Goal: Task Accomplishment & Management: Manage account settings

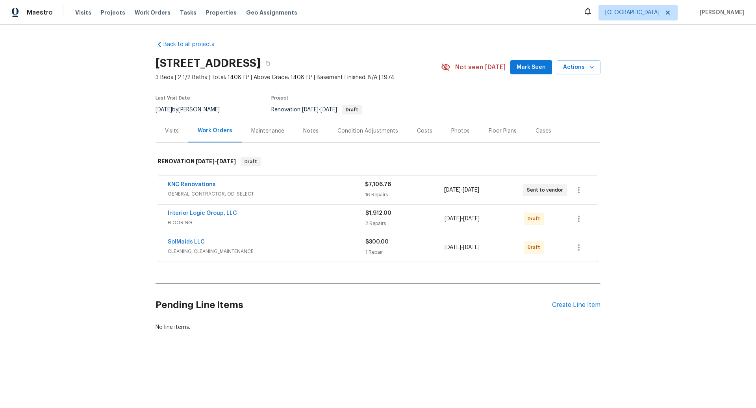
click at [307, 188] on div "KNC Renovations" at bounding box center [266, 185] width 197 height 9
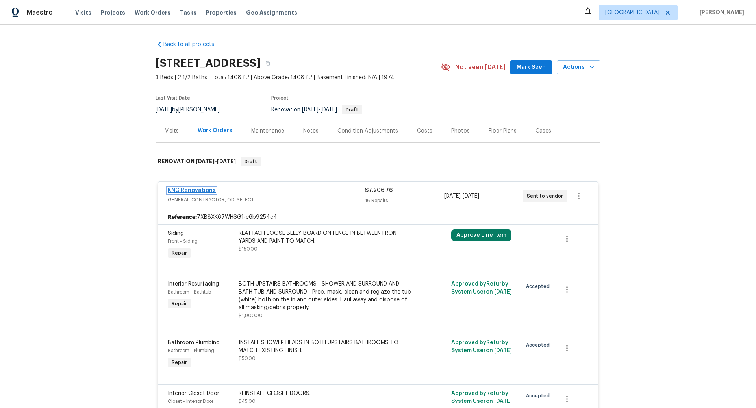
click at [197, 189] on link "KNC Renovations" at bounding box center [192, 191] width 48 height 6
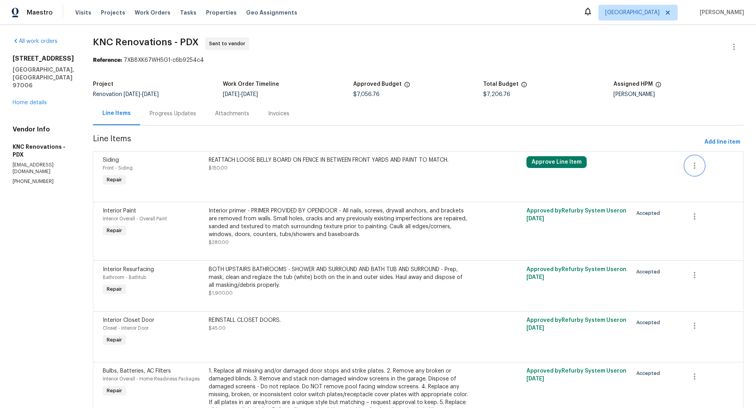
click at [695, 165] on icon "button" at bounding box center [694, 165] width 9 height 9
click at [696, 165] on li "Cancel" at bounding box center [700, 165] width 30 height 13
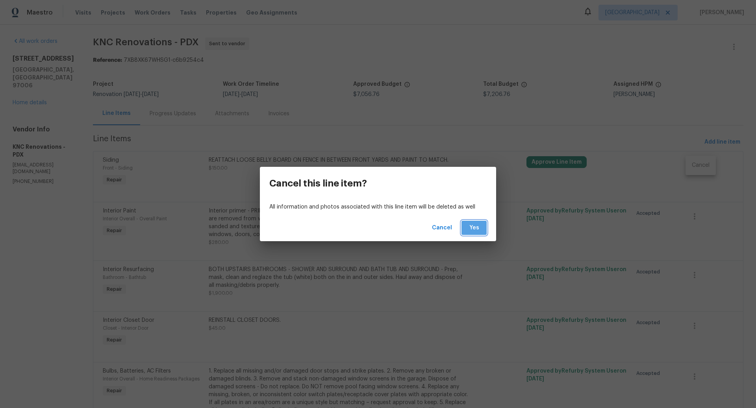
click at [474, 227] on span "Yes" at bounding box center [474, 228] width 13 height 10
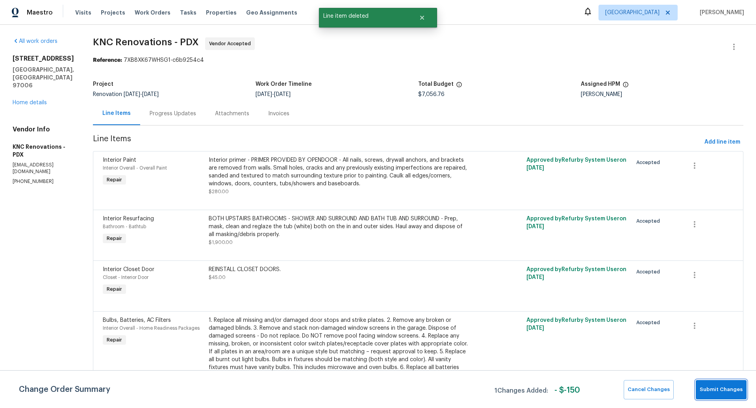
click at [719, 386] on span "Submit Changes" at bounding box center [720, 389] width 43 height 9
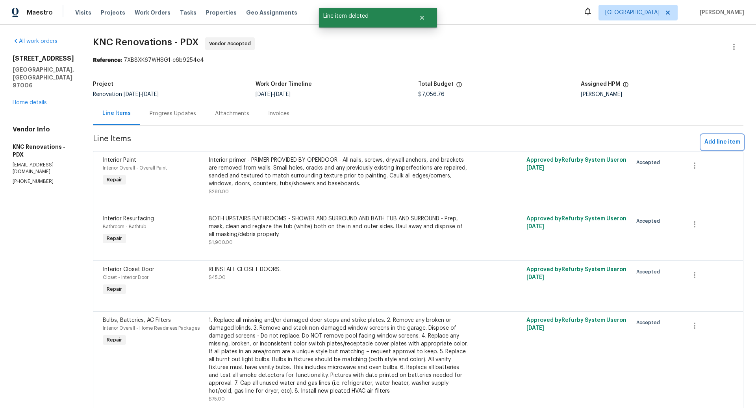
click at [715, 140] on span "Add line item" at bounding box center [722, 142] width 36 height 10
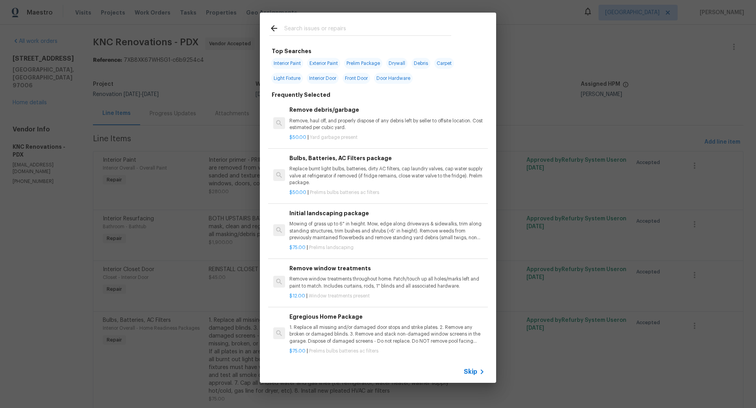
click at [472, 373] on span "Skip" at bounding box center [470, 372] width 13 height 8
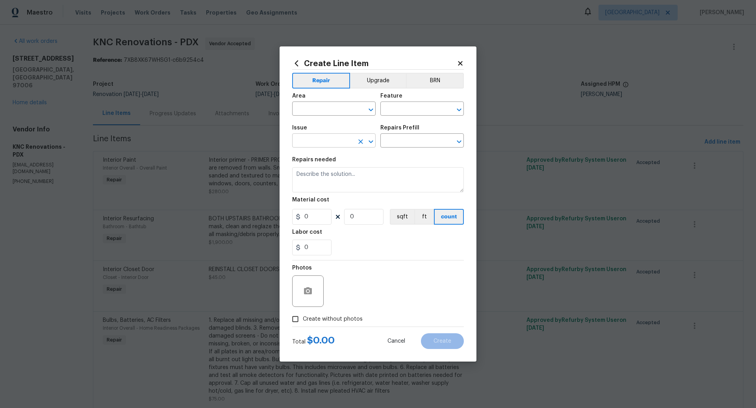
click at [318, 145] on input "text" at bounding box center [322, 141] width 61 height 12
click at [310, 174] on li "Siding" at bounding box center [333, 178] width 83 height 13
type input "Siding"
click at [407, 142] on input "text" at bounding box center [410, 141] width 61 height 12
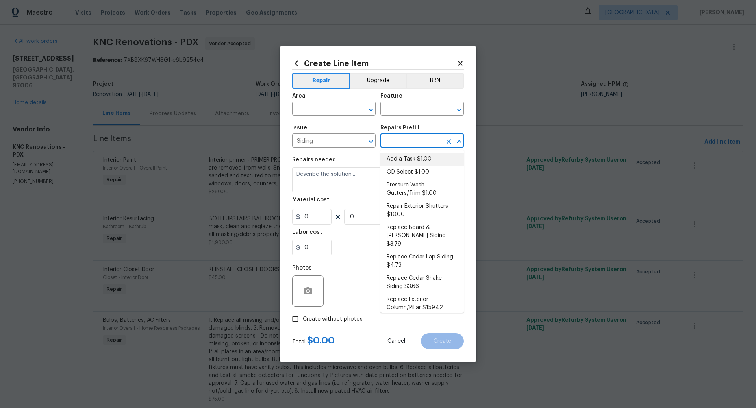
click at [407, 159] on li "Add a Task $1.00" at bounding box center [421, 159] width 83 height 13
type input "Siding"
type input "Add a Task $1.00"
type textarea "HPM to detail"
type input "1"
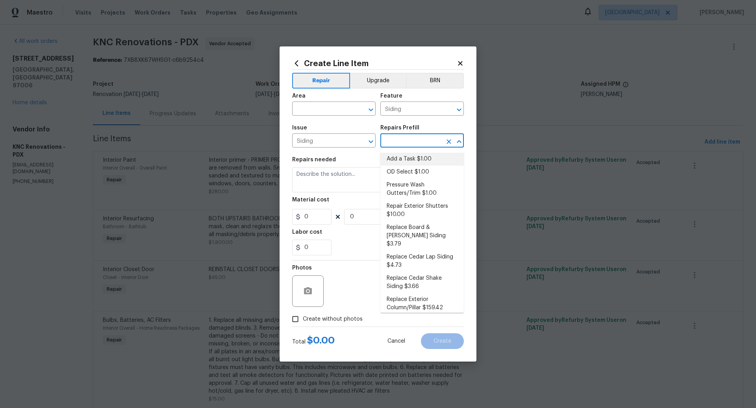
type input "1"
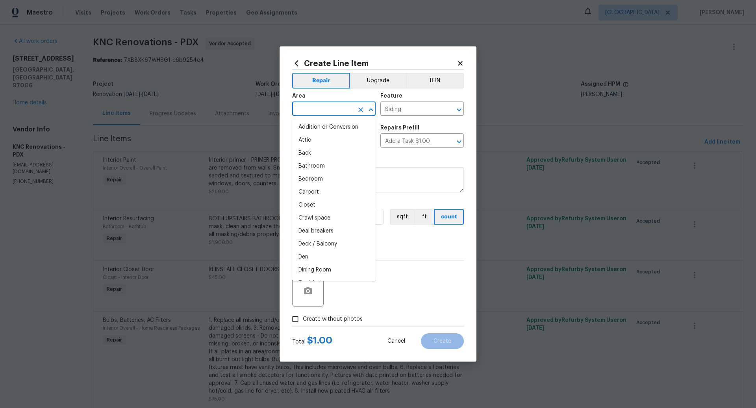
click at [325, 107] on input "text" at bounding box center [322, 110] width 61 height 12
click at [312, 127] on li "Front" at bounding box center [333, 127] width 83 height 13
type input "Front"
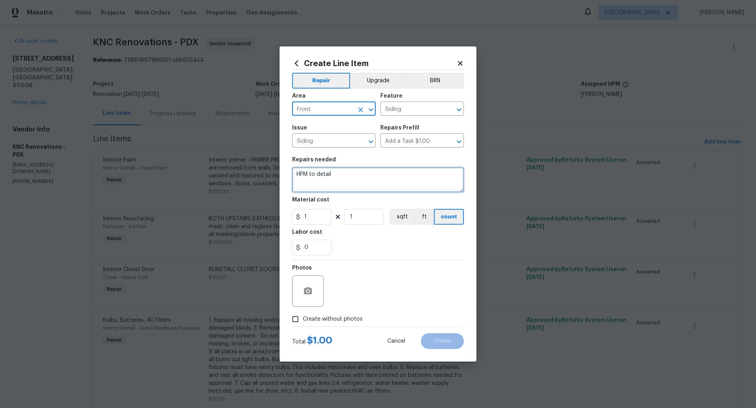
click at [314, 174] on textarea "HPM to detail" at bounding box center [378, 179] width 172 height 25
type textarea "Reattach lower board on fence in between the front patio areas."
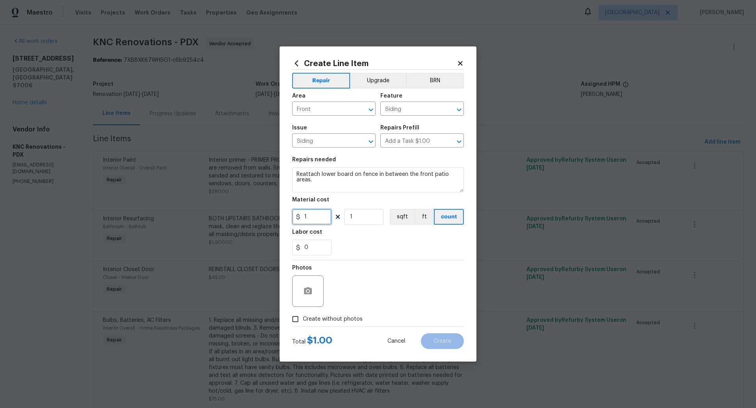
click at [320, 216] on input "1" at bounding box center [311, 217] width 39 height 16
type input "55"
click at [293, 319] on input "Create without photos" at bounding box center [295, 319] width 15 height 15
checkbox input "true"
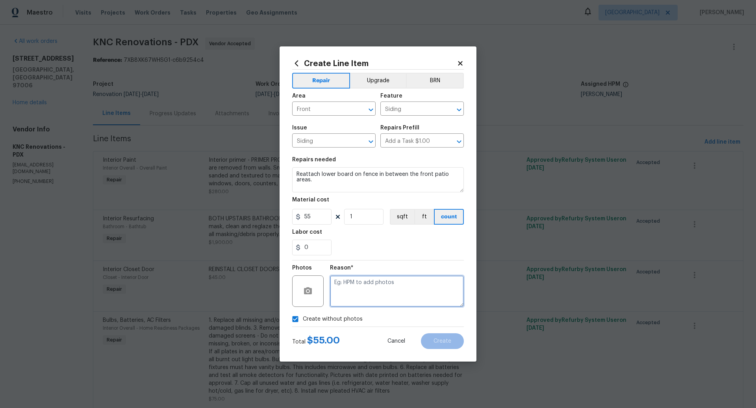
click at [375, 294] on textarea at bounding box center [397, 290] width 134 height 31
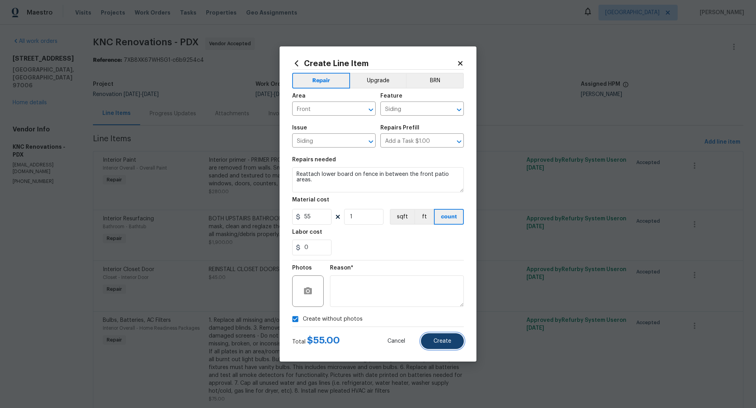
click at [446, 340] on span "Create" at bounding box center [442, 341] width 18 height 6
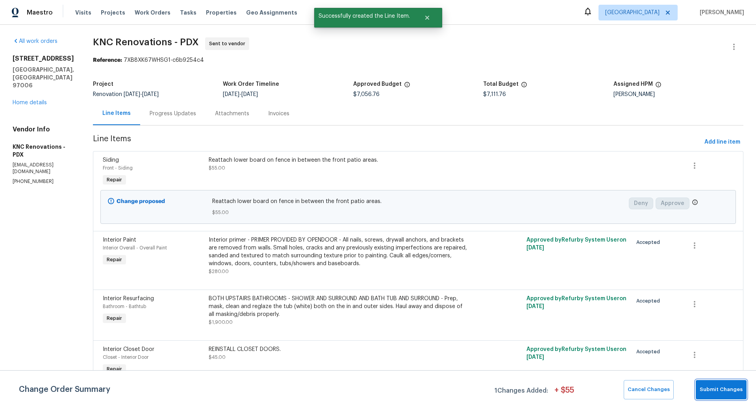
click at [722, 386] on span "Submit Changes" at bounding box center [720, 389] width 43 height 9
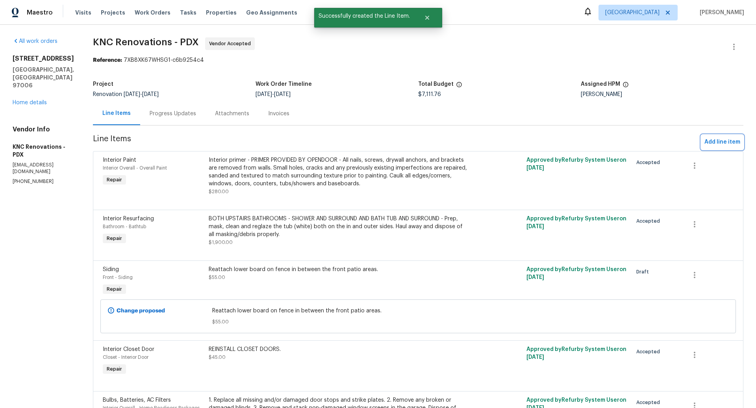
click at [714, 142] on span "Add line item" at bounding box center [722, 142] width 36 height 10
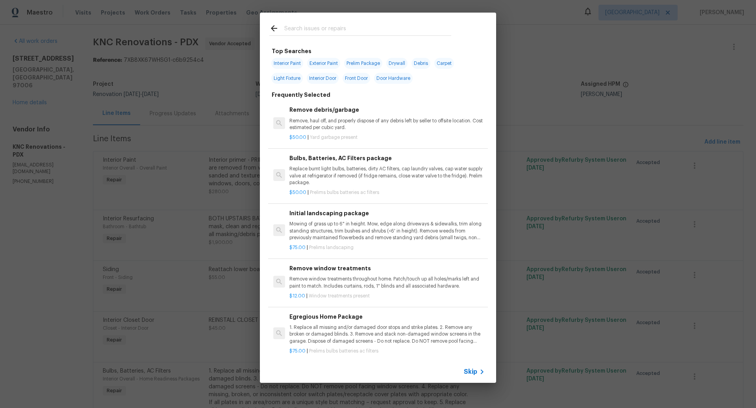
click at [471, 371] on span "Skip" at bounding box center [470, 372] width 13 height 8
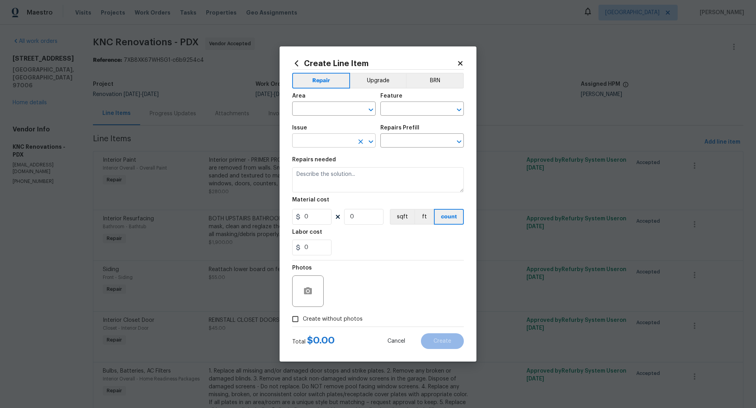
click at [305, 137] on input "text" at bounding box center [322, 141] width 61 height 12
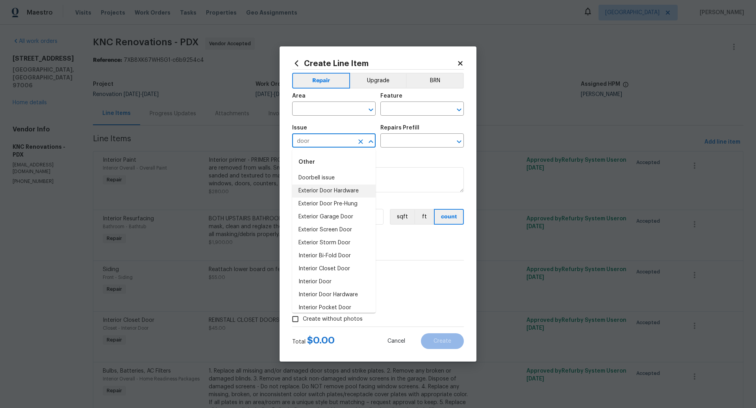
click at [321, 190] on li "Exterior Door Hardware" at bounding box center [333, 191] width 83 height 13
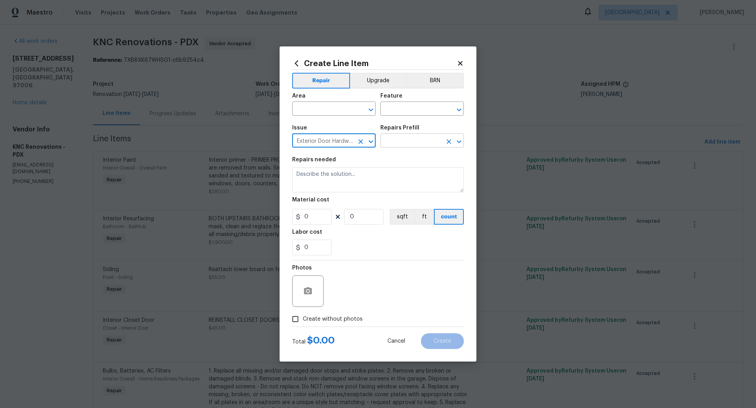
type input "Exterior Door Hardware"
click at [410, 141] on input "text" at bounding box center [410, 141] width 61 height 12
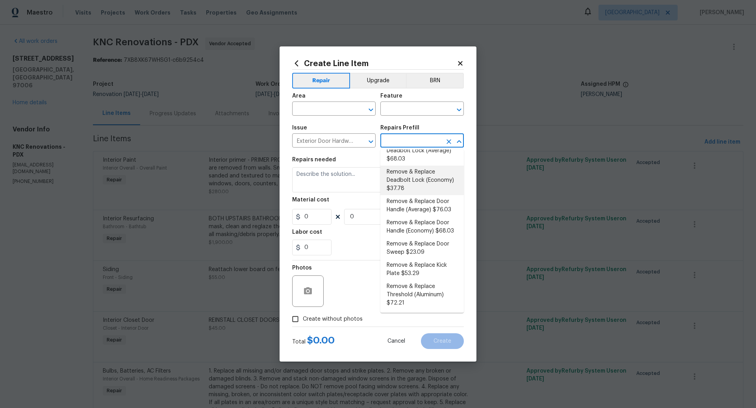
scroll to position [61, 0]
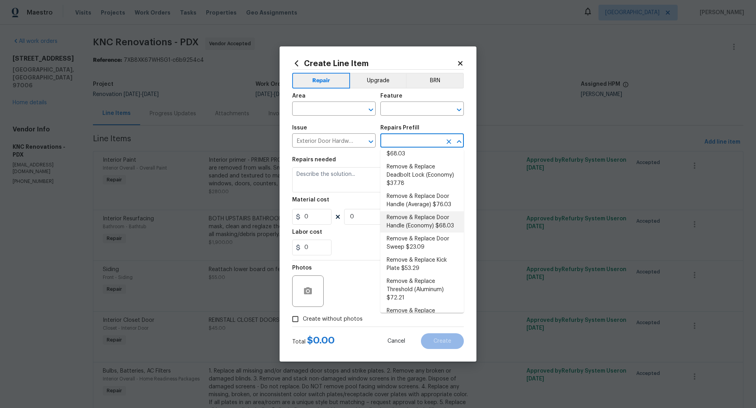
click at [416, 216] on li "Remove & Replace Door Handle (Economy) $68.03" at bounding box center [421, 221] width 83 height 21
type input "Interior Door"
type input "Remove & Replace Door Handle (Economy) $68.03"
type textarea "Remove the exisiting exterior door handle and replace with new. Haul away and d…"
type input "68.03"
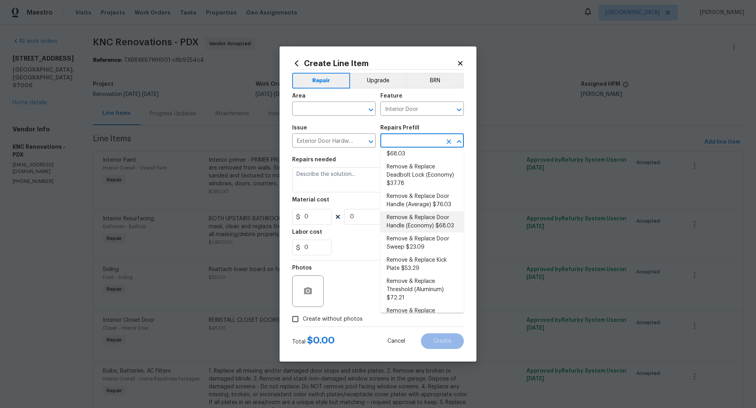
type input "1"
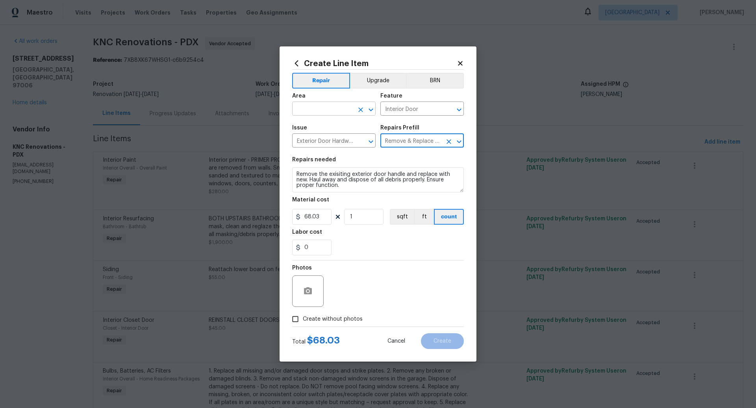
click at [312, 107] on input "text" at bounding box center [322, 110] width 61 height 12
click at [314, 126] on li "Garage" at bounding box center [333, 127] width 83 height 13
type input "Garage"
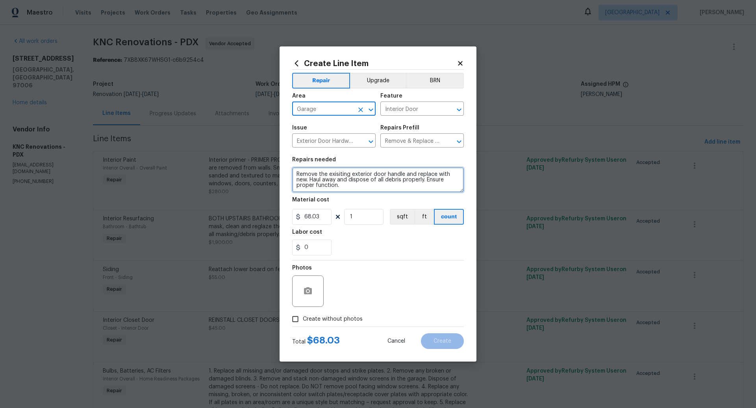
click at [293, 175] on textarea "Remove the exisiting exterior door handle and replace with new. Haul away and d…" at bounding box center [378, 179] width 172 height 25
type textarea "REPLACE LOCKING PASSAGE KNOB ON GARAGE DOOR. Remove the exisiting exterior door…"
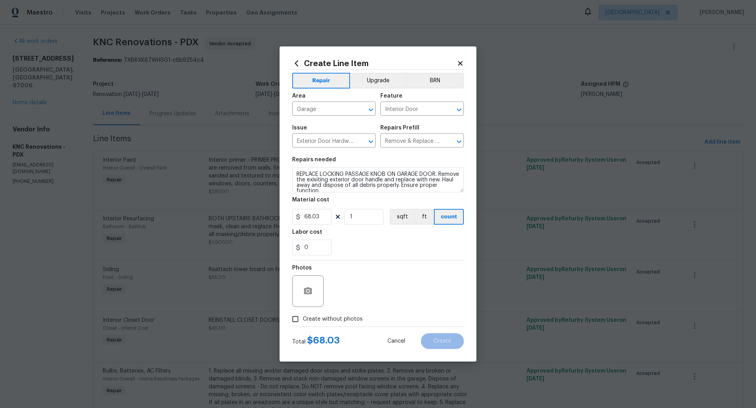
click at [296, 320] on input "Create without photos" at bounding box center [295, 319] width 15 height 15
checkbox input "true"
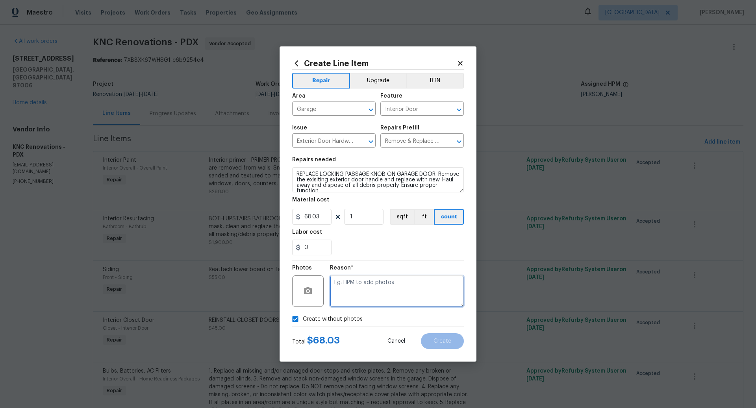
click at [375, 292] on textarea at bounding box center [397, 290] width 134 height 31
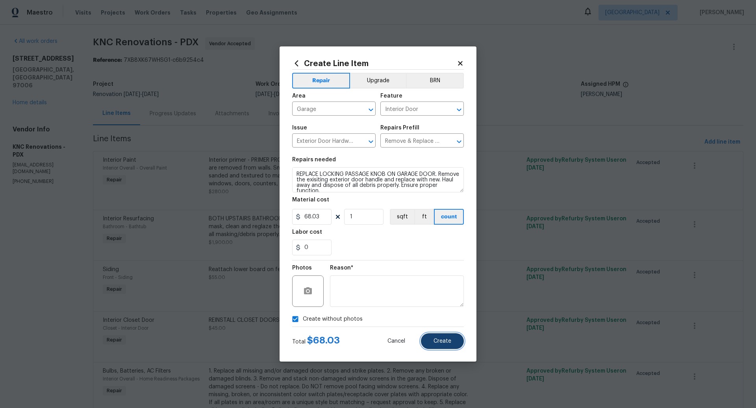
click at [446, 336] on button "Create" at bounding box center [442, 341] width 43 height 16
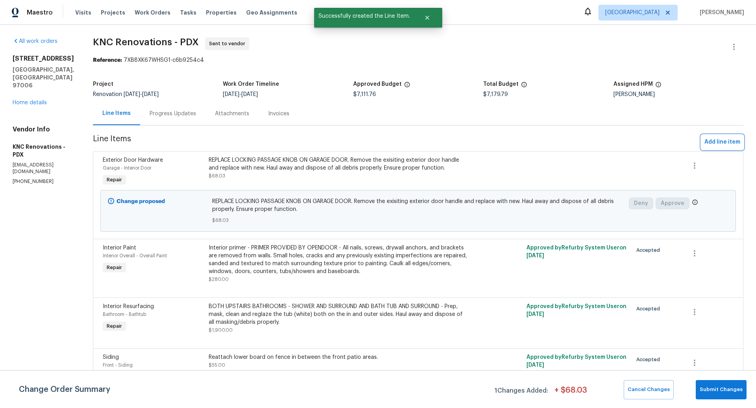
click at [719, 143] on span "Add line item" at bounding box center [722, 142] width 36 height 10
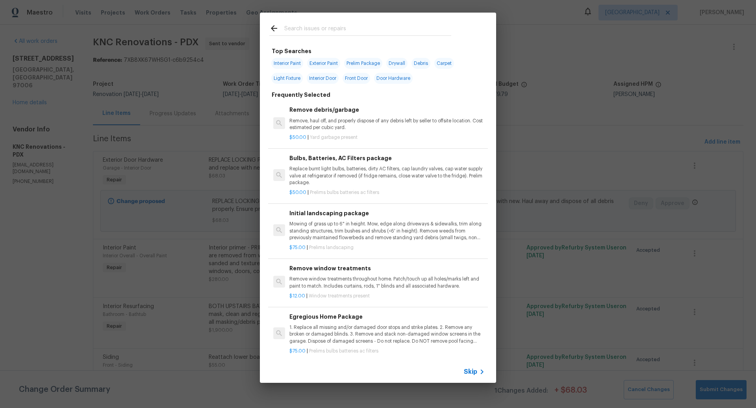
click at [472, 370] on span "Skip" at bounding box center [470, 372] width 13 height 8
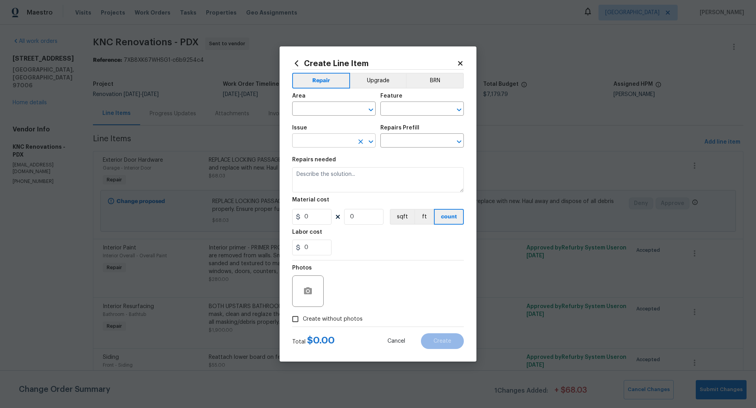
click at [312, 140] on input "text" at bounding box center [322, 141] width 61 height 12
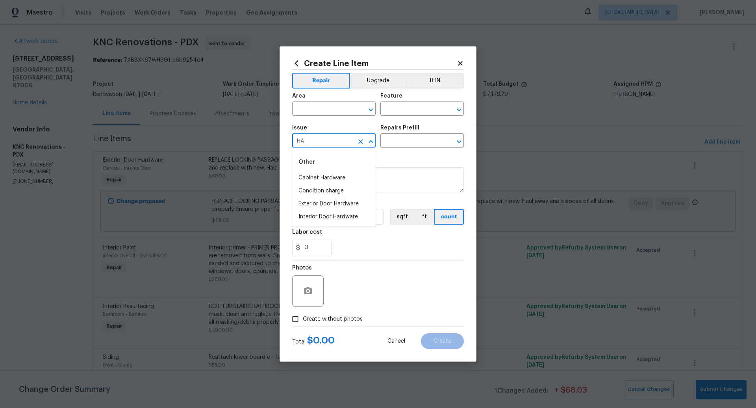
type input "H"
type input "S"
click at [333, 176] on li "Decks and Patios" at bounding box center [333, 178] width 83 height 13
type input "Decks and Patios"
click at [407, 143] on input "text" at bounding box center [410, 141] width 61 height 12
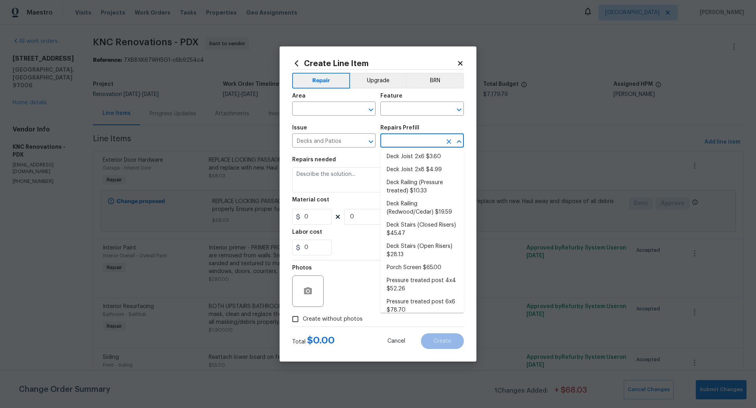
scroll to position [134, 0]
click at [408, 221] on li "Deck Stairs (Closed Risers) $45.47" at bounding box center [421, 226] width 83 height 21
type input "Deck"
type input "Deck Stairs (Closed Risers) $45.47"
type textarea "Install new pressure treated stair treads (with closed risers). Ensure that the…"
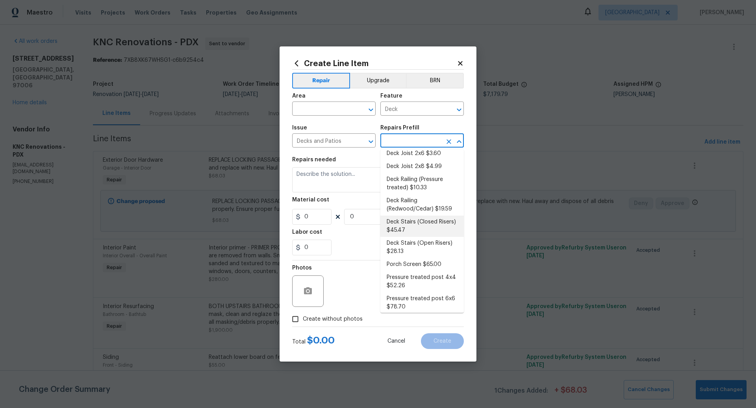
type input "45.47"
type input "1"
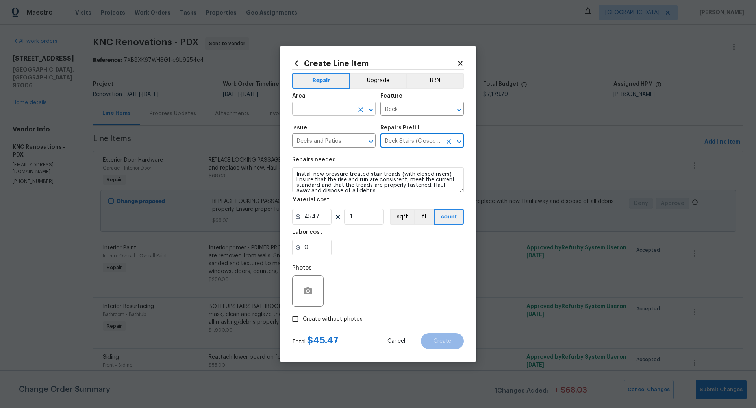
click at [315, 111] on input "text" at bounding box center [322, 110] width 61 height 12
click at [313, 128] on li "Front" at bounding box center [333, 127] width 83 height 13
type input "Front"
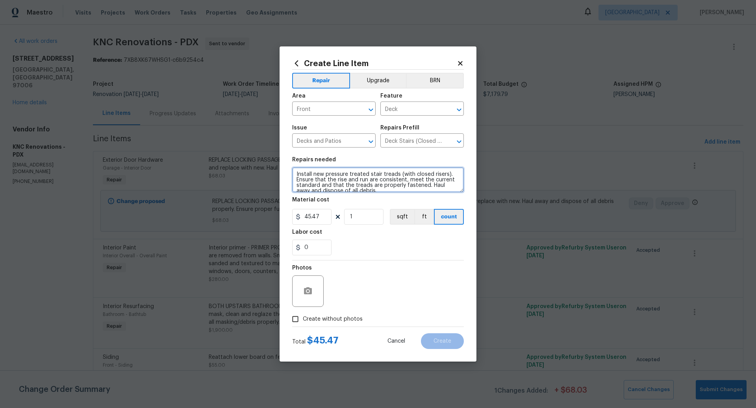
click at [337, 179] on textarea "Install new pressure treated stair treads (with closed risers). Ensure that the…" at bounding box center [378, 179] width 172 height 25
type textarea "INSTALL NEW HANDRAIL ON FRONT STEPS. PAINT OR STAIN."
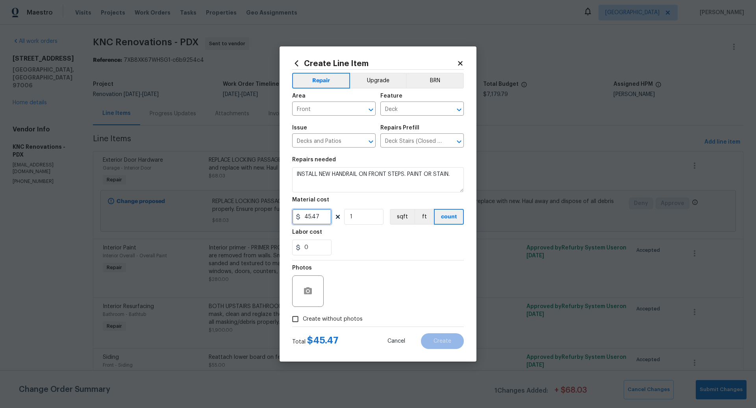
click at [320, 215] on input "45.47" at bounding box center [311, 217] width 39 height 16
type input "75"
click at [295, 319] on input "Create without photos" at bounding box center [295, 319] width 15 height 15
checkbox input "true"
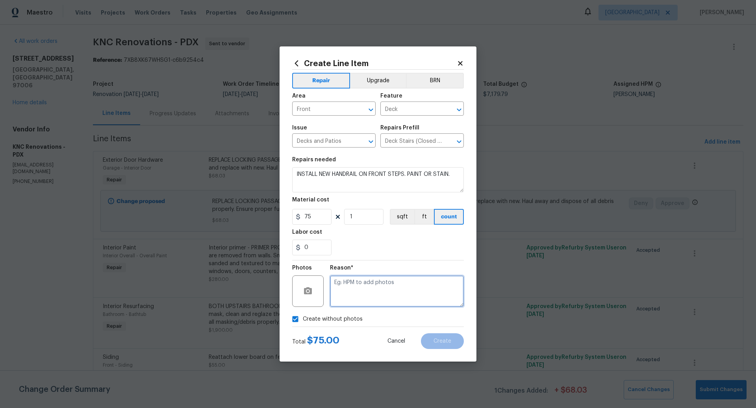
click at [363, 294] on textarea at bounding box center [397, 290] width 134 height 31
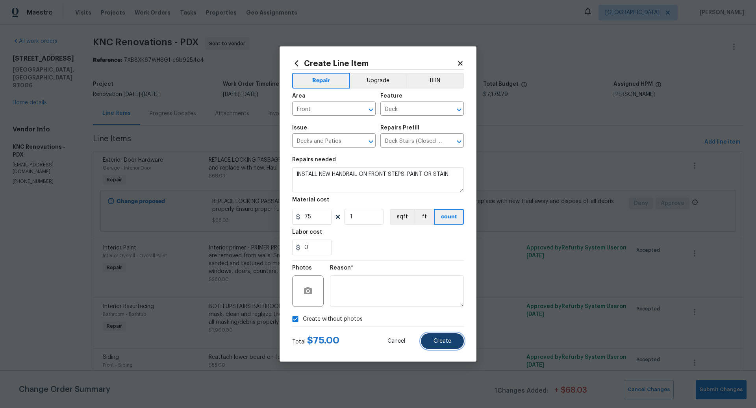
click at [440, 342] on span "Create" at bounding box center [442, 341] width 18 height 6
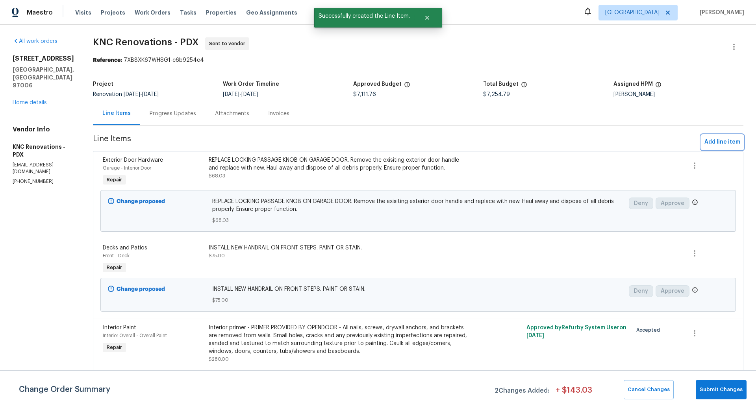
click at [726, 140] on span "Add line item" at bounding box center [722, 142] width 36 height 10
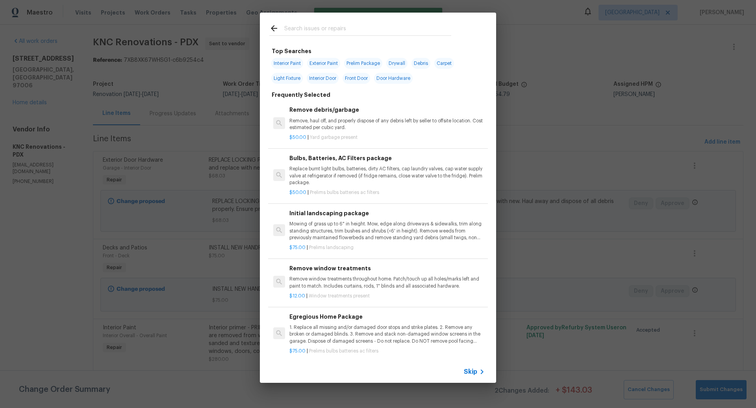
click at [474, 372] on span "Skip" at bounding box center [470, 372] width 13 height 8
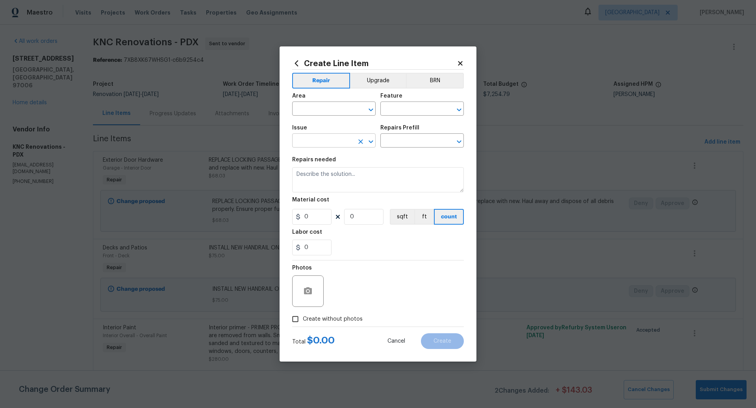
click at [312, 139] on input "text" at bounding box center [322, 141] width 61 height 12
click at [320, 177] on li "Electrical Lighting" at bounding box center [333, 178] width 83 height 13
type input "Electrical Lighting"
click at [407, 143] on input "text" at bounding box center [410, 141] width 61 height 12
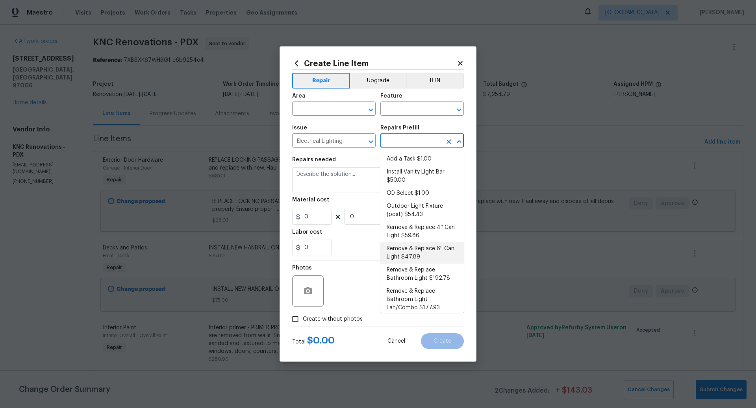
click at [415, 253] on li "Remove & Replace 6'' Can Light $47.89" at bounding box center [421, 252] width 83 height 21
type input "Remove & Replace 6'' Can Light $47.89"
type textarea "Remove and replace the 6'' can lights with new (LED). Ensure that the new 6'' c…"
type input "47.89"
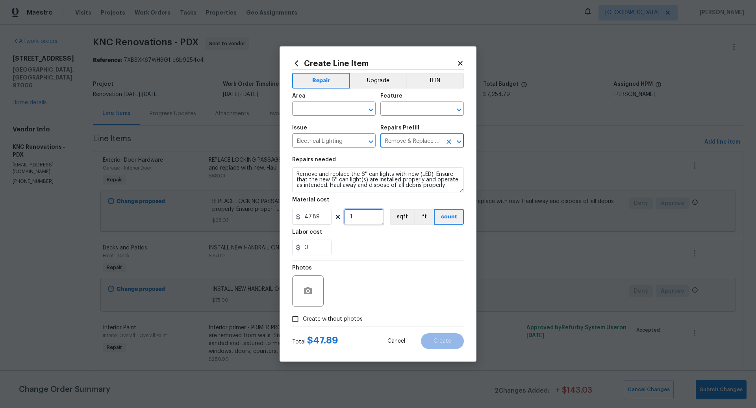
click at [358, 218] on input "1" at bounding box center [363, 217] width 39 height 16
type input "5"
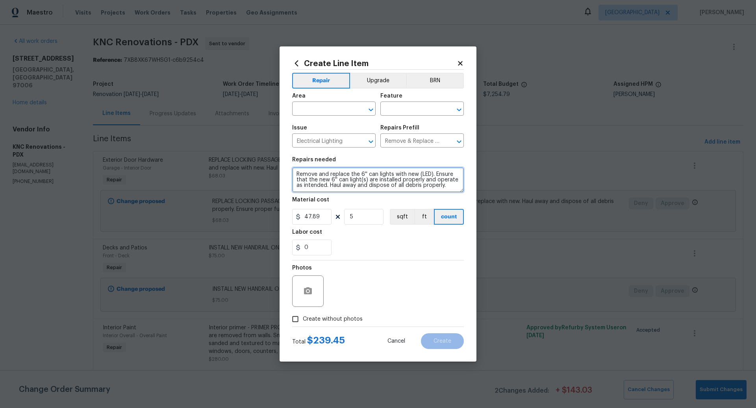
click at [294, 175] on textarea "Remove and replace the 6'' can lights with new (LED). Ensure that the new 6'' c…" at bounding box center [378, 179] width 172 height 25
type textarea "REPLACE CAN LIGHTS DOWNSTAIRS - Remove and replace the 6'' can lights with new …"
click at [412, 106] on input "text" at bounding box center [410, 110] width 61 height 12
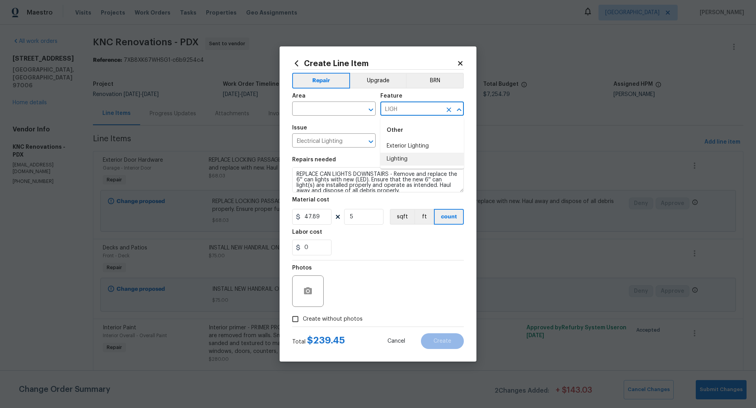
click at [405, 160] on li "Lighting" at bounding box center [421, 159] width 83 height 13
type input "Lighting"
click at [312, 106] on input "text" at bounding box center [322, 110] width 61 height 12
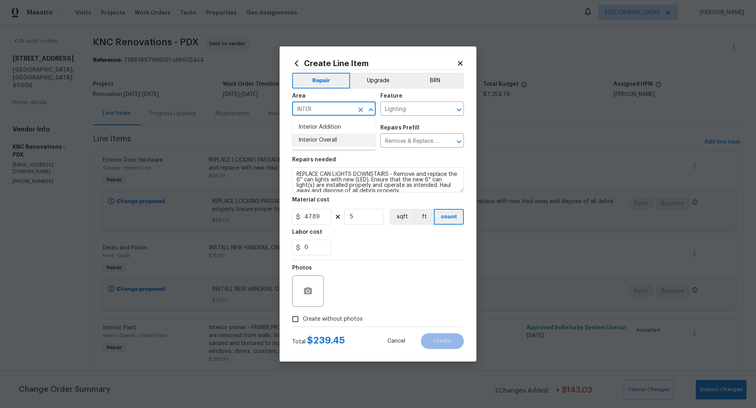
click at [324, 138] on li "Interior Overall" at bounding box center [333, 140] width 83 height 13
type input "Interior Overall"
click at [296, 317] on input "Create without photos" at bounding box center [295, 319] width 15 height 15
checkbox input "true"
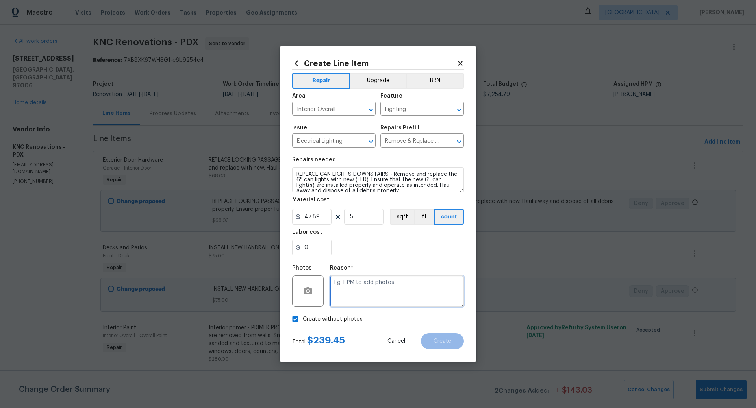
click at [379, 288] on textarea at bounding box center [397, 290] width 134 height 31
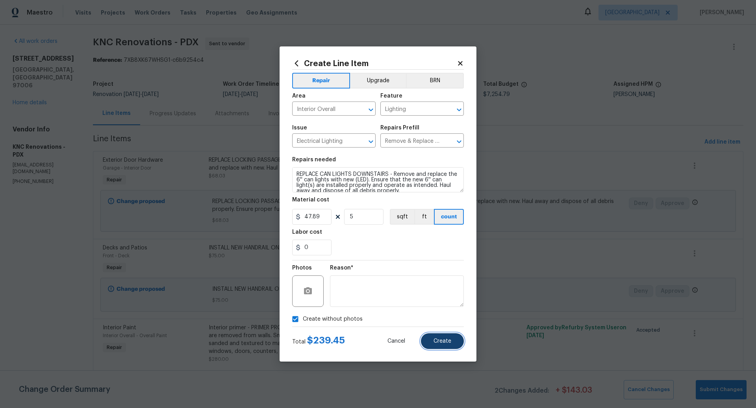
click at [442, 335] on button "Create" at bounding box center [442, 341] width 43 height 16
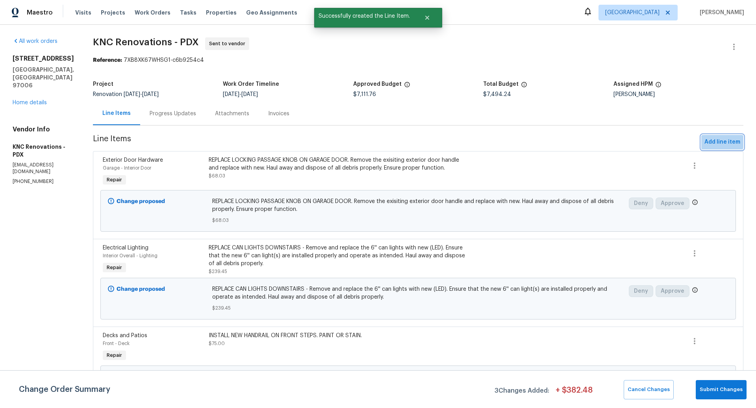
click at [718, 140] on span "Add line item" at bounding box center [722, 142] width 36 height 10
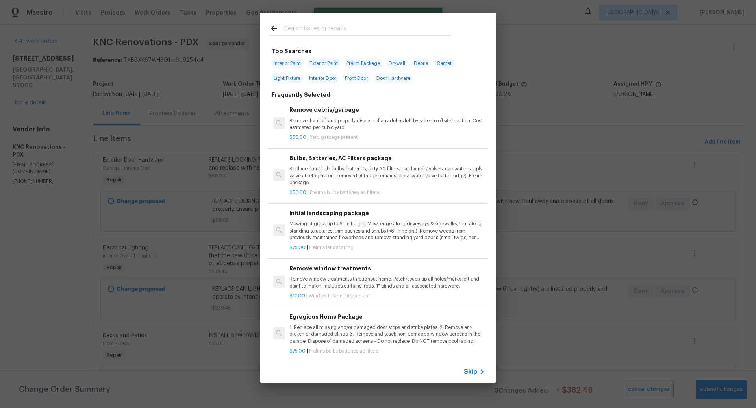
click at [477, 371] on icon at bounding box center [481, 371] width 9 height 9
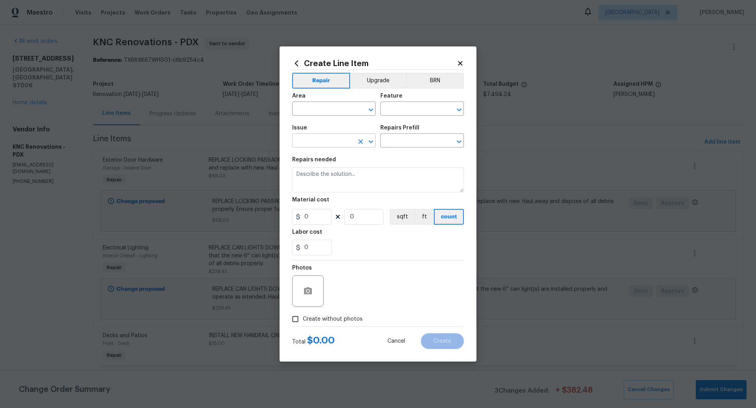
click at [311, 142] on input "text" at bounding box center [322, 141] width 61 height 12
click at [320, 178] on li "Electrical Lighting" at bounding box center [333, 178] width 83 height 13
type input "Electrical Lighting"
click at [415, 139] on input "text" at bounding box center [410, 141] width 61 height 12
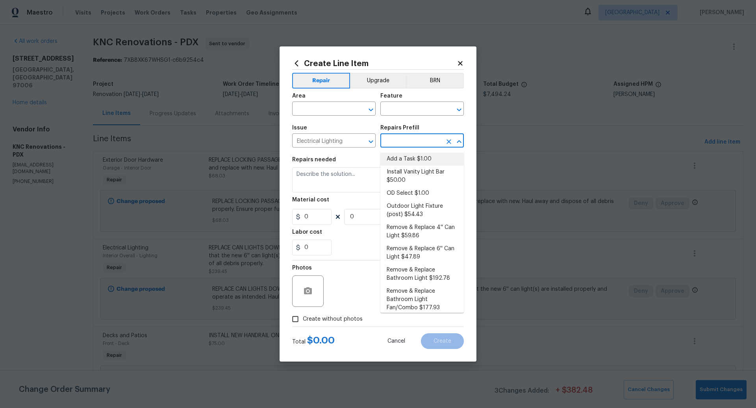
click at [412, 153] on li "Add a Task $1.00" at bounding box center [421, 159] width 83 height 13
type input "Add a Task $1.00"
type textarea "HPM to detail"
type input "1"
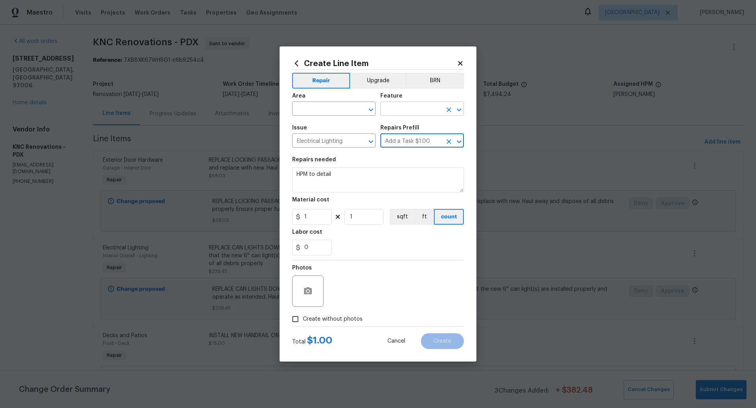
click at [394, 112] on input "text" at bounding box center [410, 110] width 61 height 12
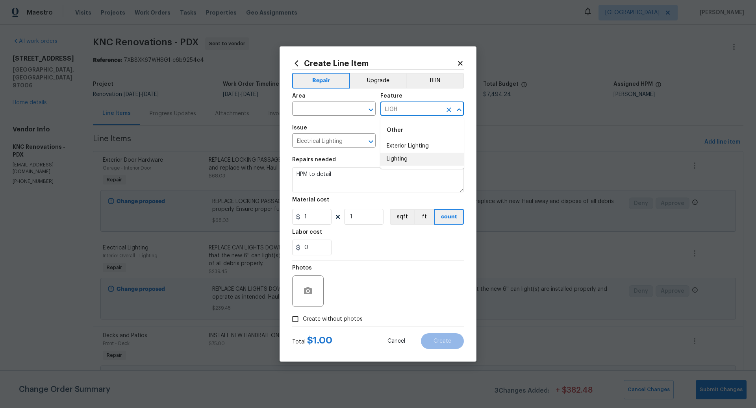
click at [396, 158] on li "Lighting" at bounding box center [421, 159] width 83 height 13
type input "Lighting"
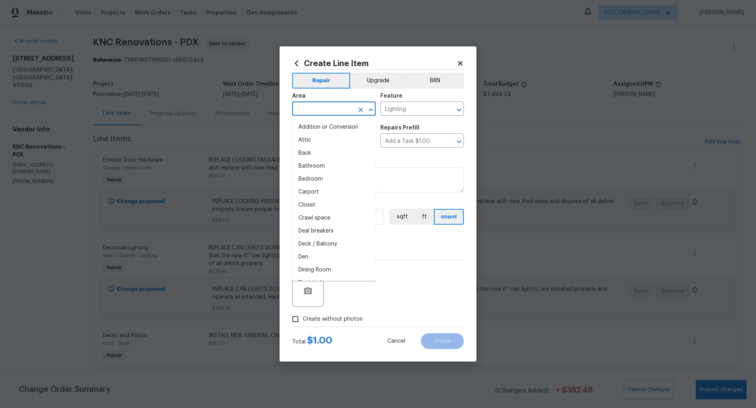
click at [303, 108] on input "text" at bounding box center [322, 110] width 61 height 12
click at [303, 127] on li "Kitchen" at bounding box center [333, 127] width 83 height 13
type input "Kitchen"
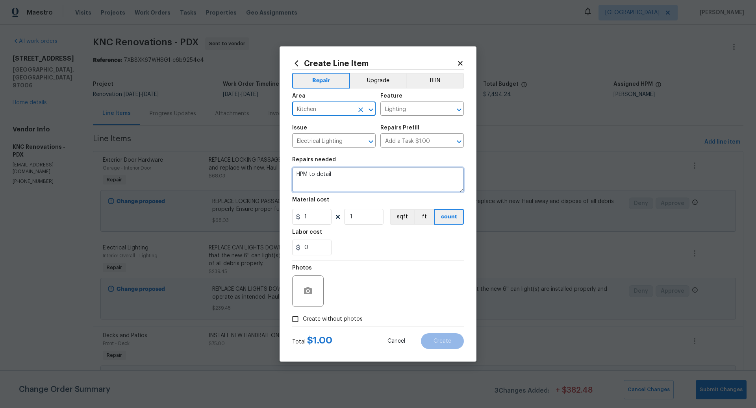
click at [311, 170] on textarea "HPM to detail" at bounding box center [378, 179] width 172 height 25
click at [397, 174] on textarea "REMOVE, CLEAN THE PLASTIC COVERS ON THE KITCHEN CEILING LIGHT" at bounding box center [378, 179] width 172 height 25
type textarea "REMOVE, CLEAN THE PLASTIC COVERS AND REINSTALL ON THE KITCHEN CEILING LIGHT"
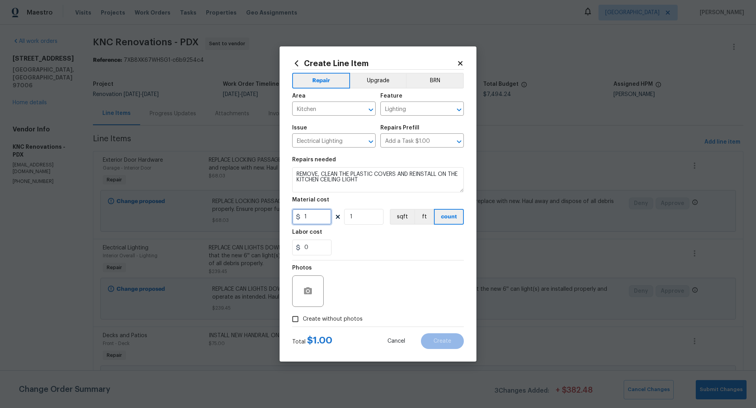
click at [314, 216] on input "1" at bounding box center [311, 217] width 39 height 16
type input "50"
click at [298, 320] on input "Create without photos" at bounding box center [295, 319] width 15 height 15
checkbox input "true"
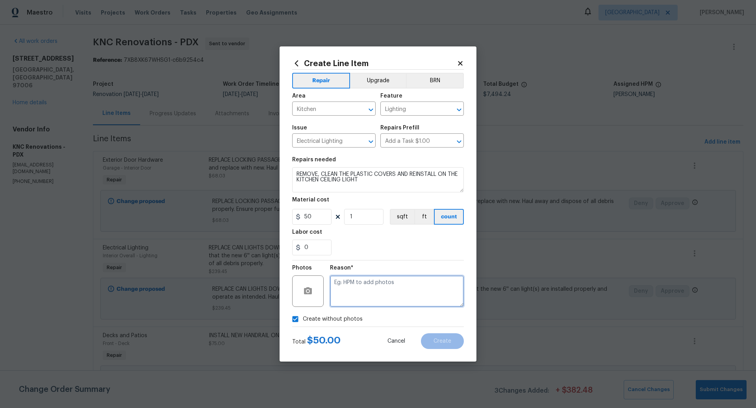
click at [367, 294] on textarea at bounding box center [397, 290] width 134 height 31
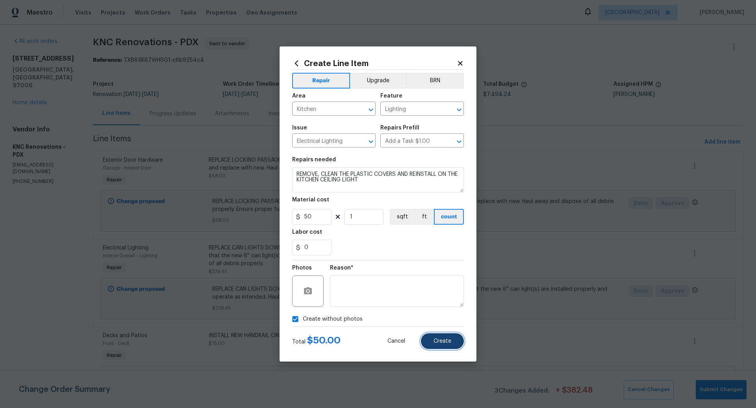
click at [441, 340] on span "Create" at bounding box center [442, 341] width 18 height 6
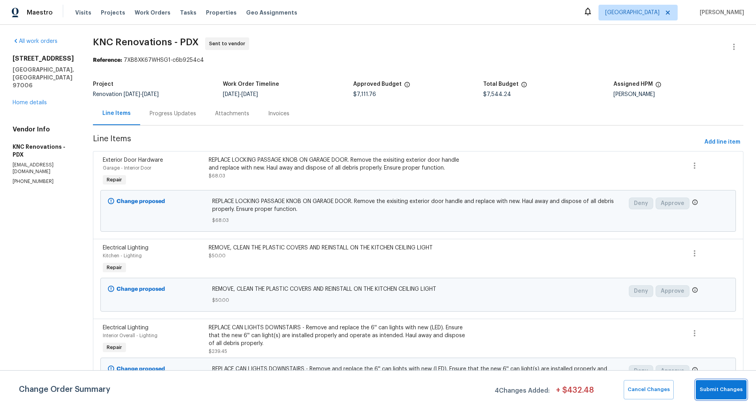
click at [719, 390] on span "Submit Changes" at bounding box center [720, 389] width 43 height 9
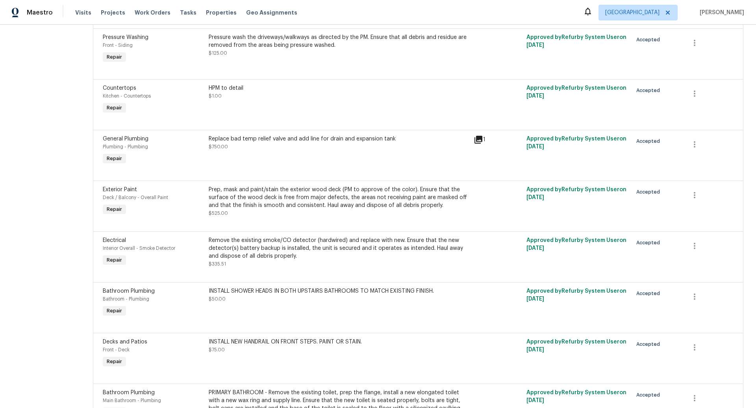
scroll to position [877, 0]
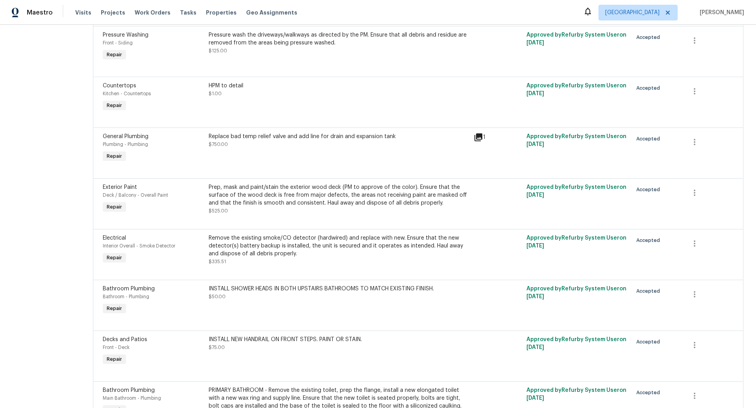
click at [296, 140] on div "Replace bad temp relief valve and add line for drain and expansion tank $750.00" at bounding box center [339, 141] width 260 height 16
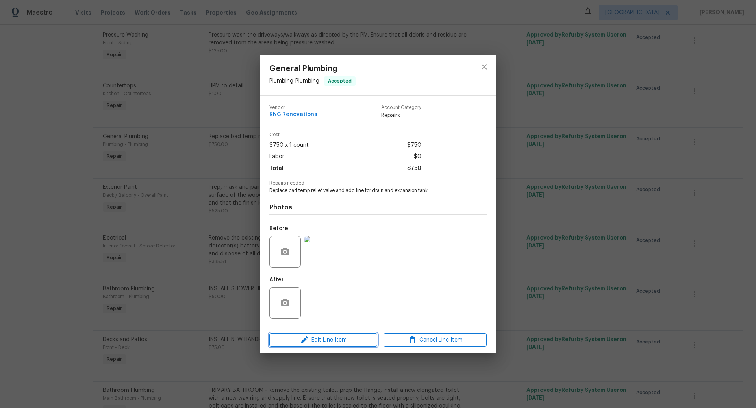
click at [332, 339] on span "Edit Line Item" at bounding box center [323, 340] width 103 height 10
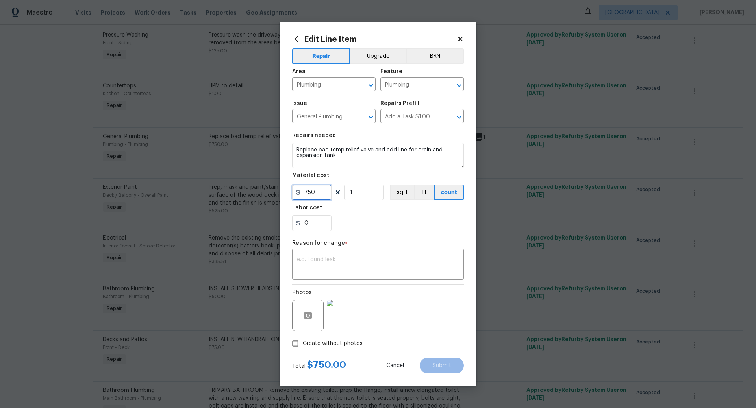
click at [323, 193] on input "750" at bounding box center [311, 193] width 39 height 16
type input "250"
click at [371, 159] on textarea "Replace bad temp relief valve and add line for drain and expansion tank" at bounding box center [378, 155] width 172 height 25
drag, startPoint x: 366, startPoint y: 158, endPoint x: 429, endPoint y: 149, distance: 63.7
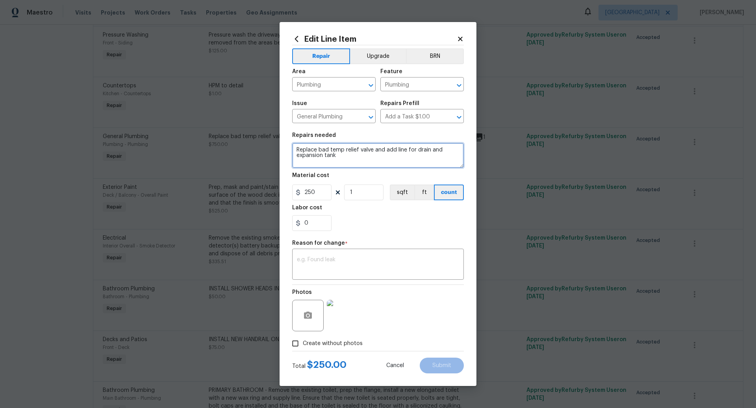
click at [429, 149] on textarea "Replace bad temp relief valve and add line for drain and expansion tank" at bounding box center [378, 155] width 172 height 25
click at [414, 149] on textarea "Replace bad temp relief valve and add line for drain" at bounding box center [378, 155] width 172 height 25
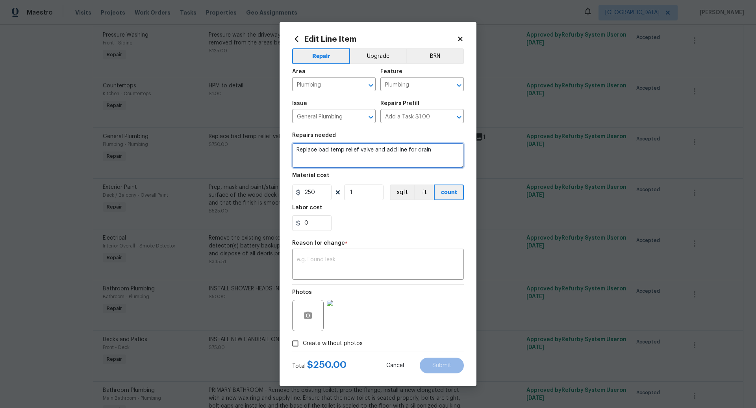
click at [414, 149] on textarea "Replace bad temp relief valve and add line for drain" at bounding box center [378, 155] width 172 height 25
type textarea "Have plumber install drain line on water heater and make sure it is installed t…"
click at [348, 250] on div "Reason for change *" at bounding box center [378, 245] width 172 height 10
click at [344, 253] on div "x ​" at bounding box center [378, 265] width 172 height 29
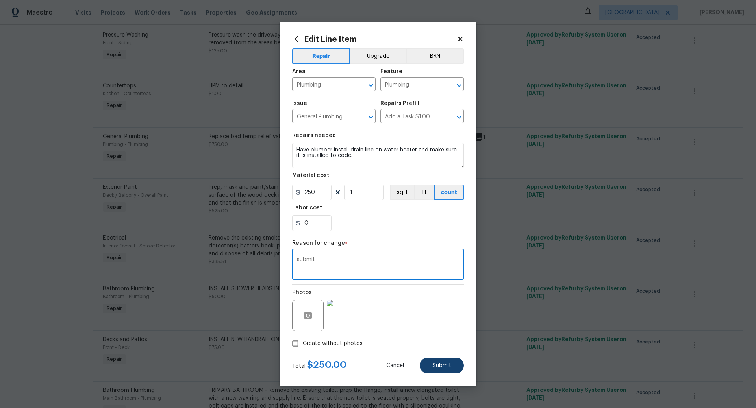
type textarea "submit"
click at [444, 365] on span "Submit" at bounding box center [441, 366] width 19 height 6
type textarea "Replace bad temp relief valve and add line for drain and expansion tank"
type input "750"
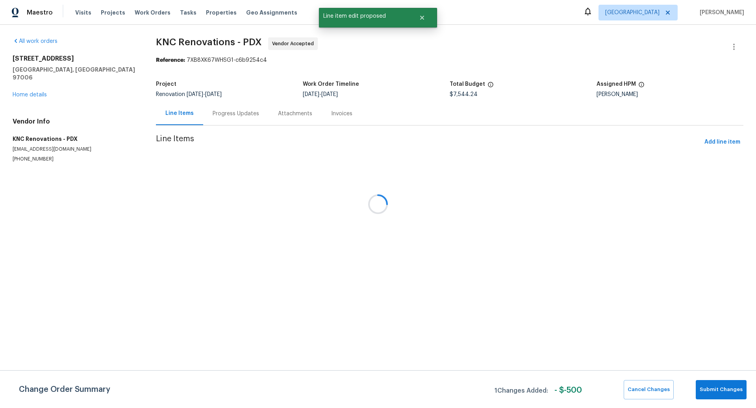
scroll to position [0, 0]
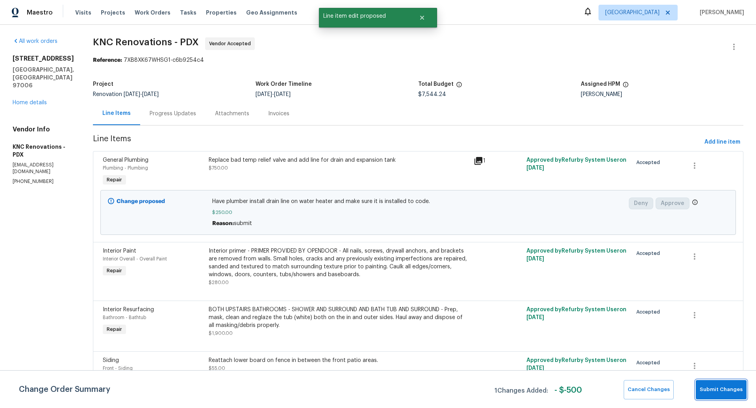
click at [719, 389] on span "Submit Changes" at bounding box center [720, 389] width 43 height 9
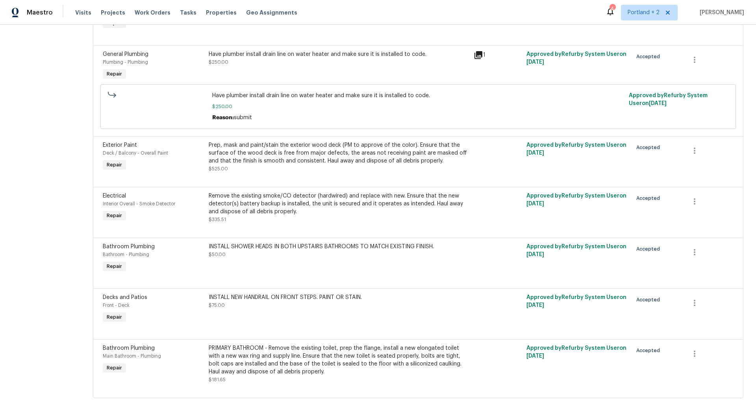
scroll to position [968, 0]
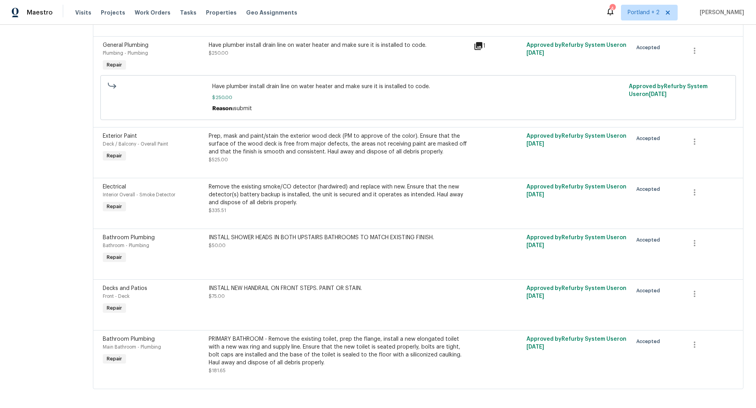
click at [312, 347] on div "PRIMARY BATHROOM - Remove the existing toilet, prep the flange, install a new e…" at bounding box center [339, 350] width 260 height 31
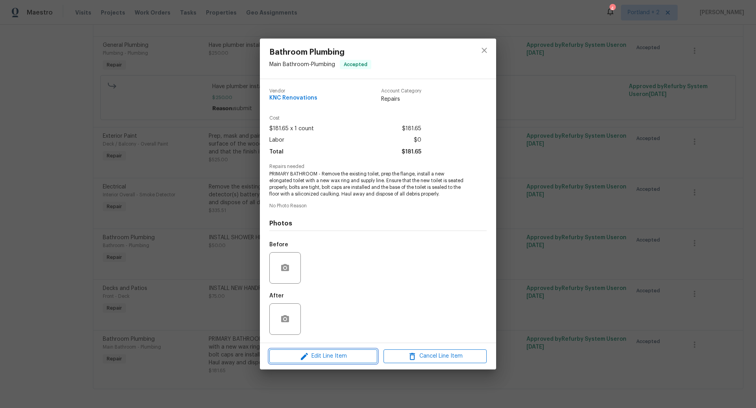
click at [328, 355] on span "Edit Line Item" at bounding box center [323, 356] width 103 height 10
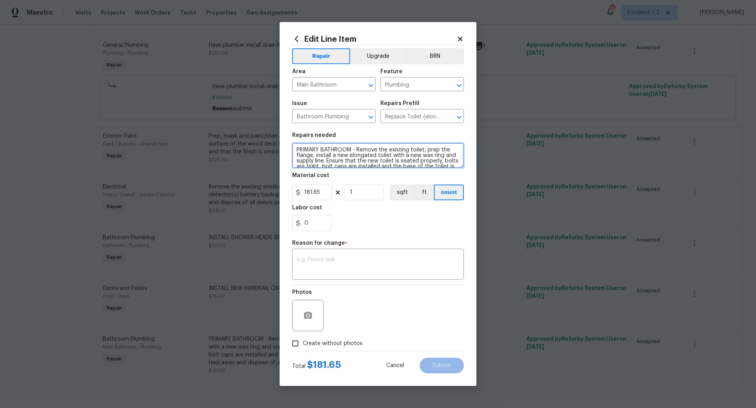
click at [402, 163] on textarea "PRIMARY BATHROOM - Remove the existing toilet, prep the flange, install a new e…" at bounding box center [378, 155] width 172 height 25
drag, startPoint x: 451, startPoint y: 166, endPoint x: 358, endPoint y: 149, distance: 95.2
click at [358, 149] on textarea "PRIMARY BATHROOM - Remove the existing toilet, prep the flange, install a new e…" at bounding box center [378, 155] width 172 height 25
drag, startPoint x: 446, startPoint y: 157, endPoint x: 359, endPoint y: 151, distance: 87.2
click at [359, 151] on textarea "PRIMARY BATHROOM - sealed to the floor with a siliconized caulking. Haul away a…" at bounding box center [378, 155] width 172 height 25
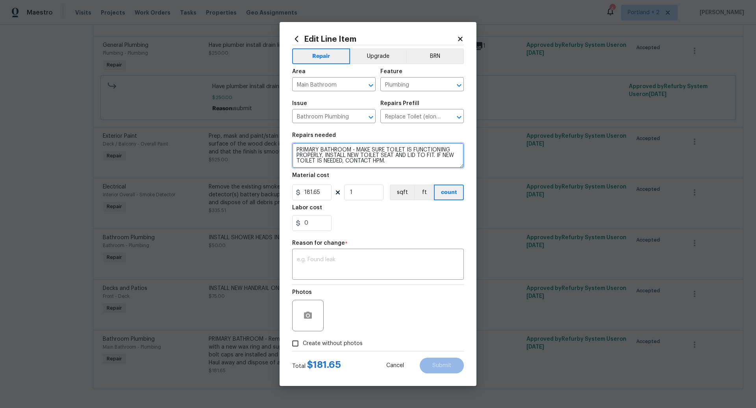
type textarea "PRIMARY BATHROOM - MAKE SURE TOILET IS FUNCTIONING PROPERLY, INSTALL NEW TOILET…"
click at [324, 193] on input "181.65" at bounding box center [311, 193] width 39 height 16
type input "45"
click at [322, 263] on textarea at bounding box center [378, 265] width 162 height 17
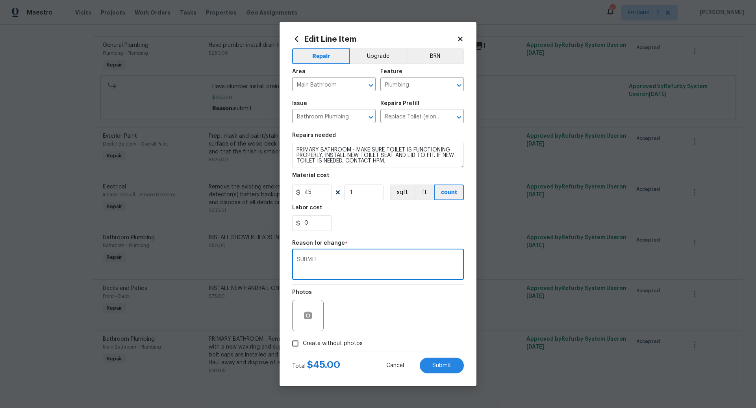
type textarea "SUBMIT"
click at [298, 345] on input "Create without photos" at bounding box center [295, 343] width 15 height 15
checkbox input "true"
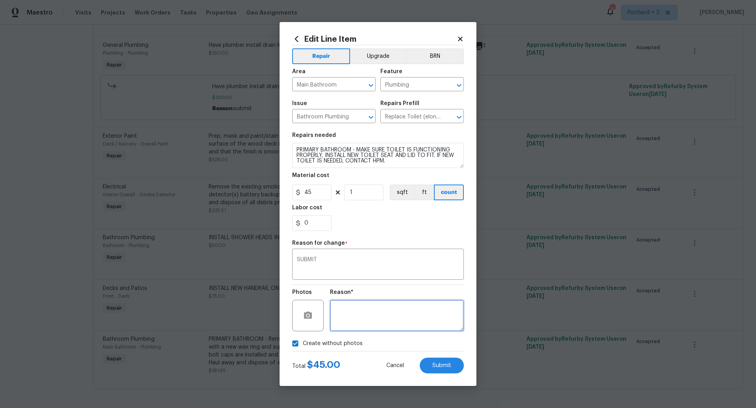
click at [370, 322] on textarea at bounding box center [397, 315] width 134 height 31
click at [454, 368] on button "Submit" at bounding box center [442, 366] width 44 height 16
type textarea "PRIMARY BATHROOM - Remove the existing toilet, prep the flange, install a new e…"
type input "181.65"
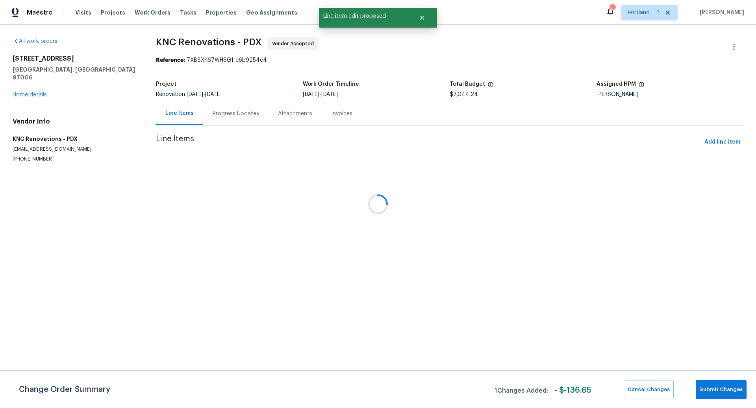
scroll to position [0, 0]
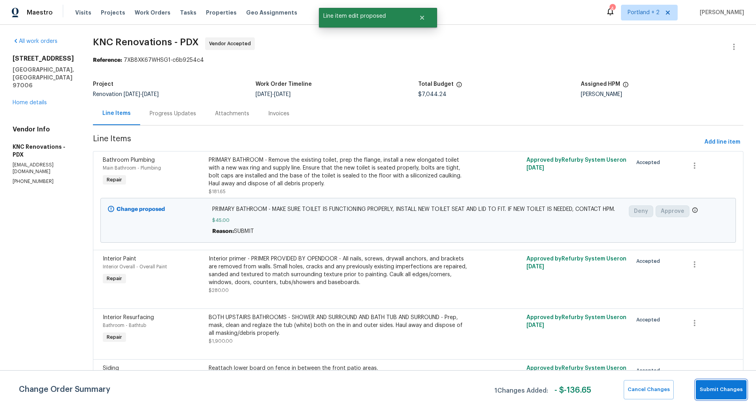
click at [724, 389] on span "Submit Changes" at bounding box center [720, 389] width 43 height 9
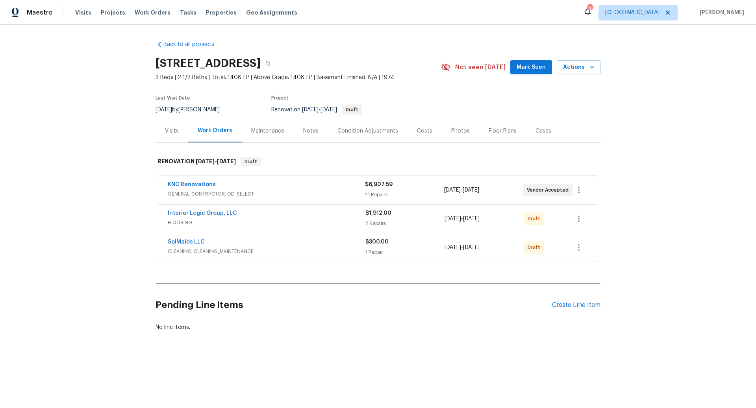
click at [288, 217] on div "Interior Logic Group, LLC" at bounding box center [267, 213] width 198 height 9
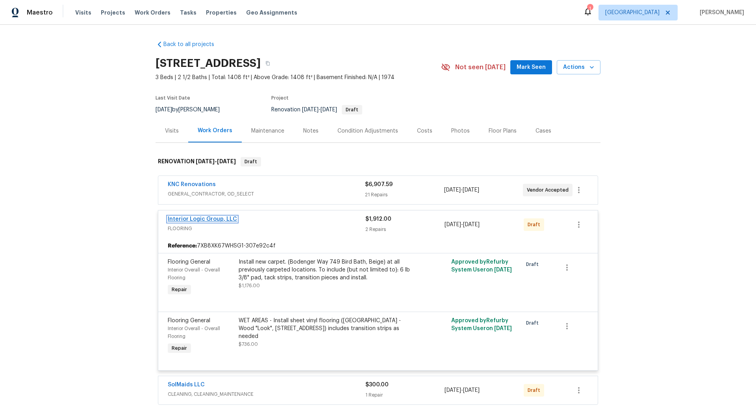
click at [220, 219] on link "Interior Logic Group, LLC" at bounding box center [202, 219] width 69 height 6
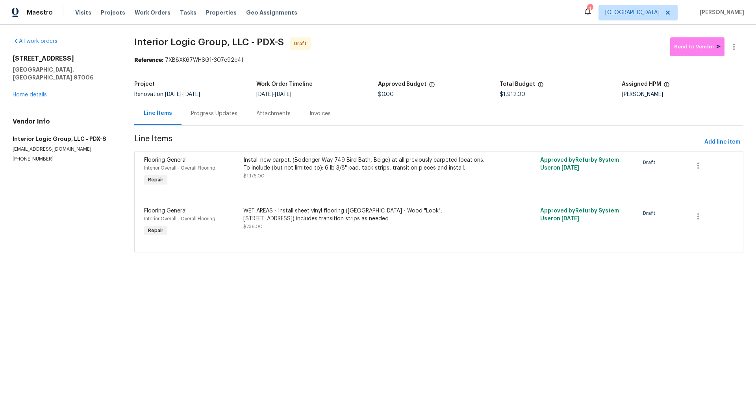
click at [334, 215] on div "WET AREAS - Install sheet vinyl flooring (Sugar Valley - Wood "Look", 565 Beaco…" at bounding box center [364, 215] width 243 height 16
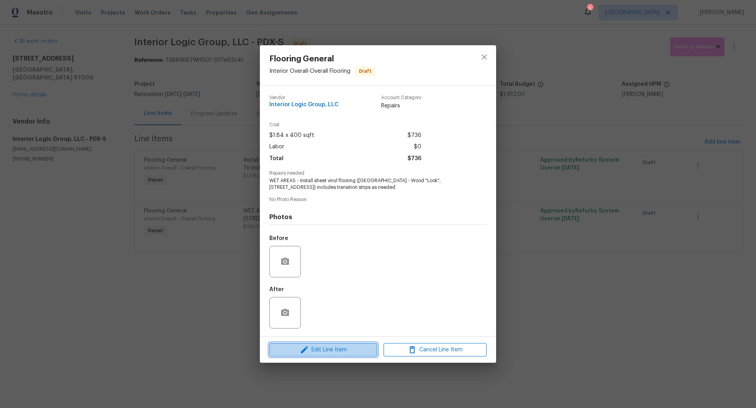
click at [330, 348] on span "Edit Line Item" at bounding box center [323, 350] width 103 height 10
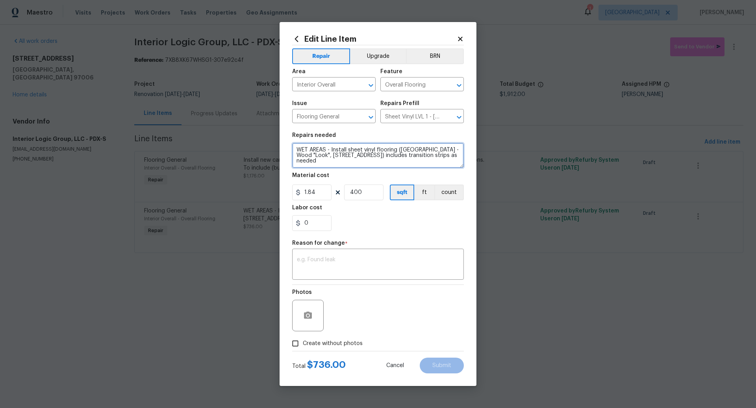
click at [326, 149] on textarea "WET AREAS - Install sheet vinyl flooring (Sugar Valley - Wood "Look", 565 Beaco…" at bounding box center [378, 155] width 172 height 25
type textarea "DOWNSTAIRS AREA WHERE PLANK CURRENTLY IS - Install sheet vinyl flooring (Sugar …"
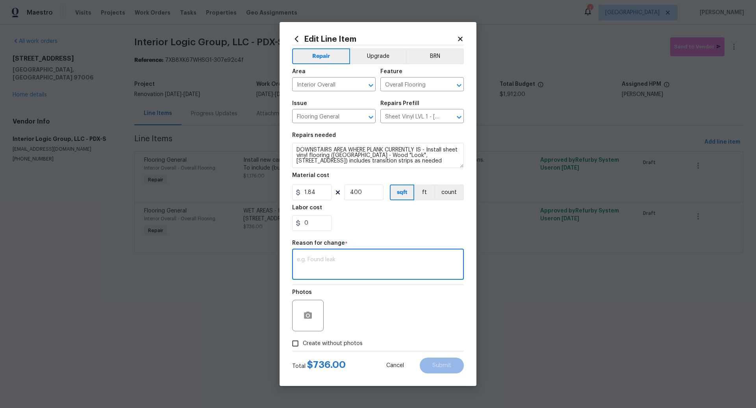
click at [324, 265] on textarea at bounding box center [378, 265] width 162 height 17
type textarea "SUBMIT"
click at [294, 345] on input "Create without photos" at bounding box center [295, 343] width 15 height 15
checkbox input "true"
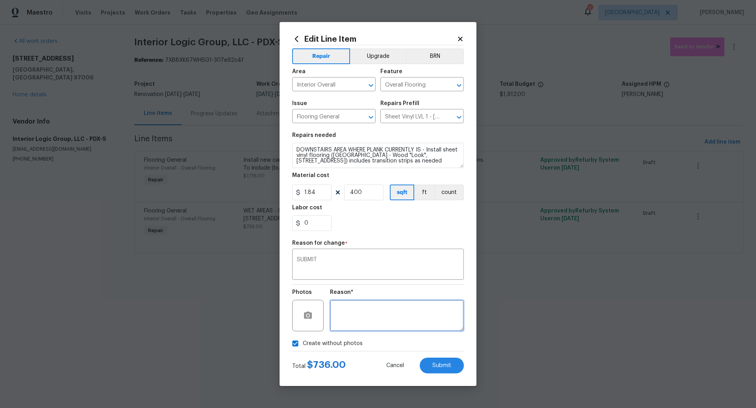
click at [384, 318] on textarea at bounding box center [397, 315] width 134 height 31
click at [439, 365] on span "Submit" at bounding box center [441, 366] width 19 height 6
type textarea "WET AREAS - Install sheet vinyl flooring (Sugar Valley - Wood "Look", 565 Beaco…"
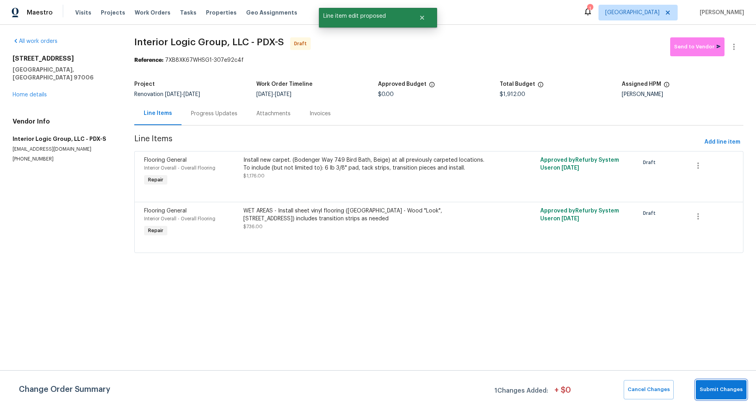
click at [717, 387] on span "Submit Changes" at bounding box center [720, 389] width 43 height 9
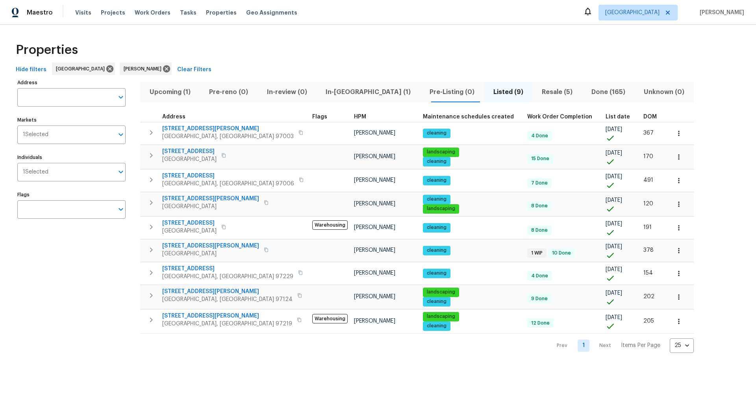
click at [171, 92] on span "Upcoming (1)" at bounding box center [170, 92] width 50 height 11
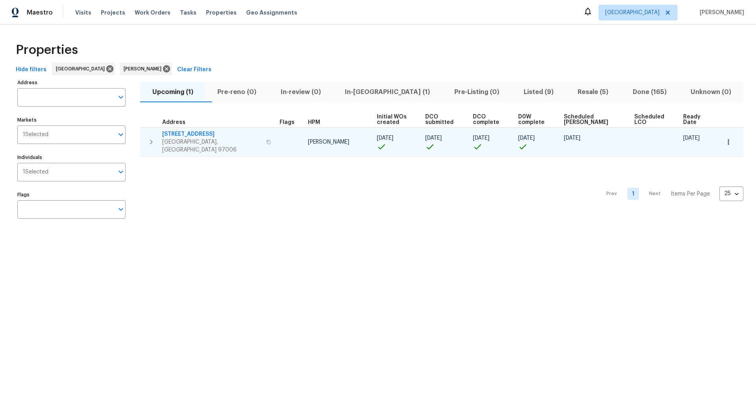
click at [266, 140] on icon "button" at bounding box center [268, 142] width 4 height 4
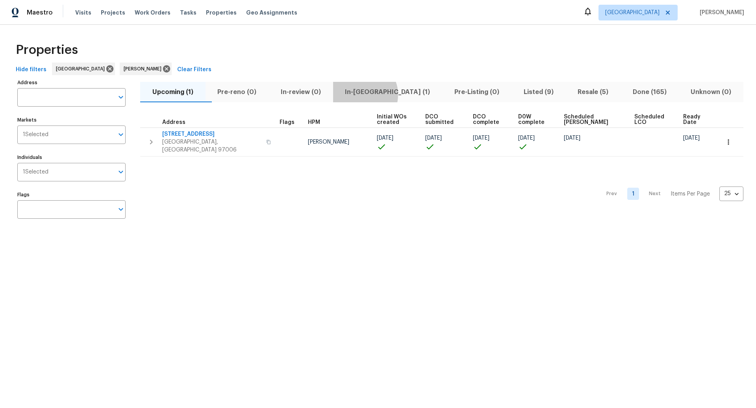
click at [378, 94] on span "In-reno (1)" at bounding box center [388, 92] width 100 height 11
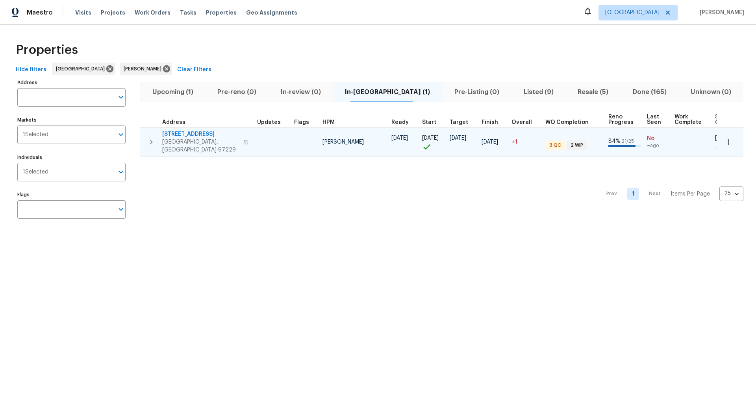
click at [150, 137] on icon "button" at bounding box center [150, 141] width 9 height 9
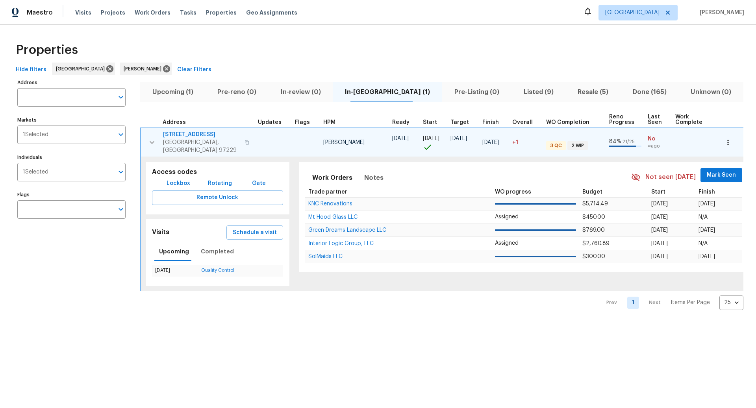
click at [727, 140] on icon "button" at bounding box center [727, 142] width 1 height 5
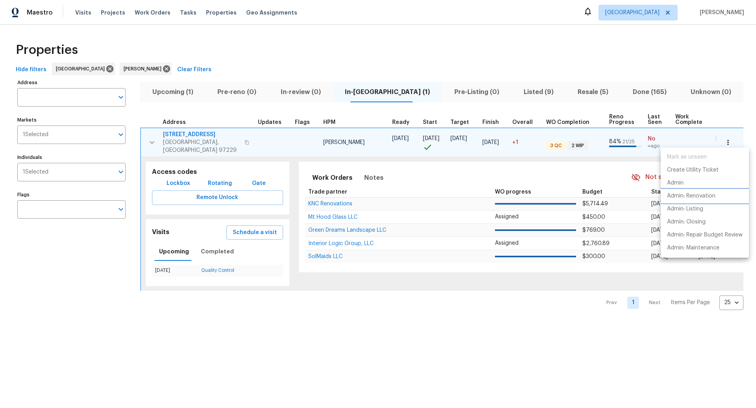
click at [696, 196] on p "Admin: Renovation" at bounding box center [691, 196] width 48 height 8
click at [259, 226] on div at bounding box center [378, 204] width 756 height 408
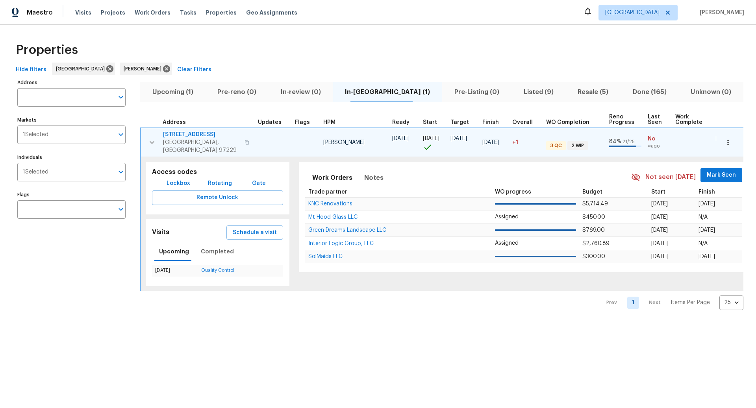
click at [259, 228] on span "Schedule a visit" at bounding box center [255, 233] width 44 height 10
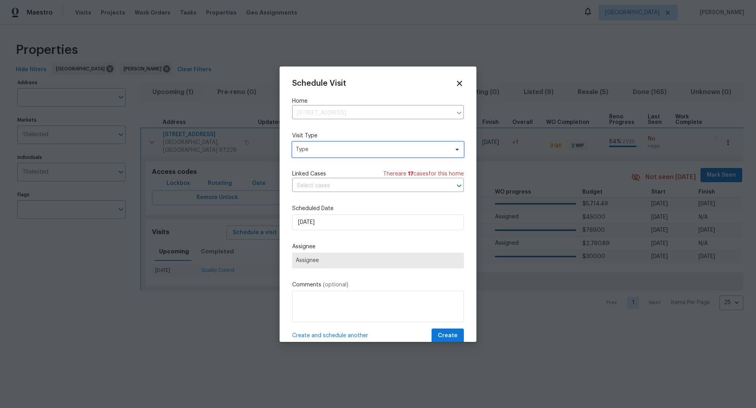
click at [343, 149] on span "Type" at bounding box center [372, 150] width 153 height 8
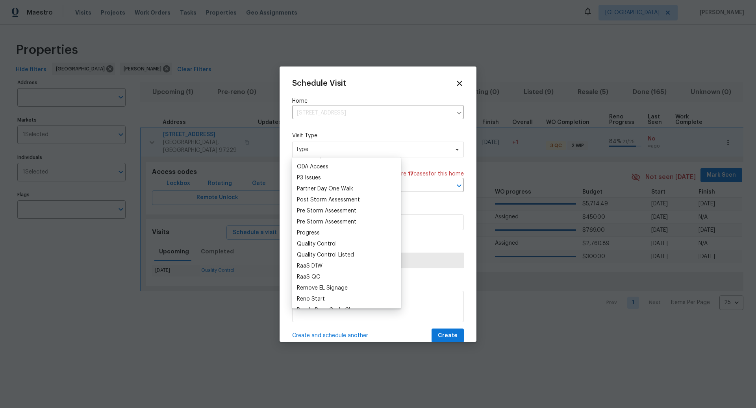
scroll to position [462, 0]
click at [314, 232] on div "Progress" at bounding box center [308, 231] width 23 height 8
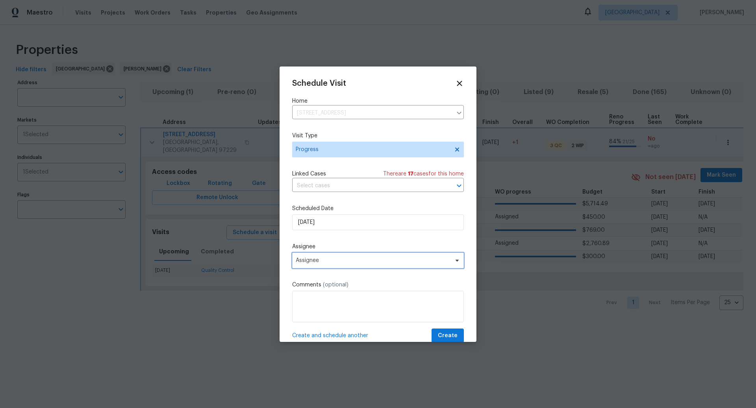
click at [324, 264] on span "Assignee" at bounding box center [373, 260] width 154 height 6
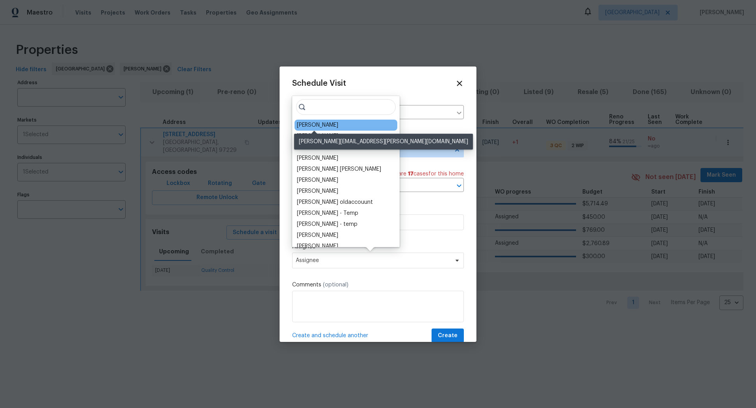
click at [322, 124] on div "[PERSON_NAME]" at bounding box center [317, 125] width 41 height 8
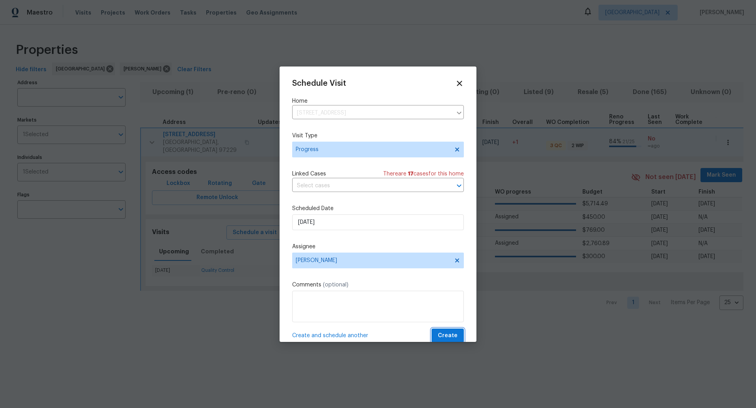
click at [451, 335] on span "Create" at bounding box center [448, 336] width 20 height 10
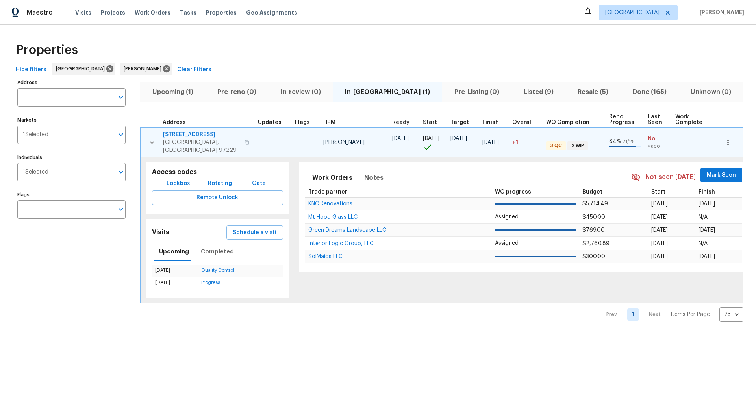
click at [581, 91] on span "Resale (5)" at bounding box center [593, 92] width 46 height 11
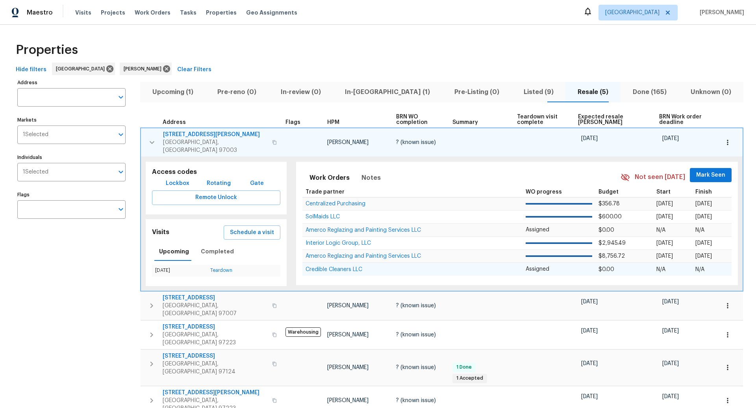
scroll to position [24, 0]
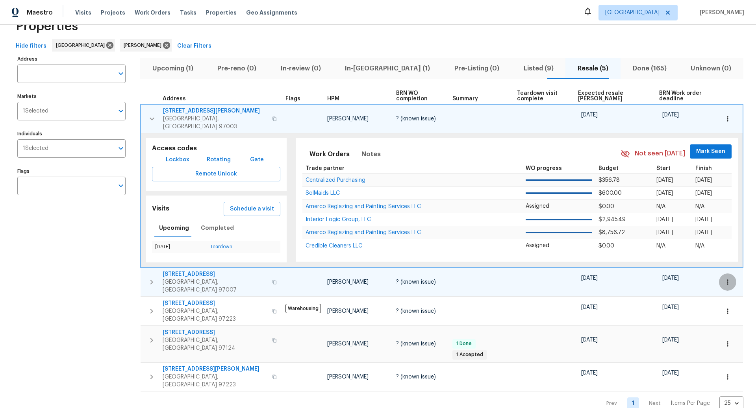
click at [727, 279] on icon "button" at bounding box center [727, 281] width 1 height 5
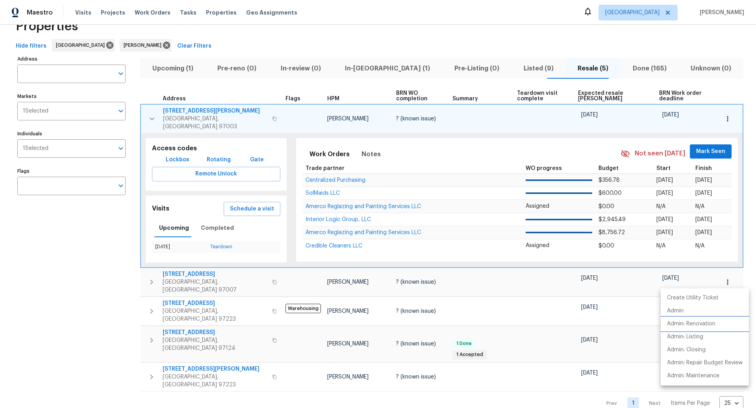
click at [686, 322] on p "Admin: Renovation" at bounding box center [691, 324] width 48 height 8
click at [573, 68] on div at bounding box center [378, 204] width 756 height 408
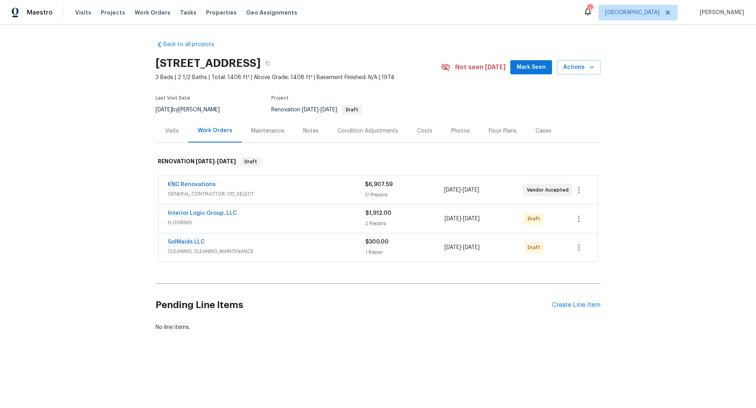
click at [332, 192] on span "GENERAL_CONTRACTOR, OD_SELECT" at bounding box center [266, 194] width 197 height 8
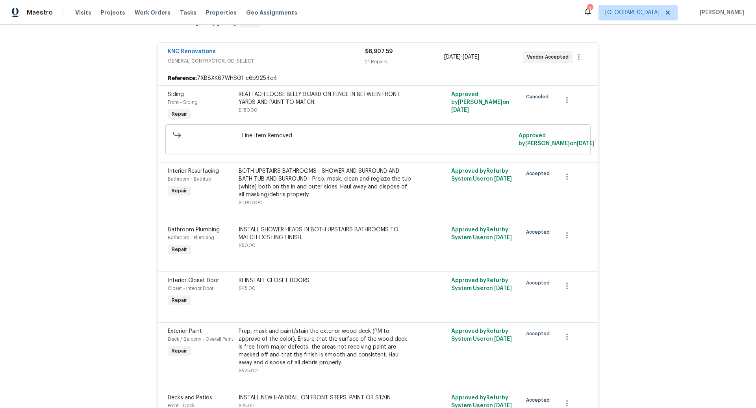
scroll to position [126, 0]
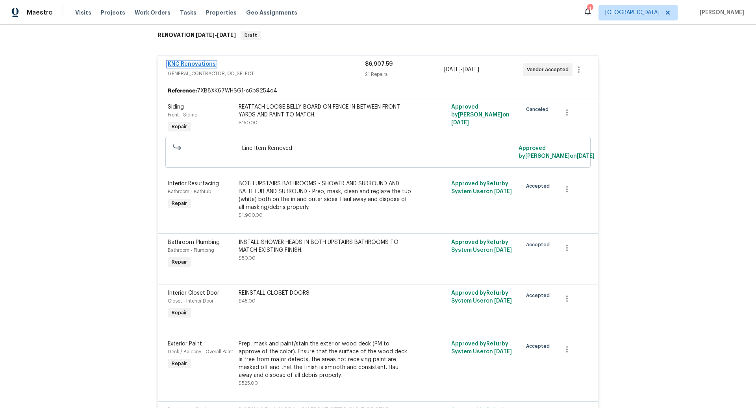
click at [199, 63] on link "KNC Renovations" at bounding box center [192, 64] width 48 height 6
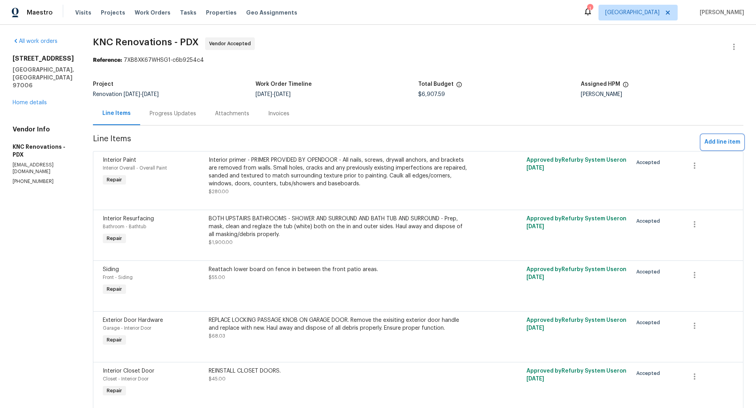
click at [710, 141] on span "Add line item" at bounding box center [722, 142] width 36 height 10
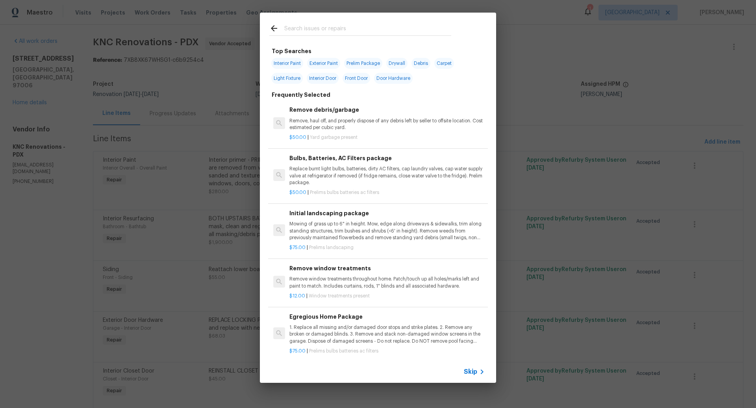
click at [471, 371] on span "Skip" at bounding box center [470, 372] width 13 height 8
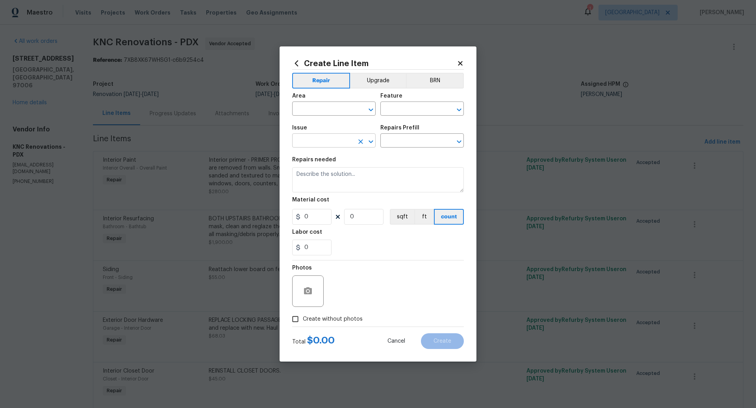
click at [301, 141] on input "text" at bounding box center [322, 141] width 61 height 12
type input "s"
click at [314, 178] on li "Bathroom Plumbing" at bounding box center [333, 178] width 83 height 13
type input "Bathroom Plumbing"
click at [407, 143] on input "text" at bounding box center [410, 141] width 61 height 12
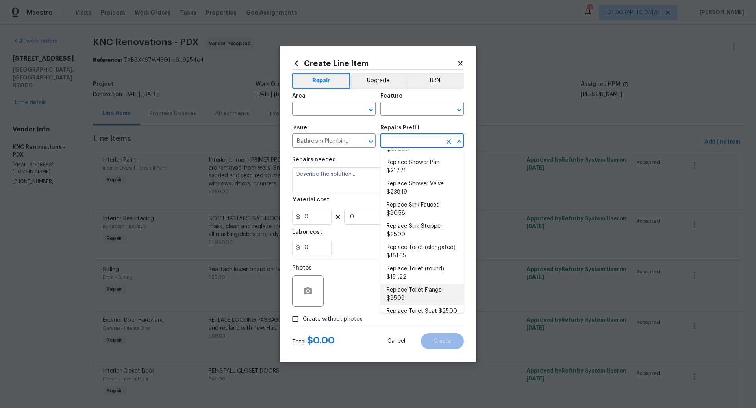
scroll to position [349, 0]
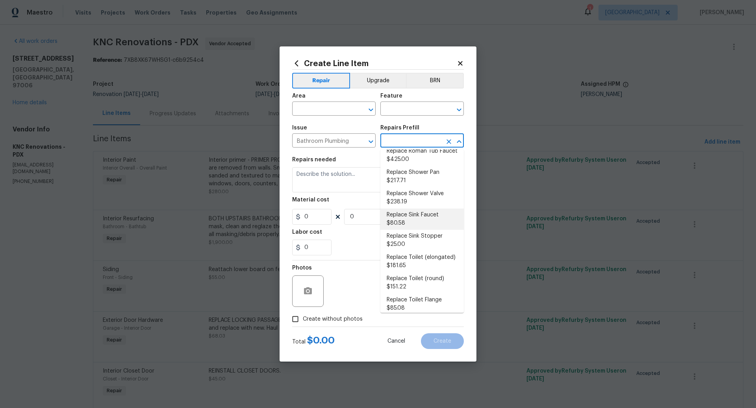
click at [403, 211] on li "Replace Sink Faucet $80.58" at bounding box center [421, 219] width 83 height 21
type input "Plumbing"
type input "Replace Sink Faucet $80.58"
type textarea "Remove and replace the existing sink faucet with new (PM to approve finish). En…"
type input "80.58"
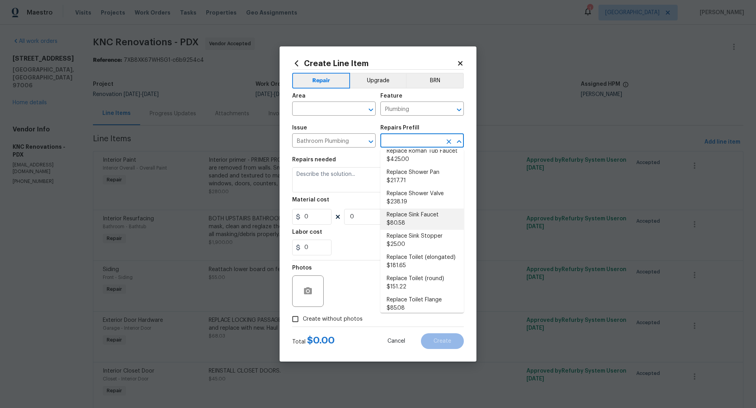
type input "1"
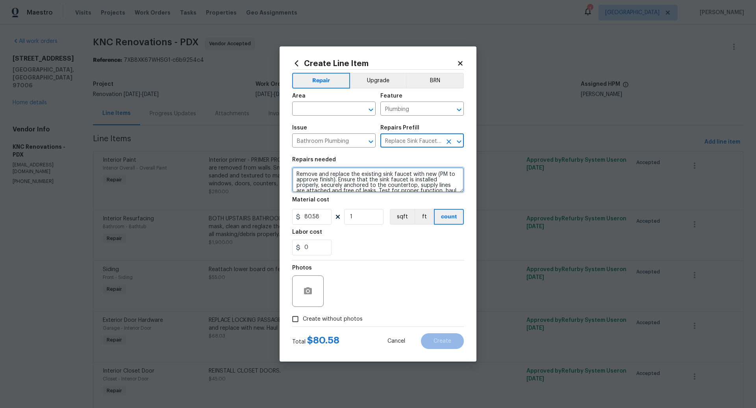
click at [295, 174] on textarea "Remove and replace the existing sink faucet with new (PM to approve finish). En…" at bounding box center [378, 179] width 172 height 25
type textarea "ALL 3 BATHROOMS - REPLACE SINK AND FAUCETS - Remove and replace the existing si…"
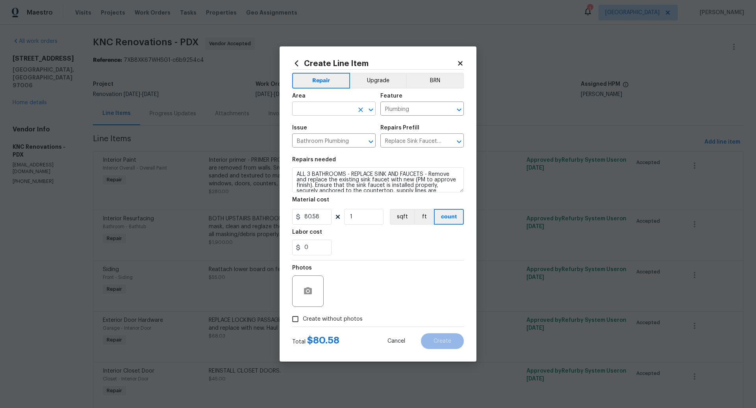
click at [318, 111] on input "text" at bounding box center [322, 110] width 61 height 12
click at [318, 124] on li "Bathroom" at bounding box center [333, 127] width 83 height 13
type input "Bathroom"
click at [323, 218] on input "80.58" at bounding box center [311, 217] width 39 height 16
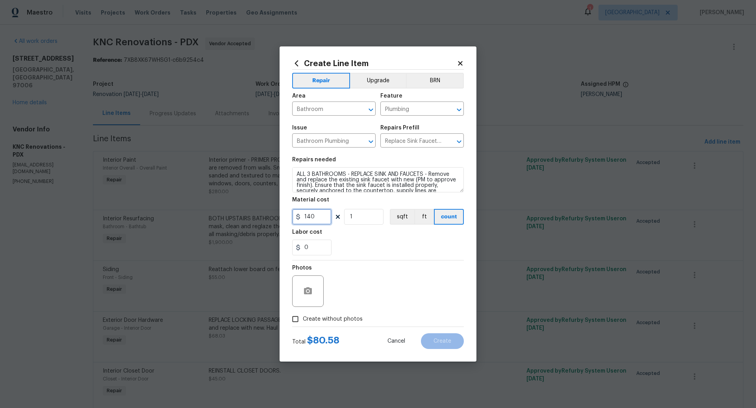
type input "140"
type input "3"
click at [295, 317] on input "Create without photos" at bounding box center [295, 319] width 15 height 15
checkbox input "true"
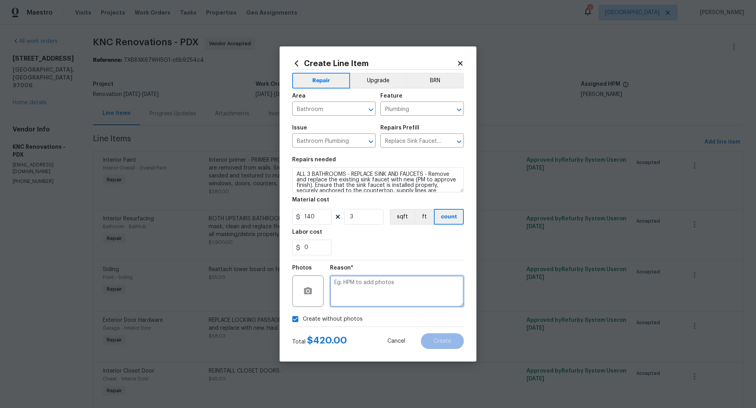
click at [375, 296] on textarea at bounding box center [397, 290] width 134 height 31
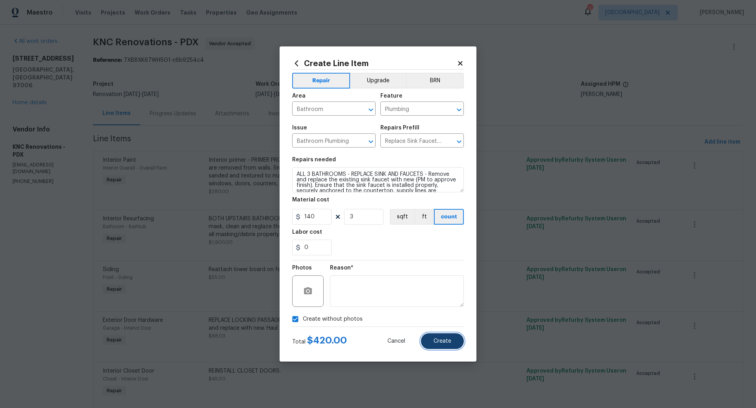
click at [442, 342] on span "Create" at bounding box center [442, 341] width 18 height 6
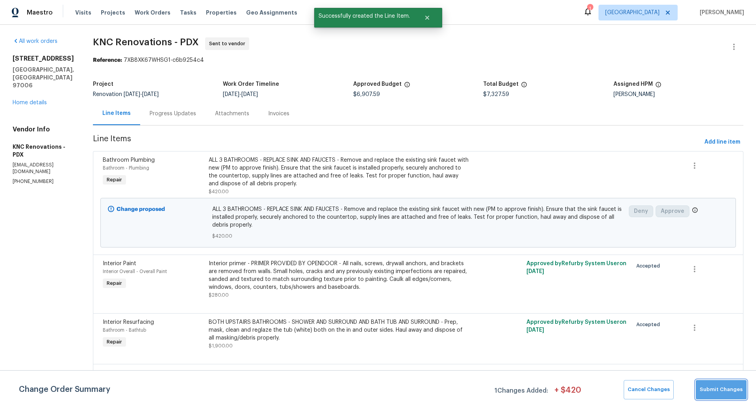
click at [723, 384] on button "Submit Changes" at bounding box center [720, 389] width 51 height 19
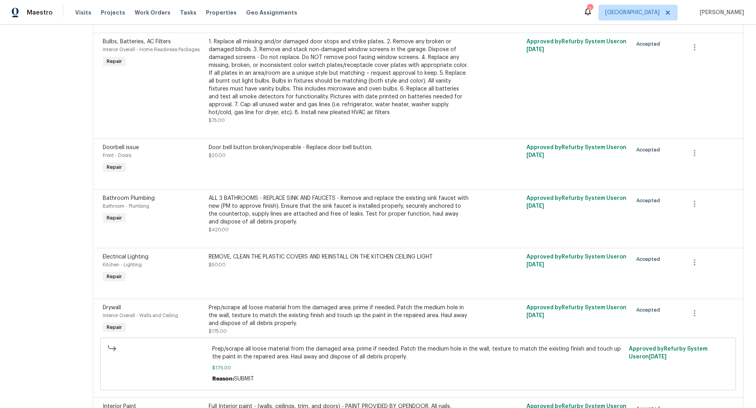
scroll to position [382, 0]
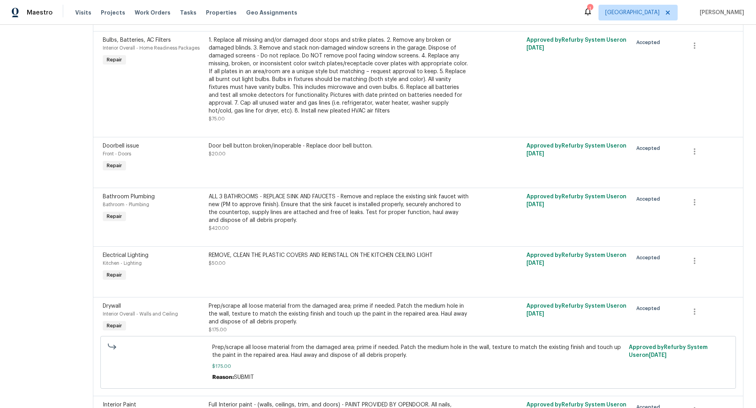
click at [270, 155] on div "Door bell button broken/inoperable - Replace door bell button. $20.00" at bounding box center [339, 150] width 260 height 16
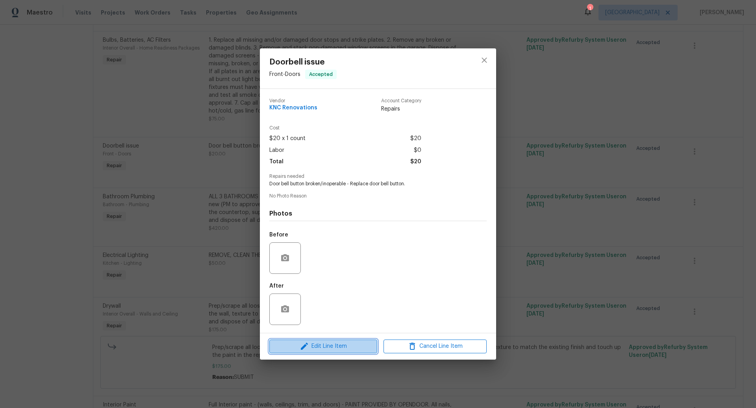
click at [334, 346] on span "Edit Line Item" at bounding box center [323, 347] width 103 height 10
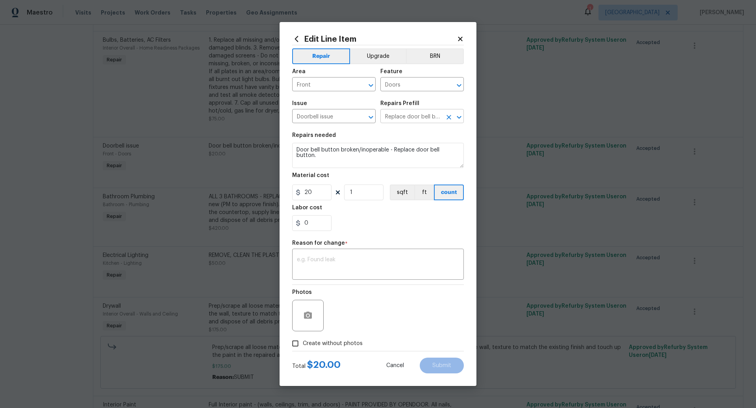
click at [447, 116] on icon "Clear" at bounding box center [448, 117] width 5 height 5
click at [414, 118] on input "text" at bounding box center [410, 117] width 61 height 12
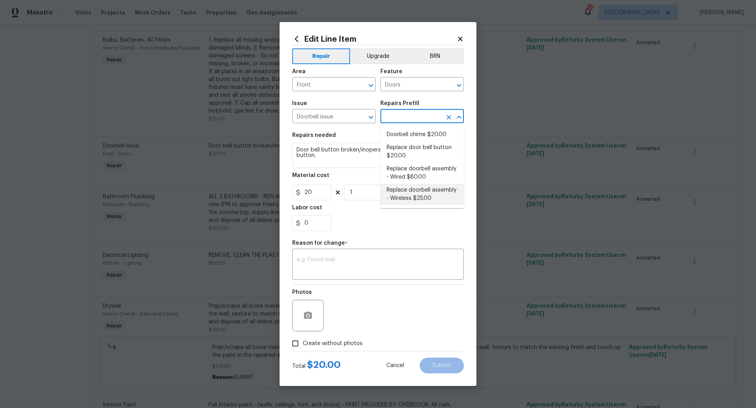
click at [411, 196] on li "Replace doorbell assembly - Wireless $25.00" at bounding box center [421, 194] width 83 height 21
type input "Replace doorbell assembly - Wireless $25.00"
type textarea "Replace non-functioning/missing doorbell assembly - Wireless"
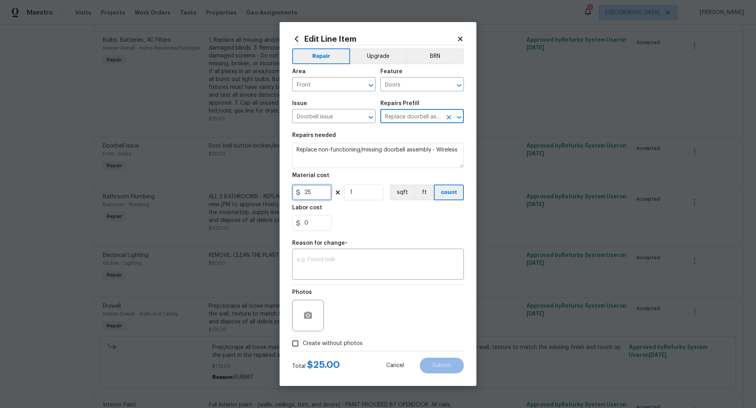
click at [318, 194] on input "25" at bounding box center [311, 193] width 39 height 16
type input "80"
click at [311, 264] on textarea at bounding box center [378, 265] width 162 height 17
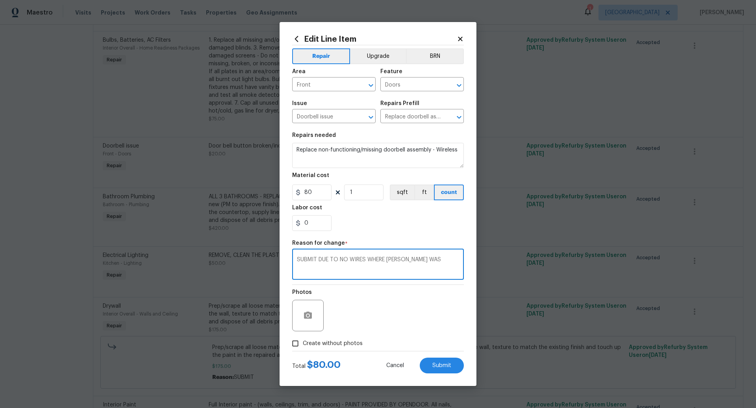
type textarea "SUBMIT DUE TO NO WIRES WHERE DOORBELL WAS"
click at [294, 343] on input "Create without photos" at bounding box center [295, 343] width 15 height 15
checkbox input "true"
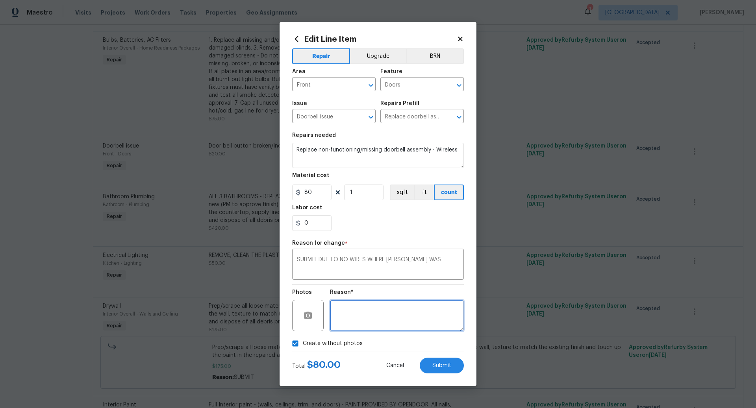
click at [355, 324] on textarea at bounding box center [397, 315] width 134 height 31
click at [440, 367] on span "Submit" at bounding box center [441, 366] width 19 height 6
type textarea "Door bell button broken/inoperable - Replace door bell button."
type input "Replace door bell button $20.00"
type input "20"
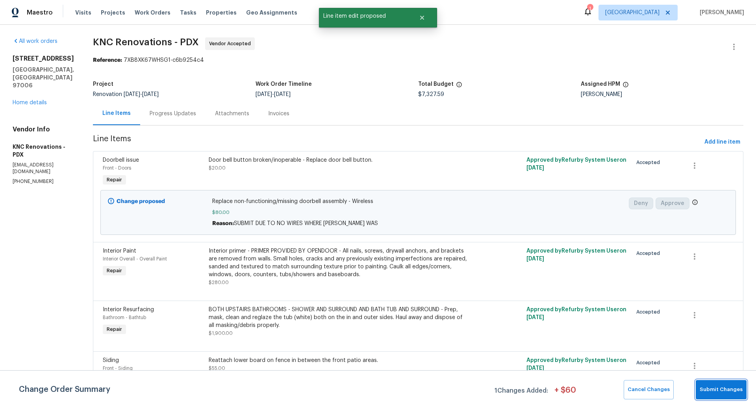
click at [712, 390] on span "Submit Changes" at bounding box center [720, 389] width 43 height 9
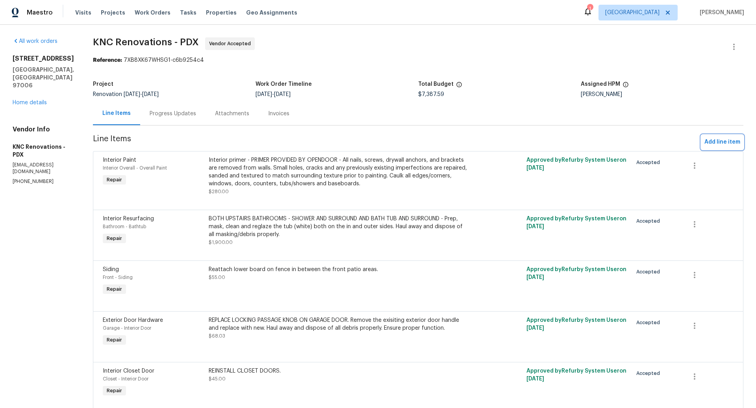
click at [719, 141] on span "Add line item" at bounding box center [722, 142] width 36 height 10
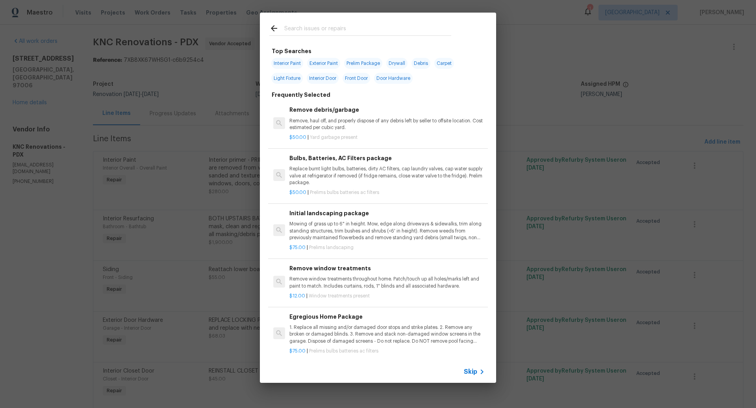
click at [476, 373] on span "Skip" at bounding box center [470, 372] width 13 height 8
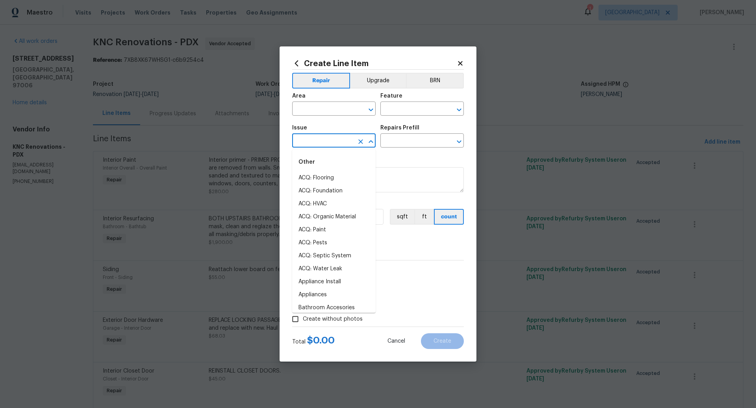
click at [303, 141] on input "text" at bounding box center [322, 141] width 61 height 12
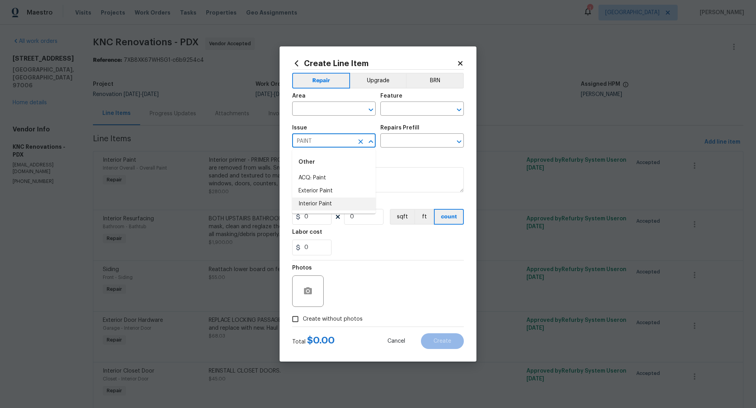
click at [314, 205] on li "Interior Paint" at bounding box center [333, 204] width 83 height 13
type input "Interior Paint"
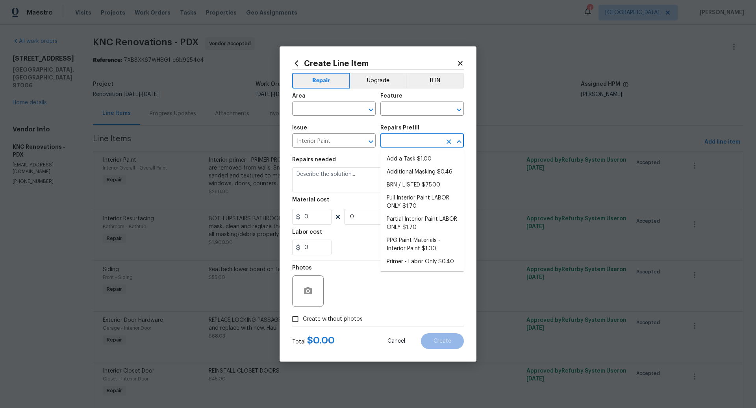
click at [400, 141] on input "text" at bounding box center [410, 141] width 61 height 12
click at [408, 173] on li "Additional Masking $0.46" at bounding box center [421, 172] width 83 height 13
type input "Overall Paint"
type input "Additional Masking $0.46"
type textarea "Additional masking/prep costs."
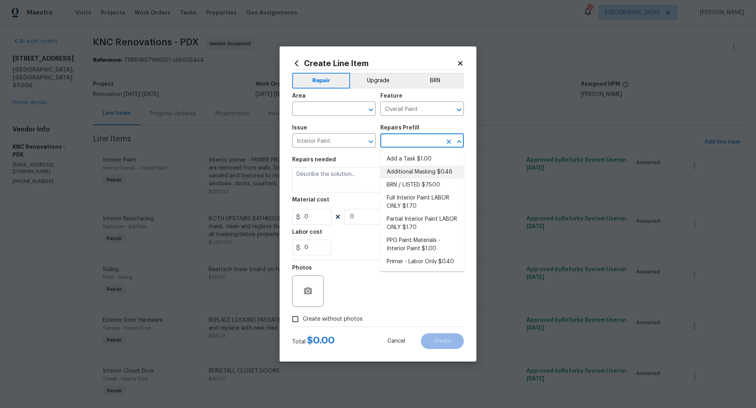
type input "0.46"
type input "1"
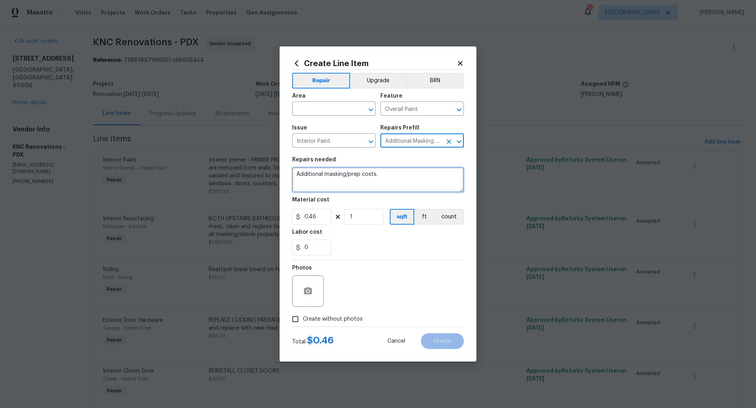
click at [295, 175] on textarea "Additional masking/prep costs." at bounding box center [378, 179] width 172 height 25
click at [327, 174] on textarea "BOTH UPSTIARS BATHROOMS - Additional masking/prep costs." at bounding box center [378, 179] width 172 height 25
type textarea "BOTH UPSTAIRS BATHROOMS - Additional masking/prep costs."
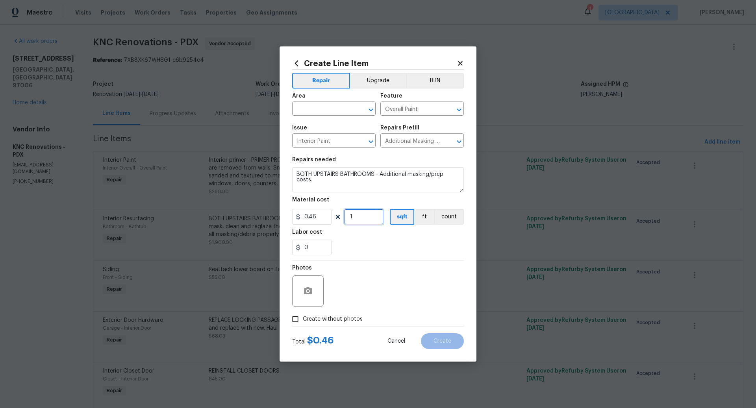
click at [357, 221] on input "1" at bounding box center [363, 217] width 39 height 16
type input "150"
click at [297, 320] on input "Create without photos" at bounding box center [295, 319] width 15 height 15
checkbox input "true"
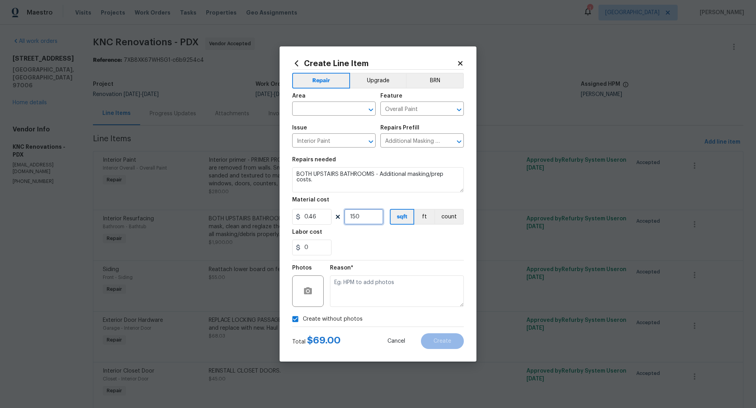
click at [368, 217] on input "150" at bounding box center [363, 217] width 39 height 16
type input "125"
click at [368, 288] on textarea at bounding box center [397, 290] width 134 height 31
click at [327, 109] on input "text" at bounding box center [322, 110] width 61 height 12
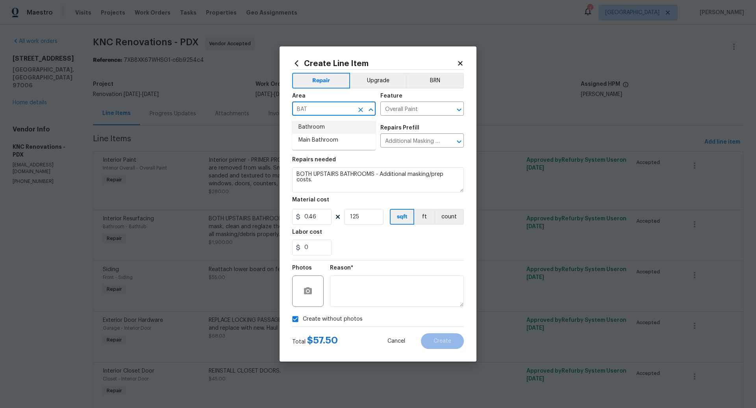
click at [326, 127] on li "Bathroom" at bounding box center [333, 127] width 83 height 13
type input "Bathroom"
click at [442, 341] on span "Create" at bounding box center [442, 341] width 18 height 6
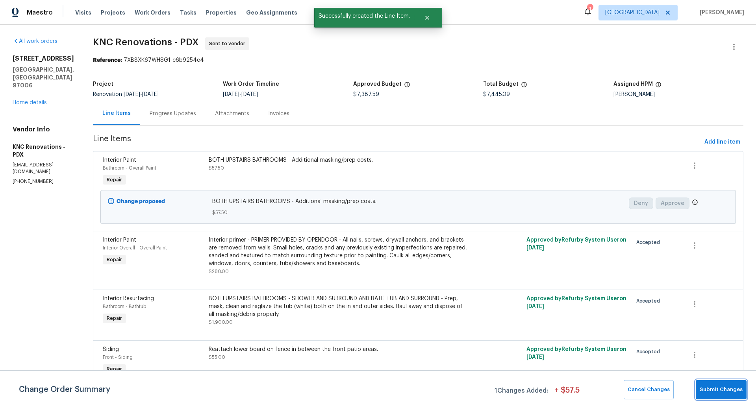
click at [717, 391] on span "Submit Changes" at bounding box center [720, 389] width 43 height 9
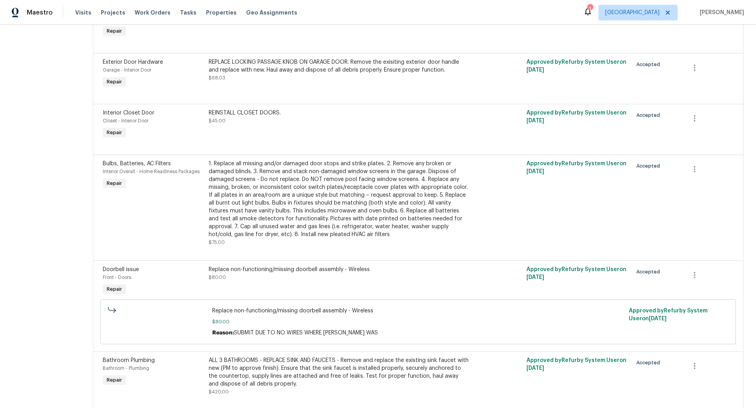
scroll to position [244, 0]
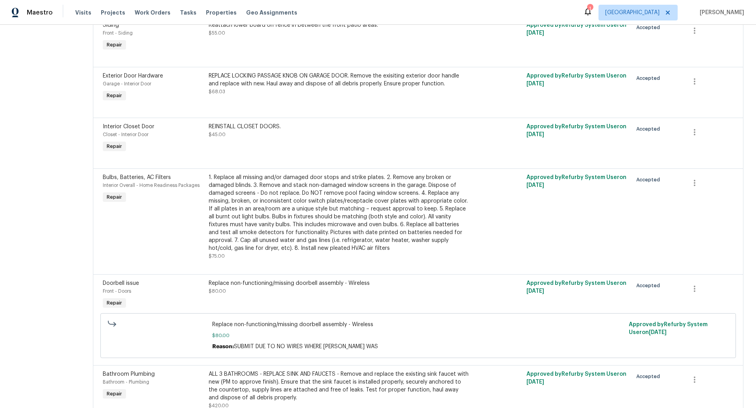
click at [292, 131] on div "REINSTALL CLOSET DOORS. $45.00" at bounding box center [339, 131] width 260 height 16
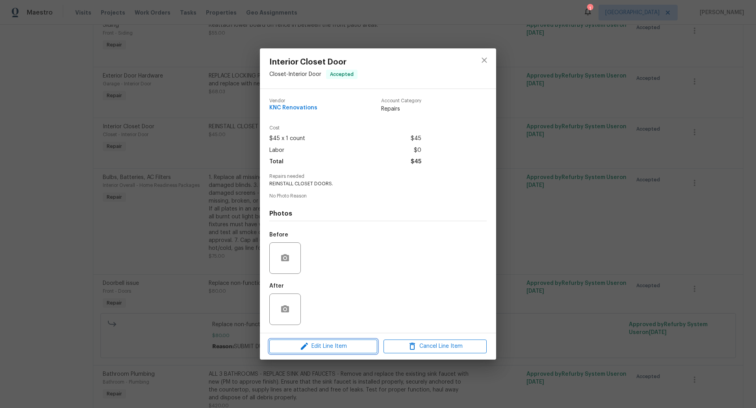
click at [333, 342] on span "Edit Line Item" at bounding box center [323, 347] width 103 height 10
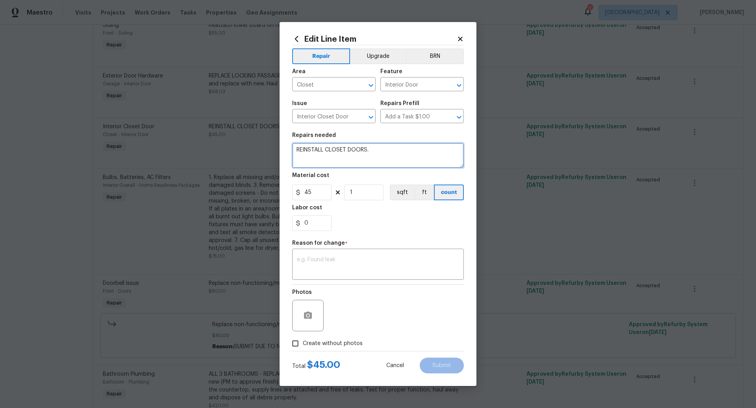
click at [374, 154] on textarea "REINSTALL CLOSET DOORS." at bounding box center [378, 155] width 172 height 25
type textarea "REINSTALL CLOSET DOORS ON LAUNDRY CLOSET"
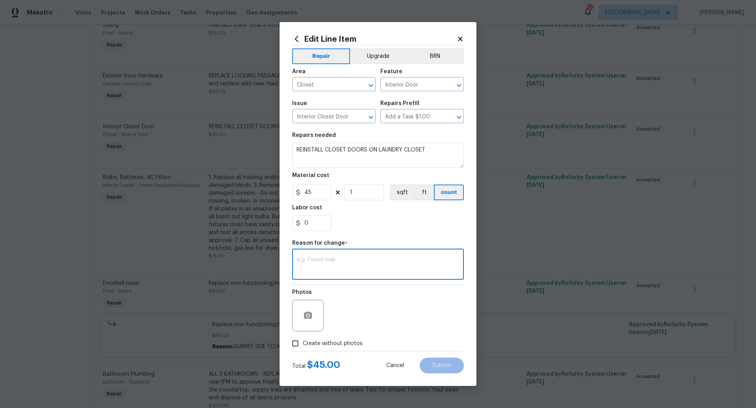
click at [340, 261] on textarea at bounding box center [378, 265] width 162 height 17
type textarea "WORDING"
click at [293, 340] on input "Create without photos" at bounding box center [295, 343] width 15 height 15
checkbox input "true"
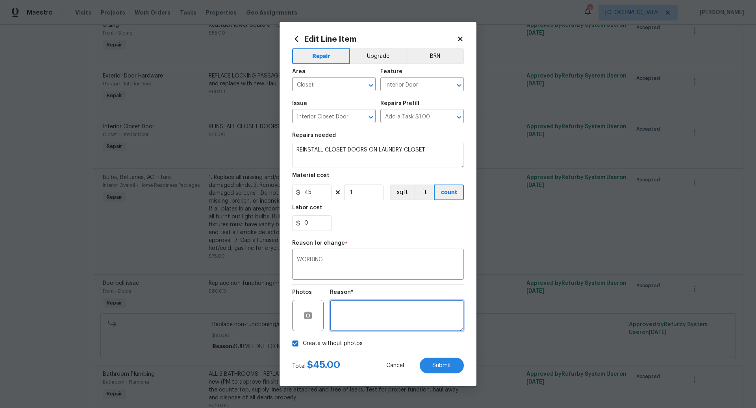
click at [360, 327] on textarea at bounding box center [397, 315] width 134 height 31
click at [439, 364] on span "Submit" at bounding box center [441, 366] width 19 height 6
type textarea "REINSTALL CLOSET DOORS."
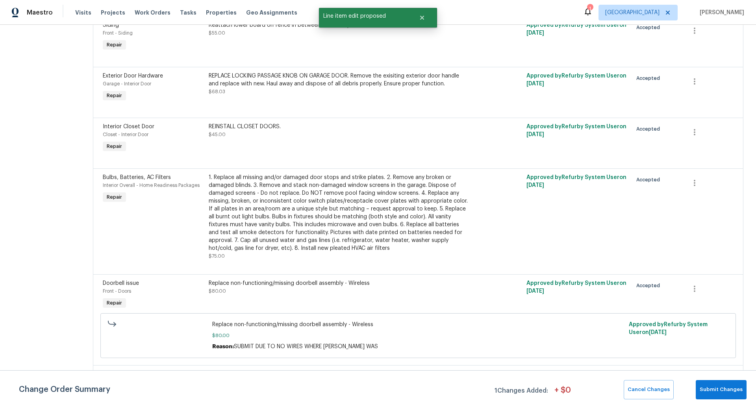
scroll to position [0, 0]
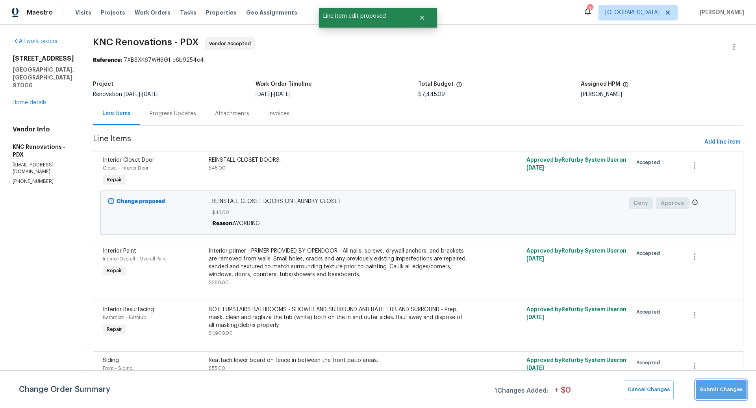
click at [728, 390] on span "Submit Changes" at bounding box center [720, 389] width 43 height 9
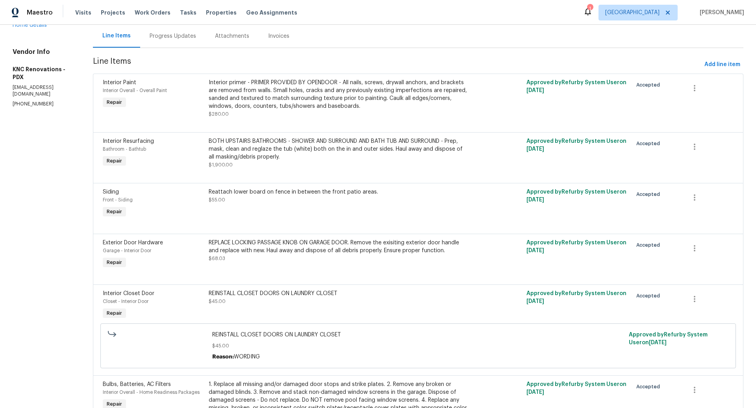
scroll to position [76, 0]
click at [329, 145] on div "BOTH UPSTAIRS BATHROOMS - SHOWER AND SURROUND AND BATH TUB AND SURROUND - Prep,…" at bounding box center [339, 151] width 260 height 24
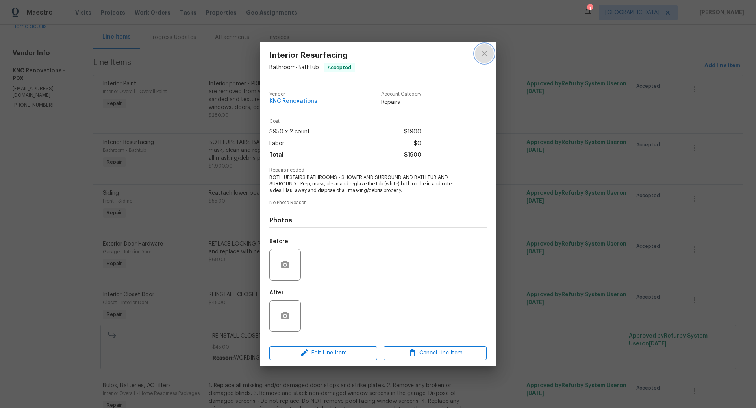
click at [485, 54] on icon "close" at bounding box center [483, 53] width 5 height 5
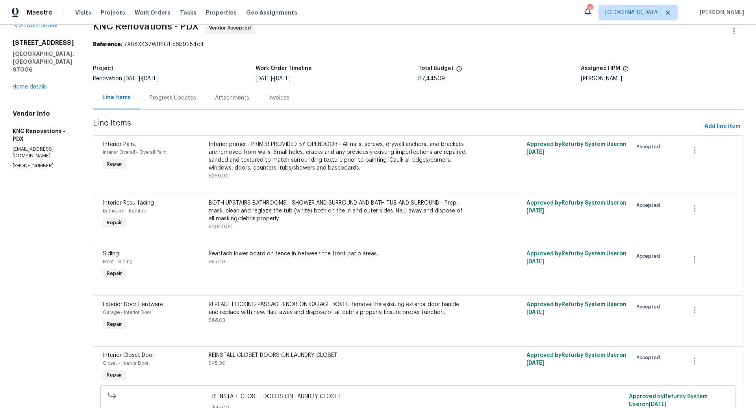
scroll to position [0, 0]
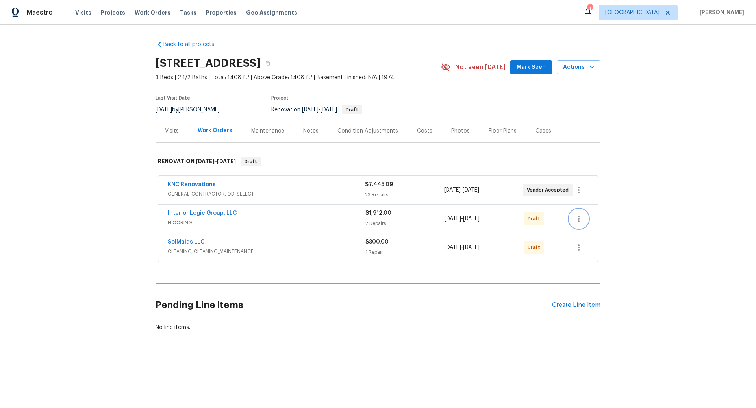
click at [577, 218] on icon "button" at bounding box center [578, 218] width 9 height 9
click at [589, 219] on li "Send to Vendor" at bounding box center [611, 218] width 85 height 13
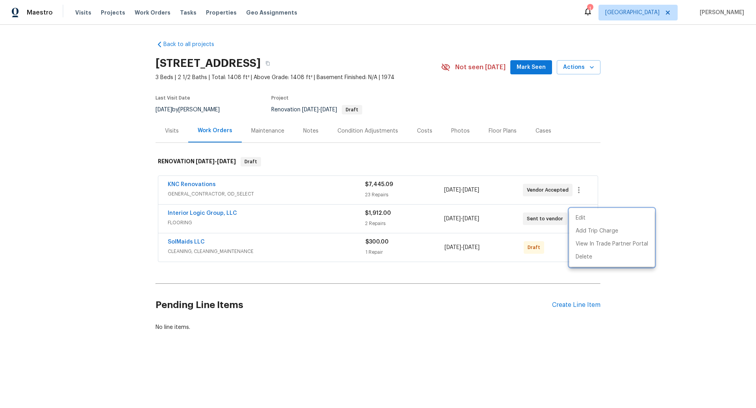
click at [403, 64] on div at bounding box center [378, 204] width 756 height 408
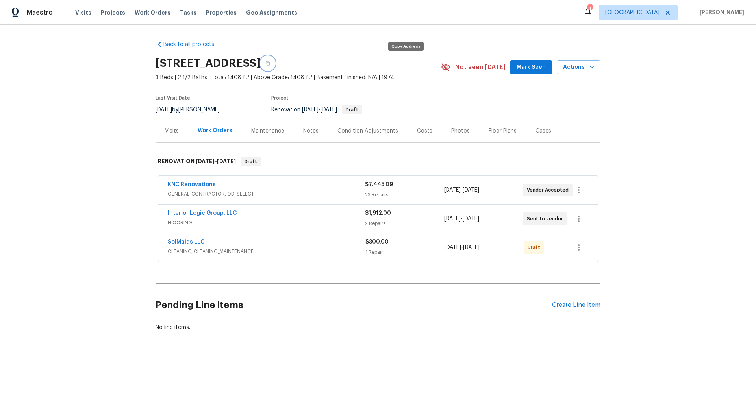
click at [270, 64] on icon "button" at bounding box center [267, 63] width 5 height 5
click at [562, 304] on div "Create Line Item" at bounding box center [576, 304] width 48 height 7
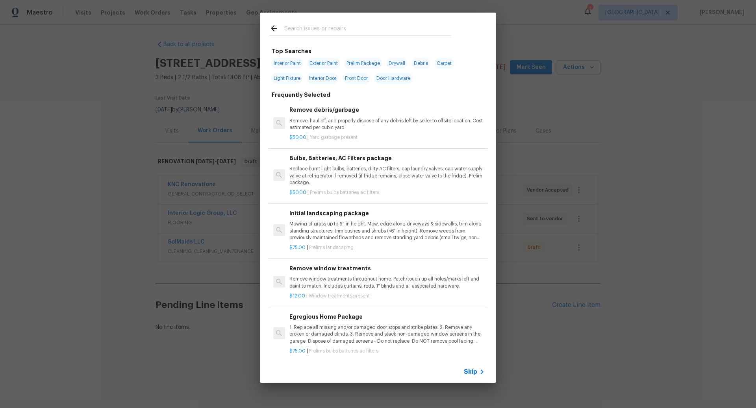
click at [471, 371] on span "Skip" at bounding box center [470, 372] width 13 height 8
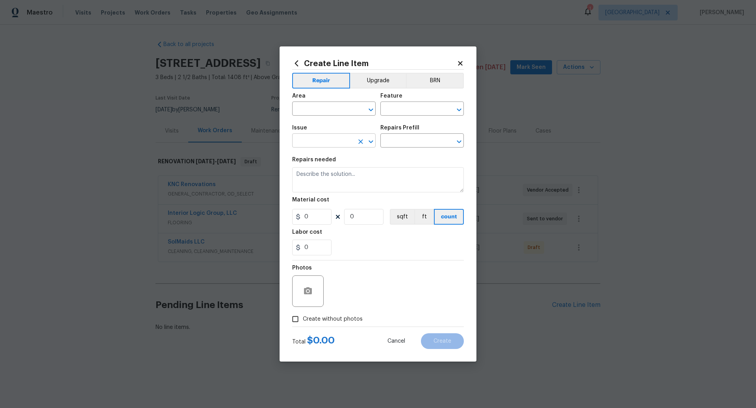
click at [311, 142] on input "text" at bounding box center [322, 141] width 61 height 12
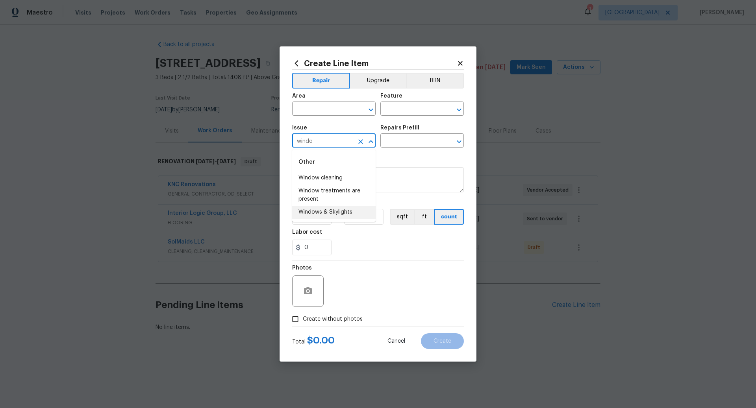
click at [321, 213] on li "Windows & Skylights" at bounding box center [333, 212] width 83 height 13
type input "Windows & Skylights"
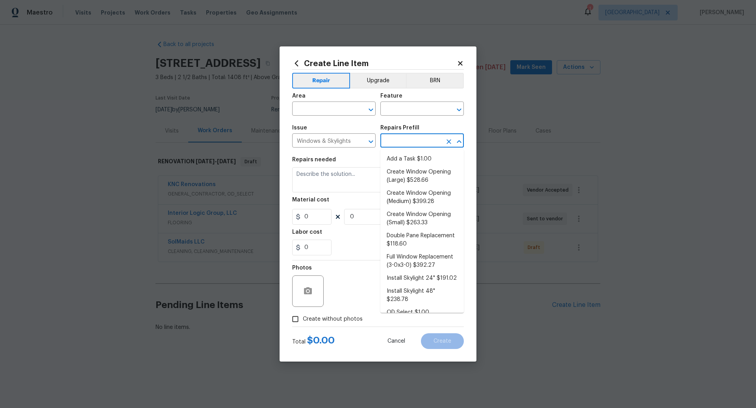
click at [405, 144] on input "text" at bounding box center [410, 141] width 61 height 12
click at [406, 220] on li "Double Pane Replacement $118.60" at bounding box center [421, 218] width 83 height 21
type input "Double Pane Replacement $118.60"
type textarea "Remove, replace and reglaze the broken/damaged thermal double pane of glass wit…"
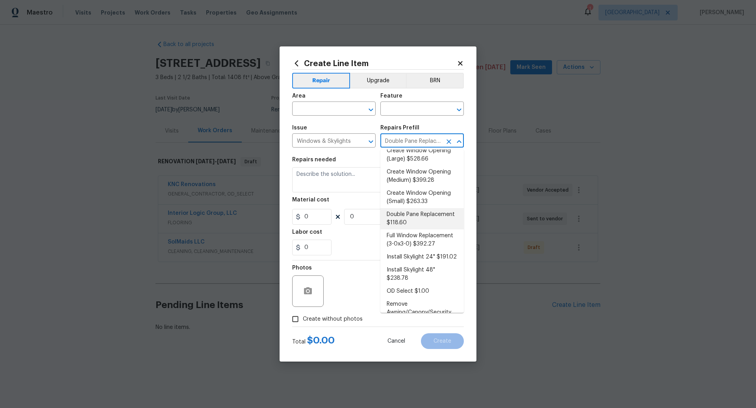
type input "118.6"
type input "1"
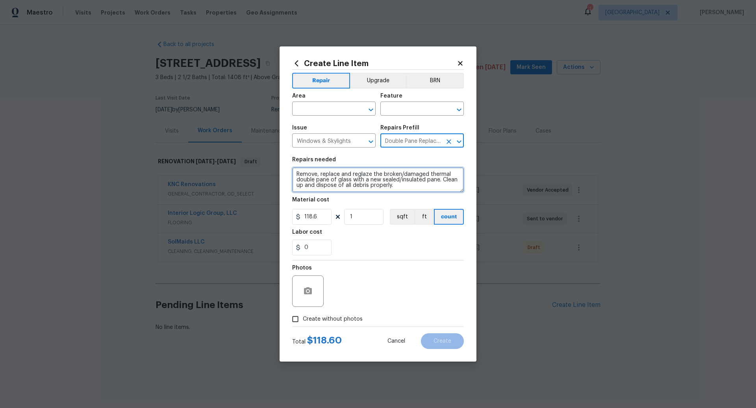
click at [294, 172] on textarea "Remove, replace and reglaze the broken/damaged thermal double pane of glass wit…" at bounding box center [378, 179] width 172 height 25
type textarea "2 UPSTAIRS FRONT BEDROOM WINDOWS - Remove, replace and reglaze the broken/damag…"
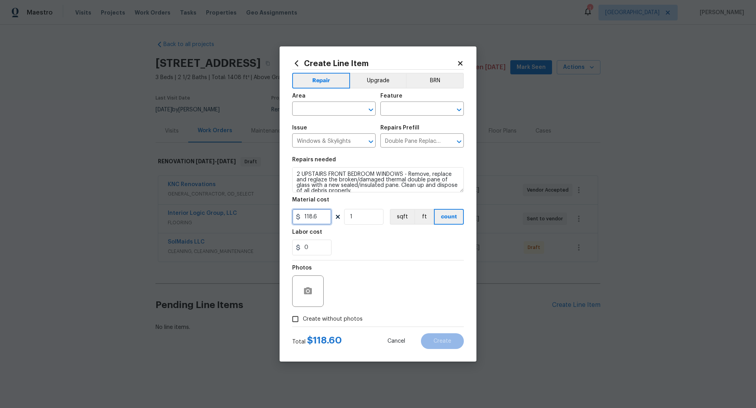
click at [322, 216] on input "118.6" at bounding box center [311, 217] width 39 height 16
type input "450"
type input "2"
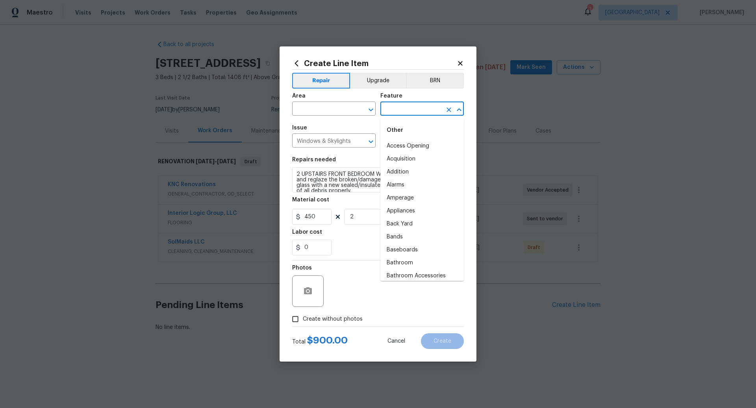
click at [399, 108] on input "text" at bounding box center [410, 110] width 61 height 12
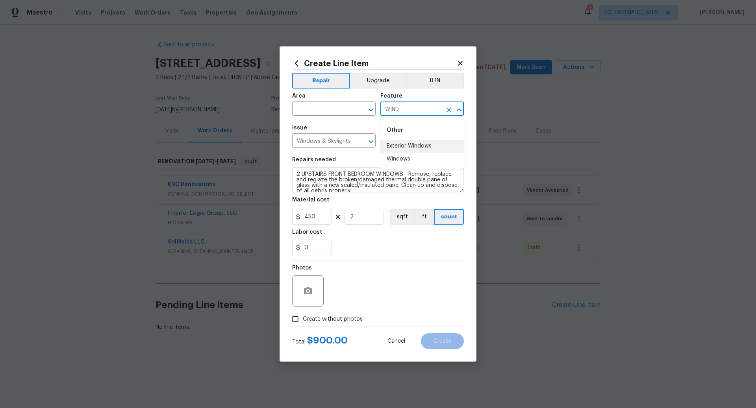
click at [404, 144] on li "Exterior Windows" at bounding box center [421, 146] width 83 height 13
type input "Exterior Windows"
click at [324, 108] on input "text" at bounding box center [322, 110] width 61 height 12
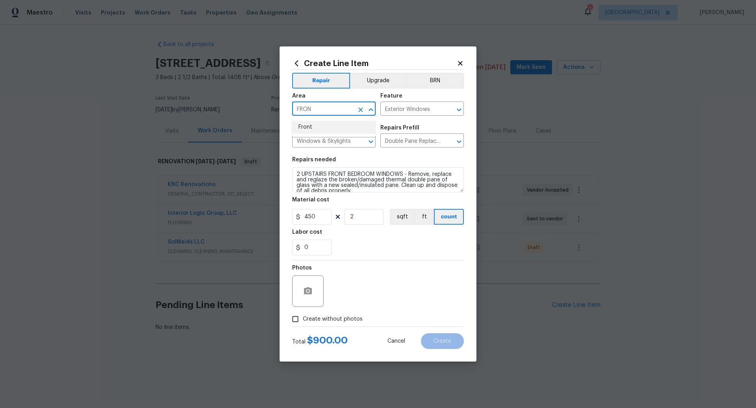
click at [320, 128] on li "Front" at bounding box center [333, 127] width 83 height 13
type input "Front"
click at [296, 316] on input "Create without photos" at bounding box center [295, 319] width 15 height 15
checkbox input "true"
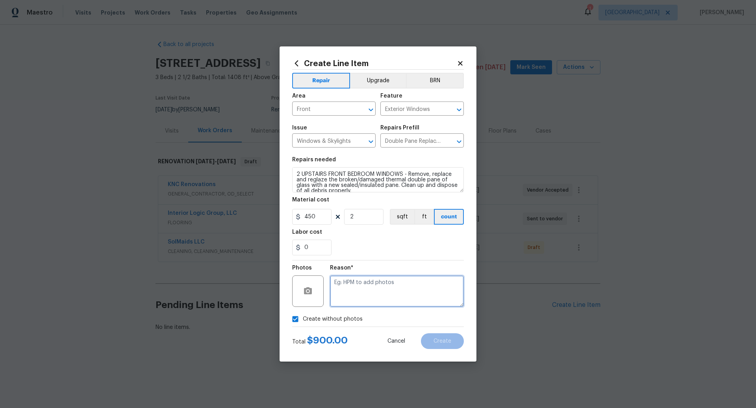
click at [369, 288] on textarea at bounding box center [397, 290] width 134 height 31
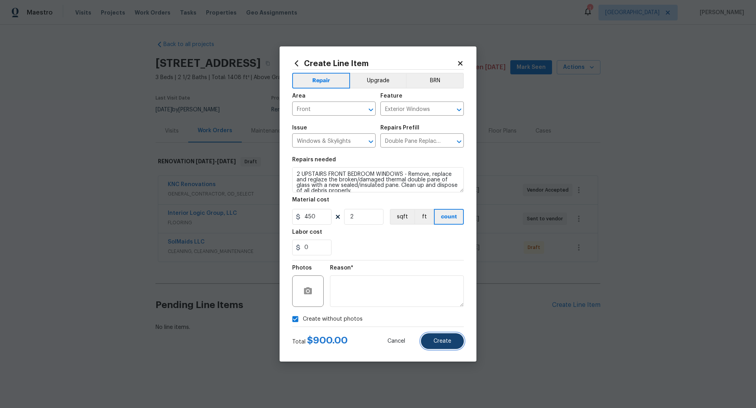
click at [449, 341] on span "Create" at bounding box center [442, 341] width 18 height 6
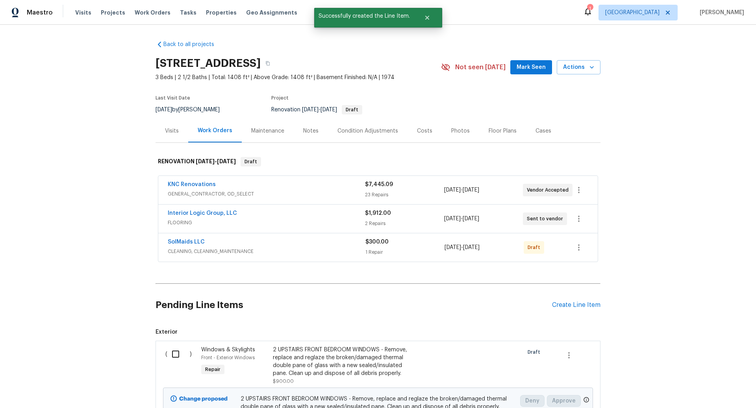
scroll to position [80, 0]
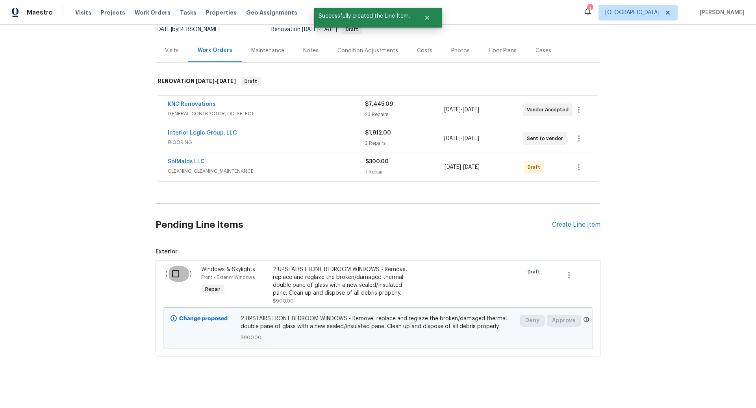
click at [177, 273] on input "checkbox" at bounding box center [178, 274] width 22 height 17
checkbox input "true"
click at [713, 388] on span "Create Work Order" at bounding box center [710, 389] width 52 height 10
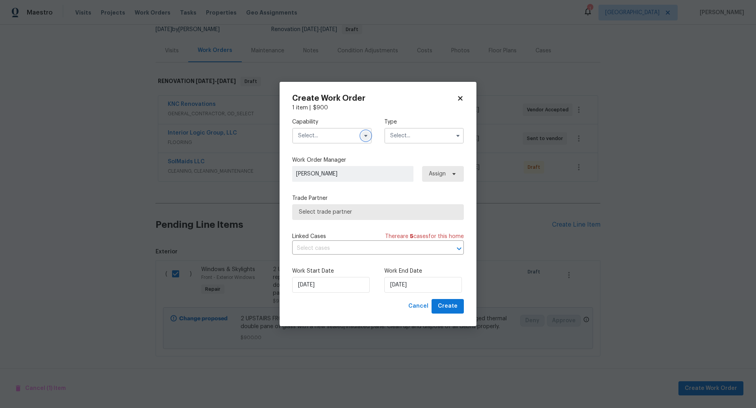
click at [366, 136] on icon "button" at bounding box center [365, 136] width 3 height 2
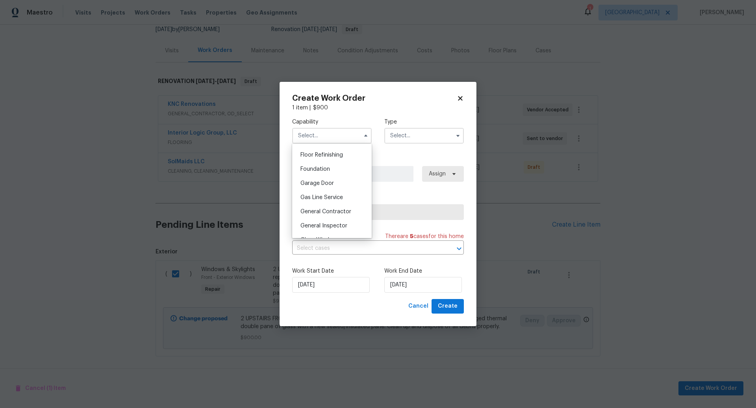
scroll to position [367, 0]
click at [324, 188] on span "Glass Window" at bounding box center [318, 191] width 37 height 6
type input "Glass Window"
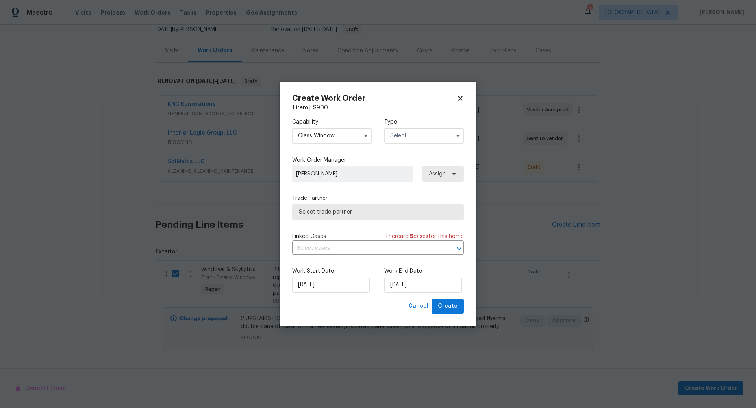
click at [447, 136] on input "text" at bounding box center [423, 136] width 79 height 16
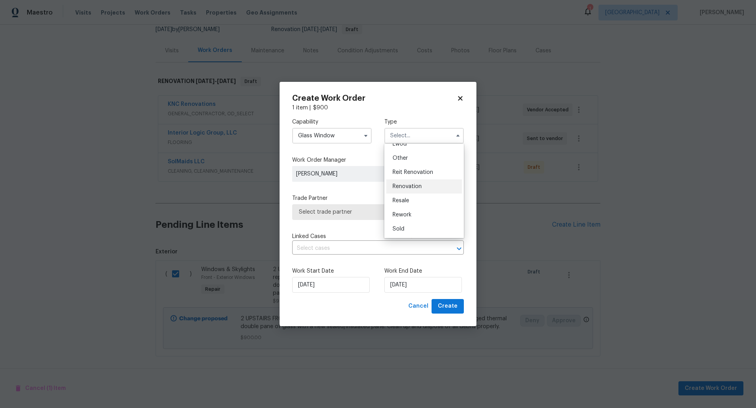
click at [415, 188] on span "Renovation" at bounding box center [406, 187] width 29 height 6
type input "Renovation"
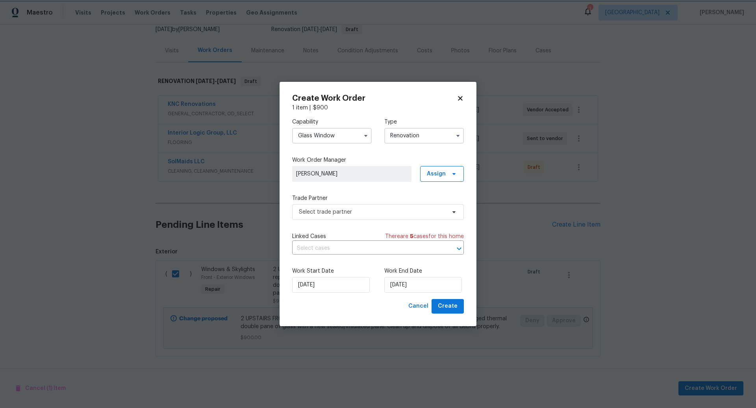
scroll to position [0, 0]
click at [375, 212] on span "Select trade partner" at bounding box center [372, 212] width 147 height 8
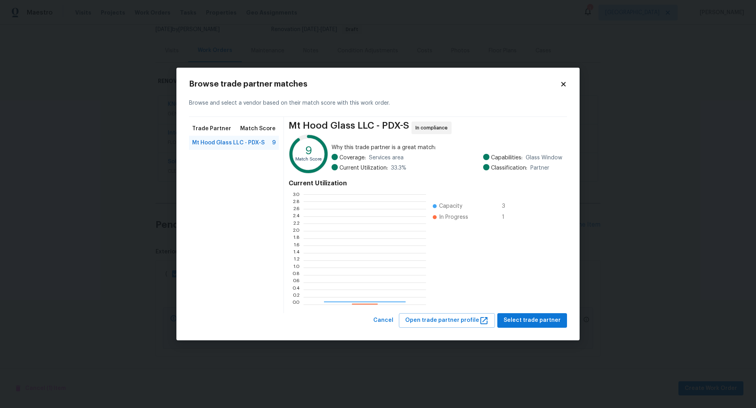
scroll to position [110, 122]
click at [538, 320] on span "Select trade partner" at bounding box center [531, 321] width 57 height 10
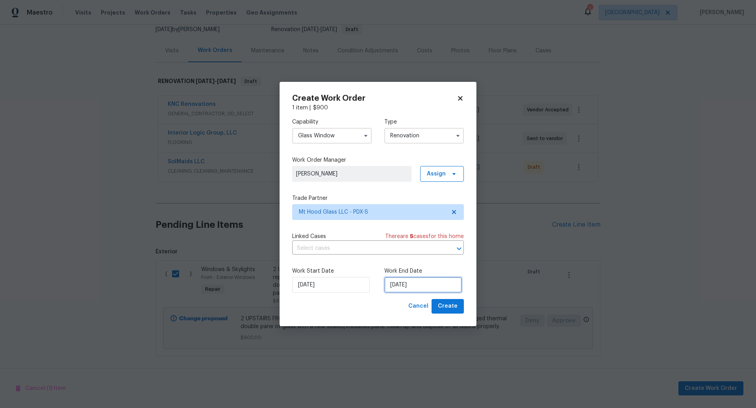
click at [424, 286] on input "9/22/2025" at bounding box center [423, 285] width 78 height 16
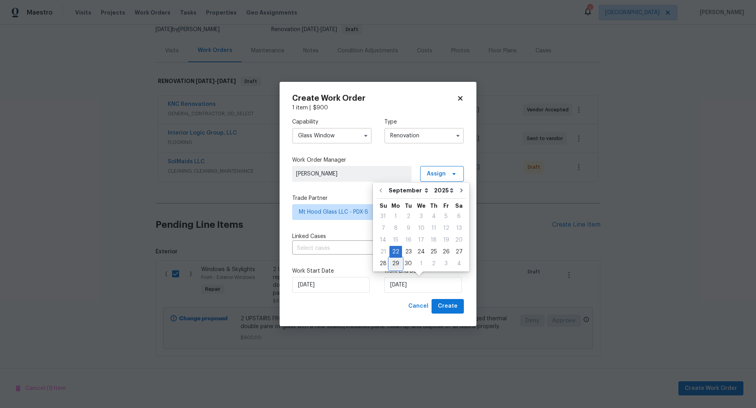
click at [397, 263] on div "29" at bounding box center [395, 263] width 13 height 11
type input "9/29/2025"
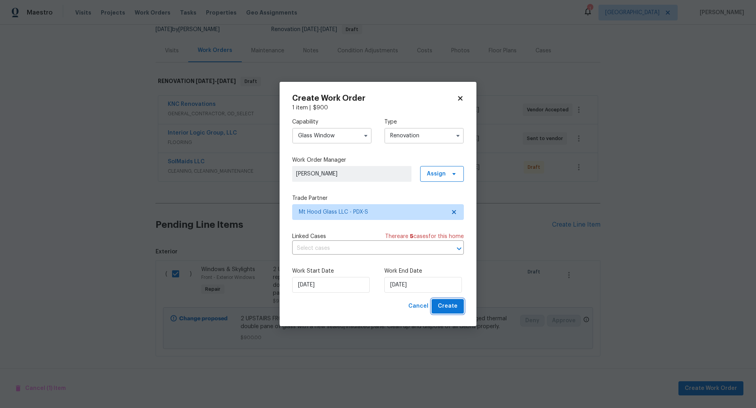
click at [452, 304] on span "Create" at bounding box center [448, 306] width 20 height 10
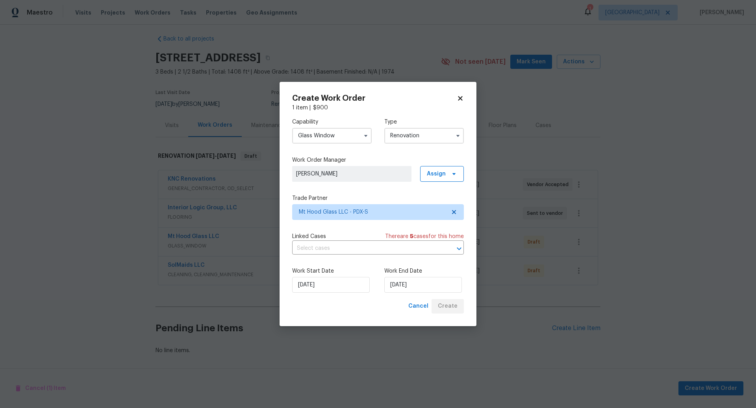
scroll to position [4, 0]
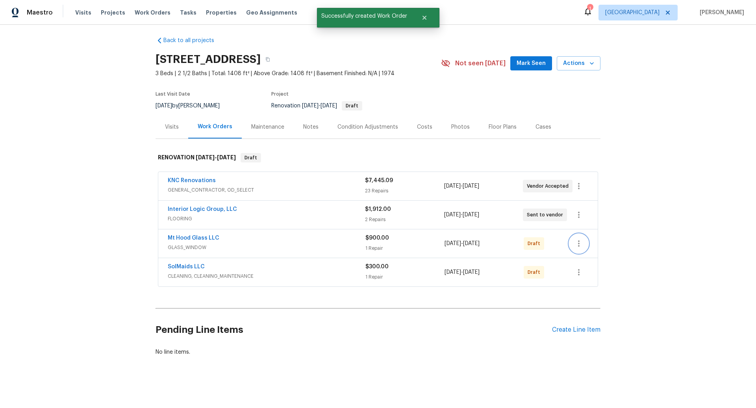
click at [580, 243] on icon "button" at bounding box center [578, 243] width 9 height 9
click at [588, 244] on li "Send to Vendor" at bounding box center [611, 243] width 85 height 13
click at [661, 293] on div at bounding box center [378, 204] width 756 height 408
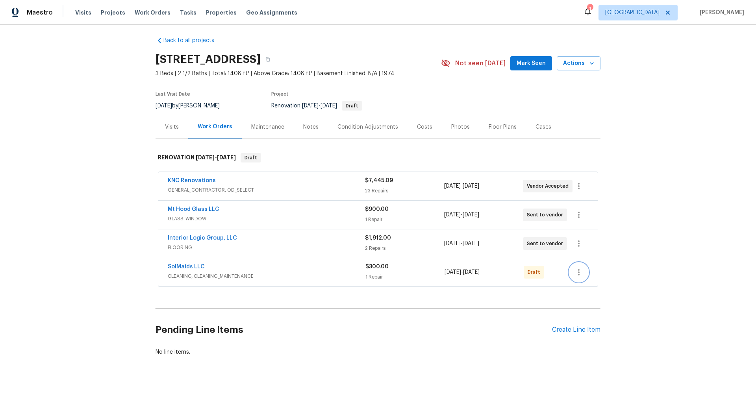
click at [579, 270] on icon "button" at bounding box center [578, 272] width 9 height 9
click at [588, 272] on li "Send to Vendor" at bounding box center [611, 271] width 85 height 13
click at [382, 324] on div at bounding box center [378, 204] width 756 height 408
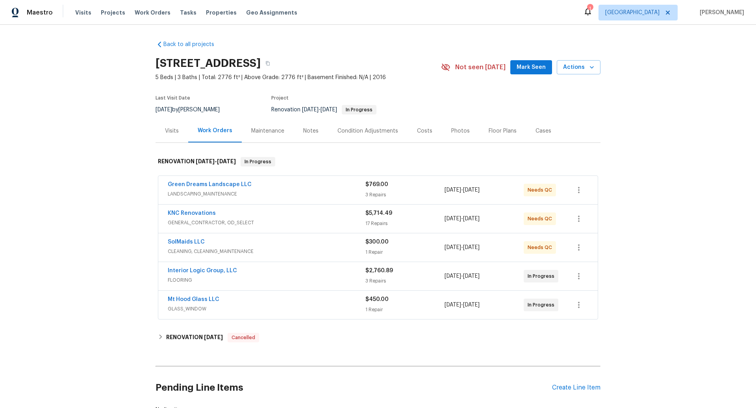
click at [331, 217] on div "KNC Renovations" at bounding box center [267, 213] width 198 height 9
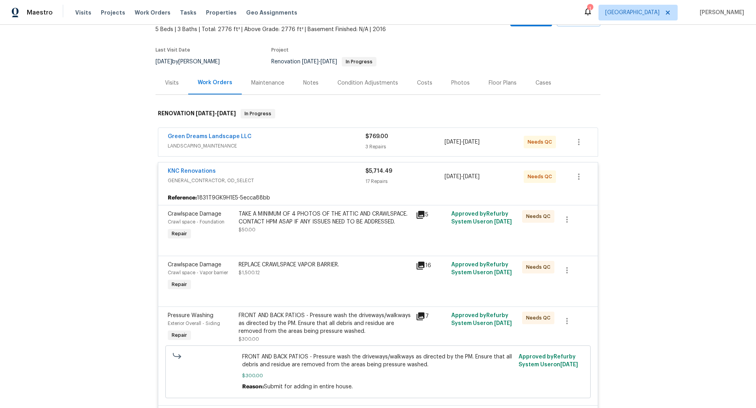
scroll to position [78, 0]
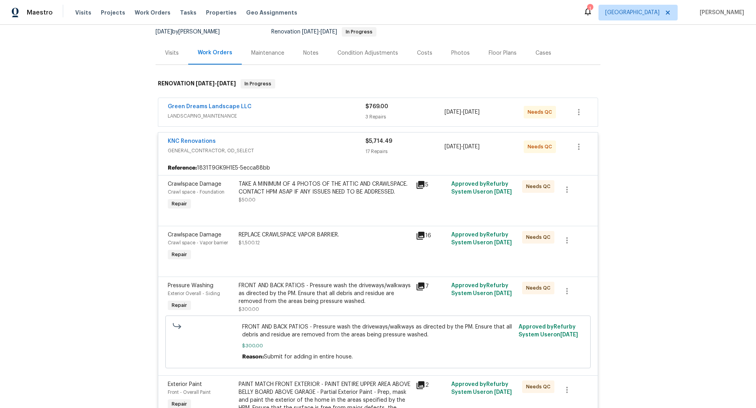
click at [343, 189] on div "TAKE A MINIMUM OF 4 PHOTOS OF THE ATTIC AND CRAWLSPACE. CONTACT HPM ASAP IF ANY…" at bounding box center [324, 188] width 172 height 16
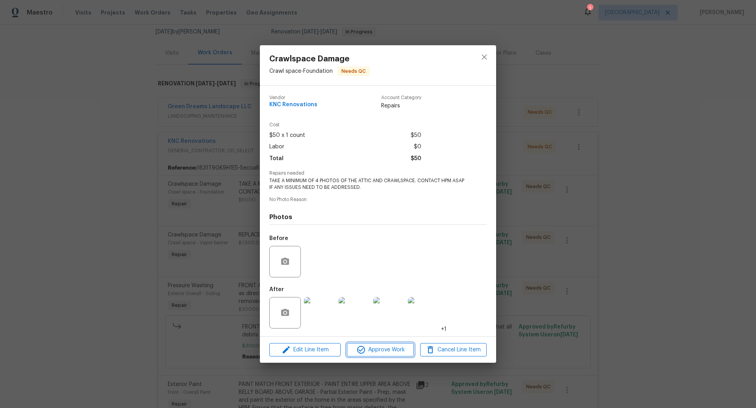
click at [384, 350] on span "Approve Work" at bounding box center [380, 350] width 62 height 10
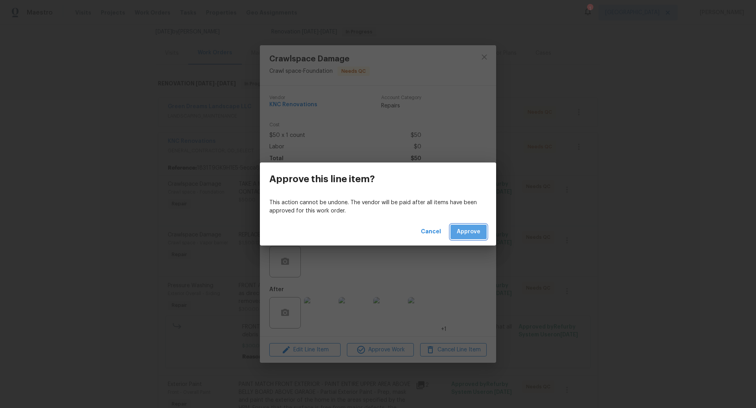
click at [470, 230] on span "Approve" at bounding box center [469, 232] width 24 height 10
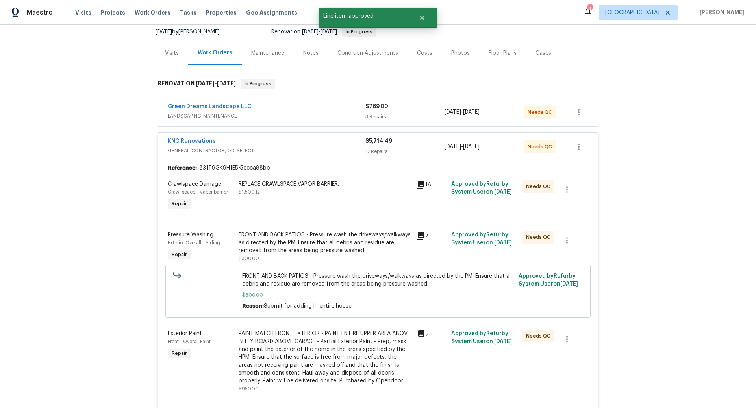
click at [327, 191] on div "REPLACE CRAWLSPACE VAPOR BARRIER. $1,500.12" at bounding box center [324, 188] width 172 height 16
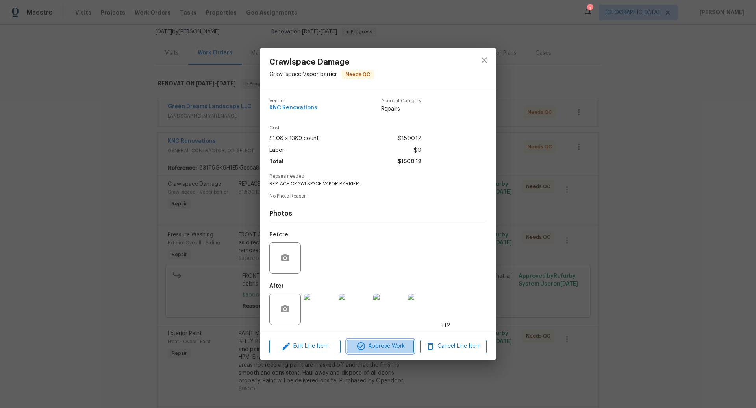
click at [383, 348] on span "Approve Work" at bounding box center [380, 347] width 62 height 10
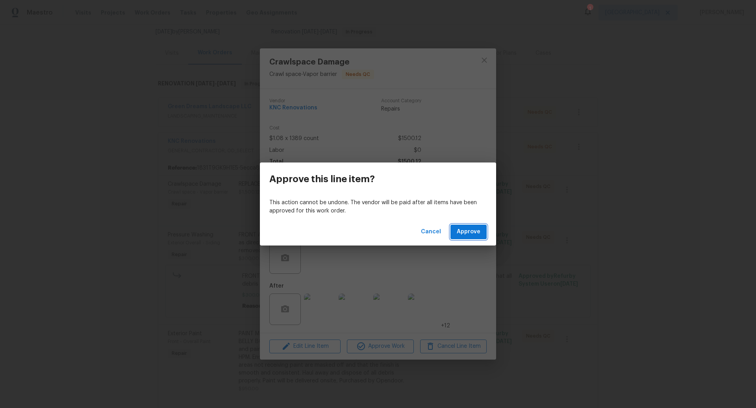
click at [470, 233] on span "Approve" at bounding box center [469, 232] width 24 height 10
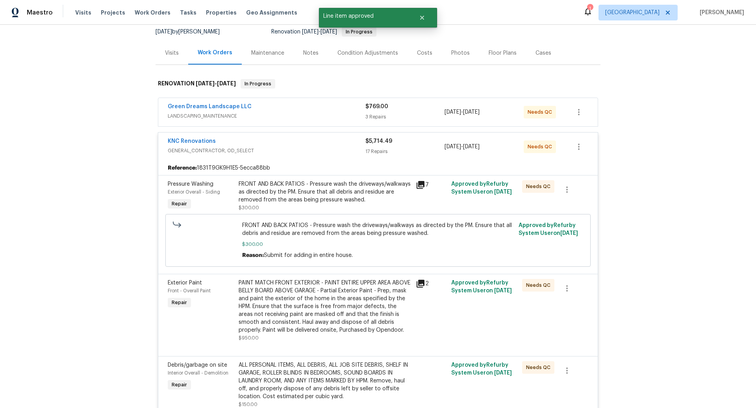
click at [348, 190] on div "FRONT AND BACK PATIOS - Pressure wash the driveways/walkways as directed by the…" at bounding box center [324, 192] width 172 height 24
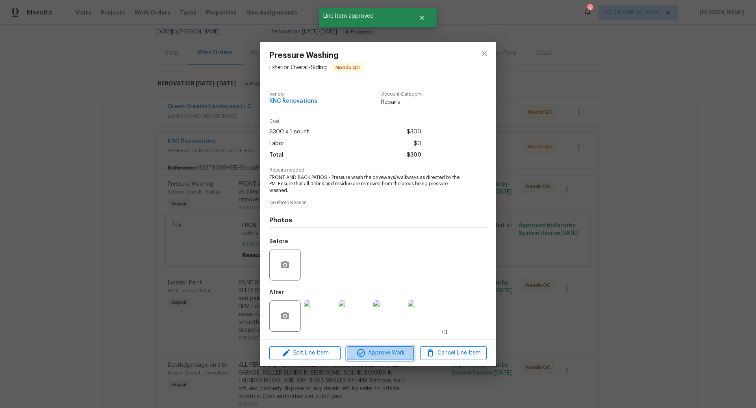
click at [392, 354] on span "Approve Work" at bounding box center [380, 353] width 62 height 10
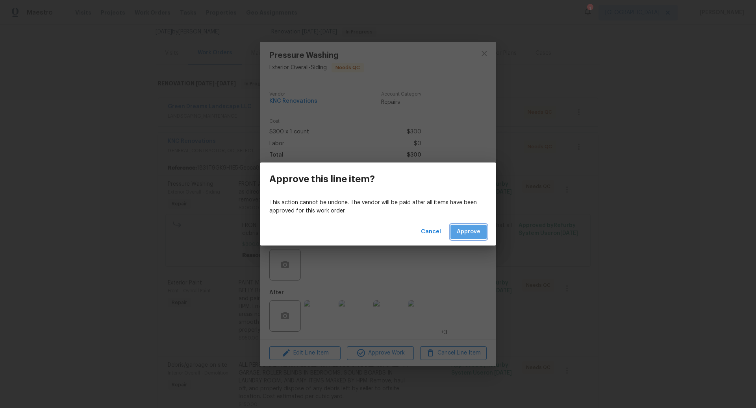
click at [467, 229] on span "Approve" at bounding box center [469, 232] width 24 height 10
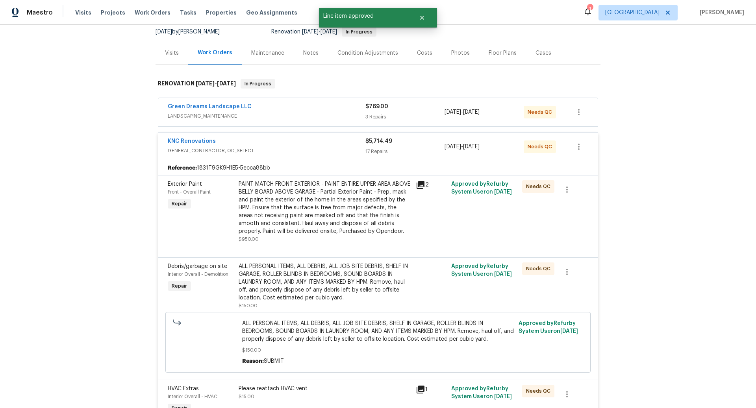
click at [341, 204] on div "PAINT MATCH FRONT EXTERIOR - PAINT ENTIRE UPPER AREA ABOVE BELLY BOARD ABOVE GA…" at bounding box center [324, 207] width 172 height 55
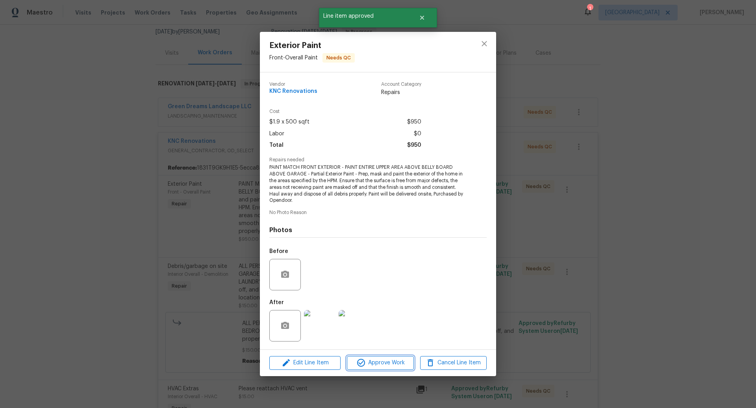
click at [385, 361] on span "Approve Work" at bounding box center [380, 363] width 62 height 10
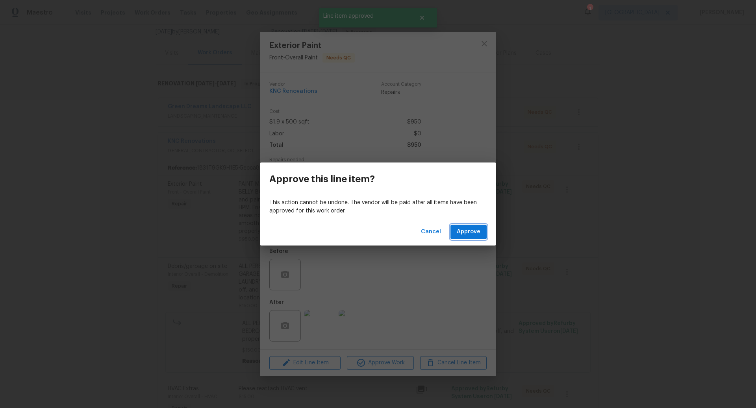
click at [469, 232] on span "Approve" at bounding box center [469, 232] width 24 height 10
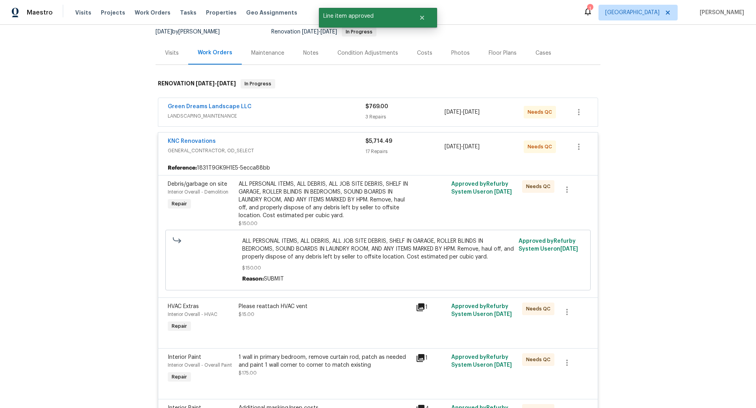
click at [345, 192] on div "ALL PERSONAL ITEMS, ALL DEBRIS, ALL JOB SITE DEBRIS, SHELF IN GARAGE, ROLLER BL…" at bounding box center [324, 199] width 172 height 39
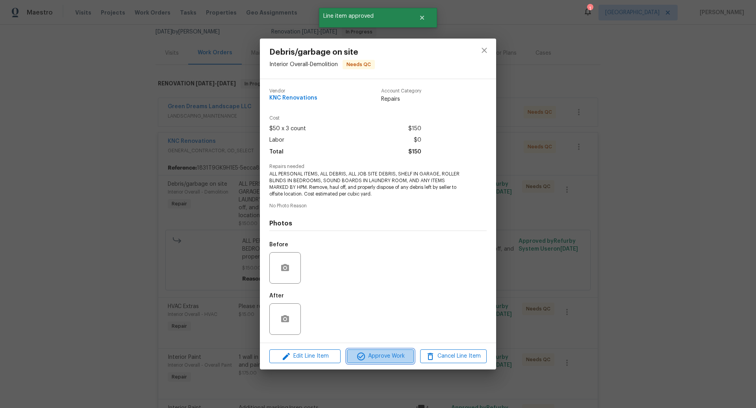
click at [386, 357] on span "Approve Work" at bounding box center [380, 356] width 62 height 10
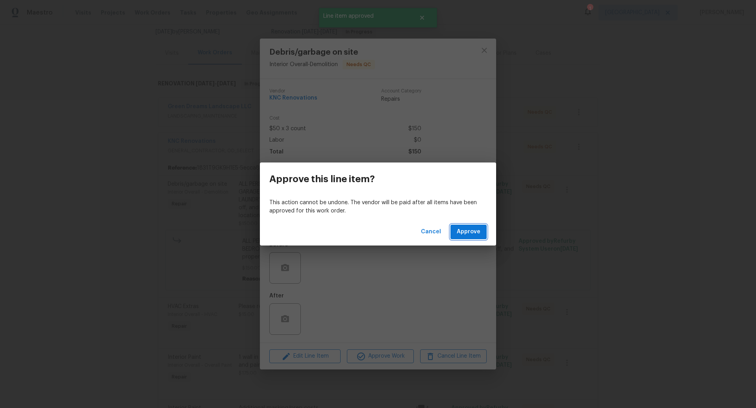
click at [474, 234] on span "Approve" at bounding box center [469, 232] width 24 height 10
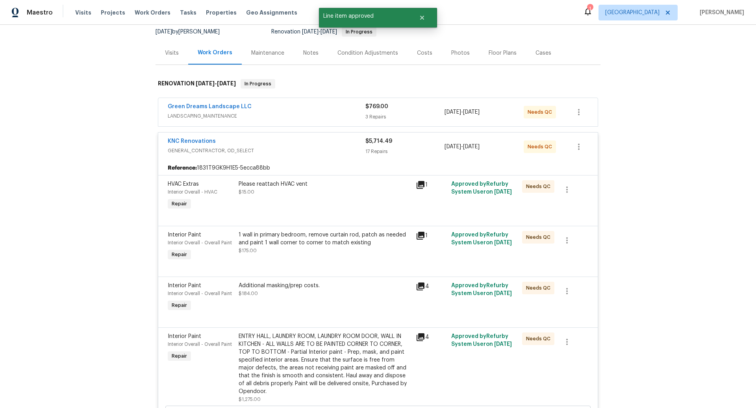
click at [328, 195] on div "Please reattach HVAC vent $15.00" at bounding box center [324, 196] width 177 height 36
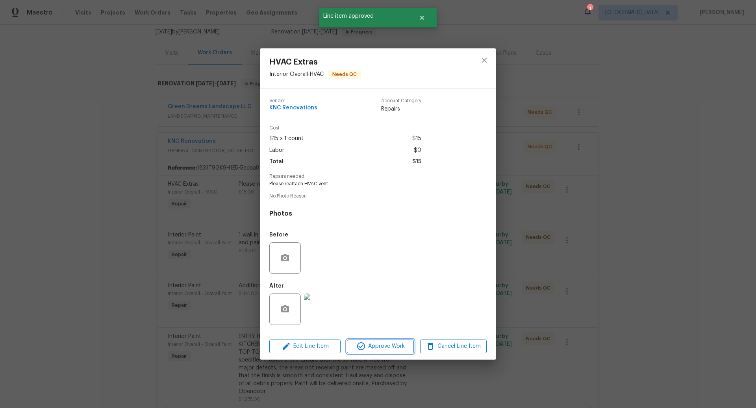
click at [387, 346] on span "Approve Work" at bounding box center [380, 347] width 62 height 10
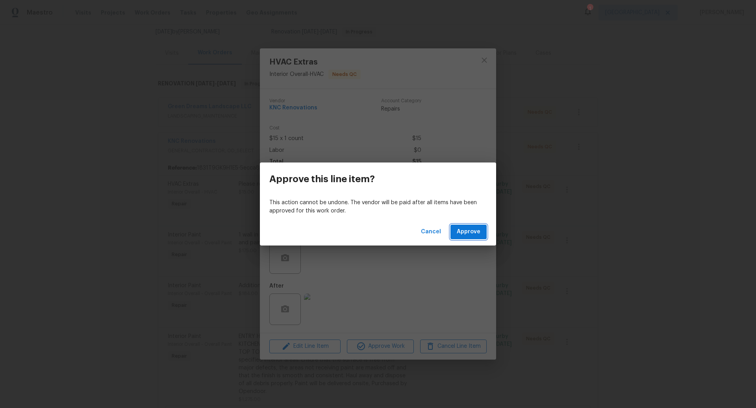
click at [466, 231] on span "Approve" at bounding box center [469, 232] width 24 height 10
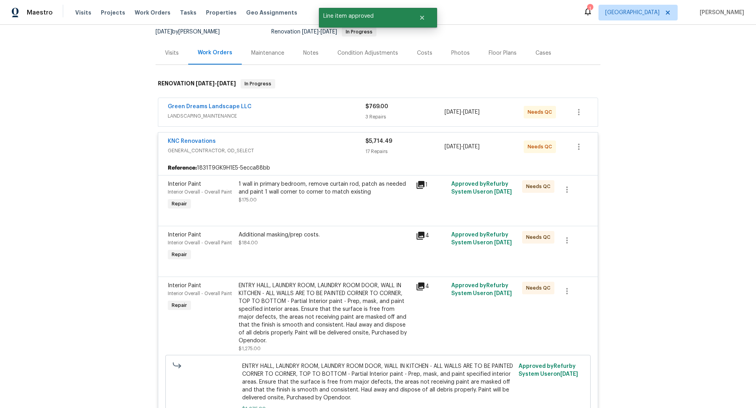
click at [341, 197] on div "1 wall in primary bedroom, remove curtain rod, patch as needed and paint 1 wall…" at bounding box center [324, 192] width 172 height 24
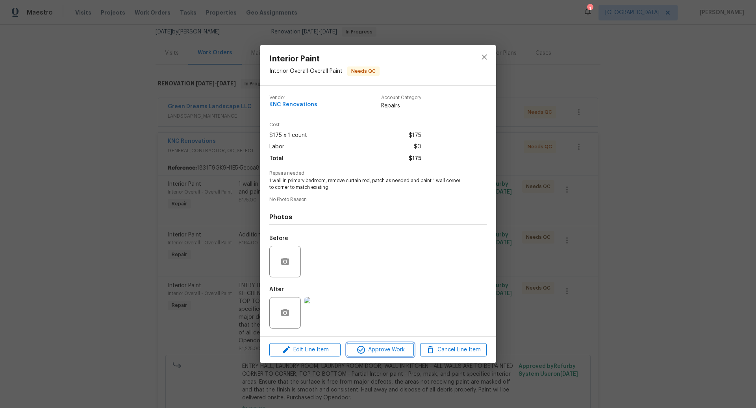
click at [389, 351] on span "Approve Work" at bounding box center [380, 350] width 62 height 10
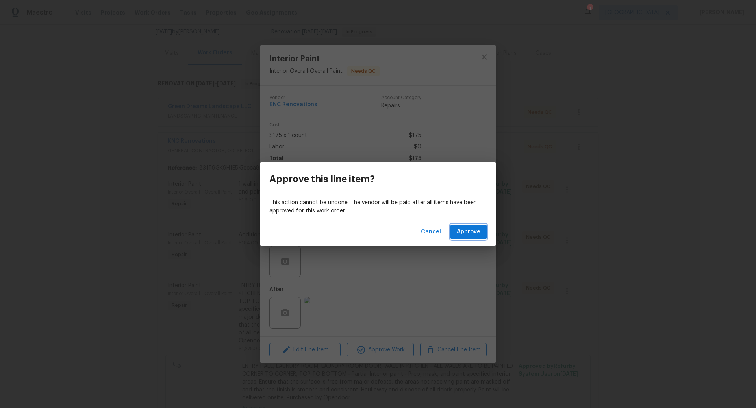
click at [472, 232] on span "Approve" at bounding box center [469, 232] width 24 height 10
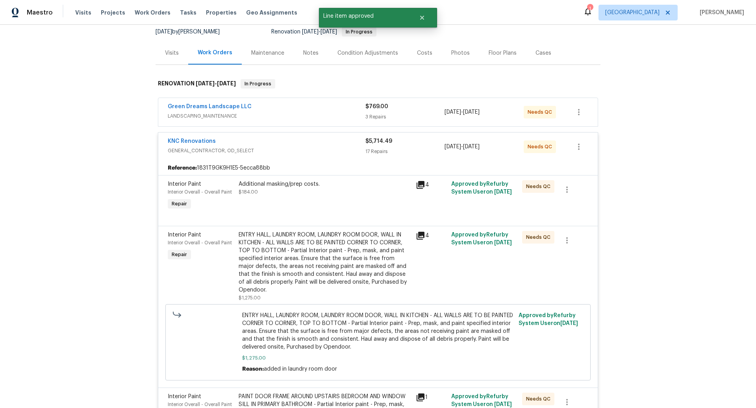
click at [327, 196] on div "Additional masking/prep costs. $184.00" at bounding box center [324, 196] width 177 height 36
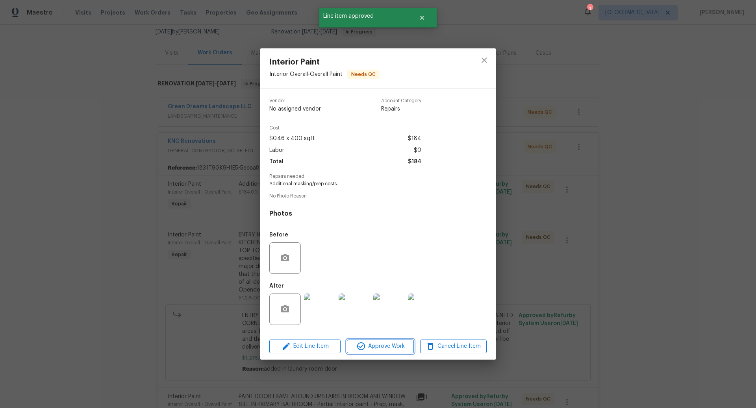
click at [390, 348] on span "Approve Work" at bounding box center [380, 347] width 62 height 10
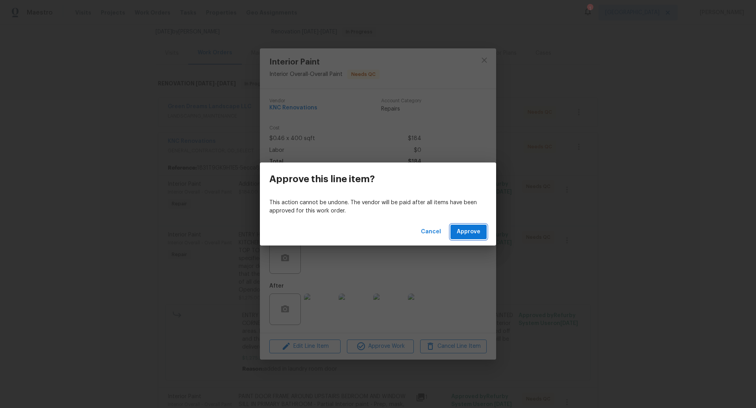
click at [467, 238] on button "Approve" at bounding box center [468, 232] width 36 height 15
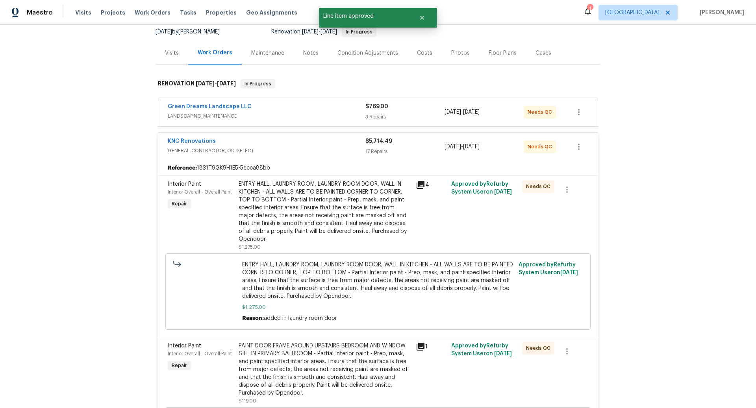
click at [342, 202] on div "ENTRY HALL, LAUNDRY ROOM, LAUNDRY ROOM DOOR, WALL IN KITCHEN - ALL WALLS ARE TO…" at bounding box center [324, 211] width 172 height 63
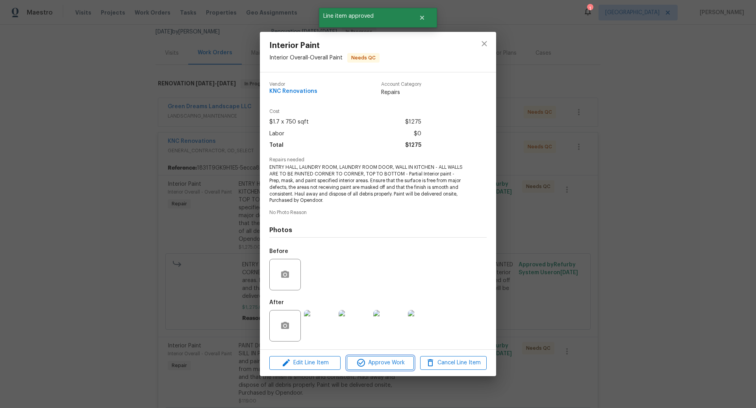
click at [388, 362] on span "Approve Work" at bounding box center [380, 363] width 62 height 10
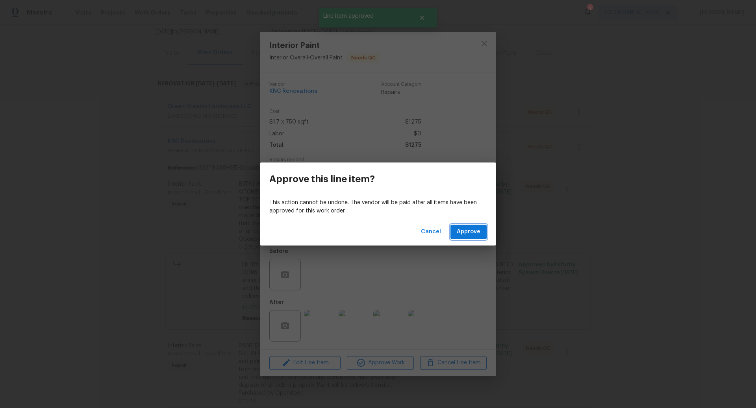
click at [464, 231] on span "Approve" at bounding box center [469, 232] width 24 height 10
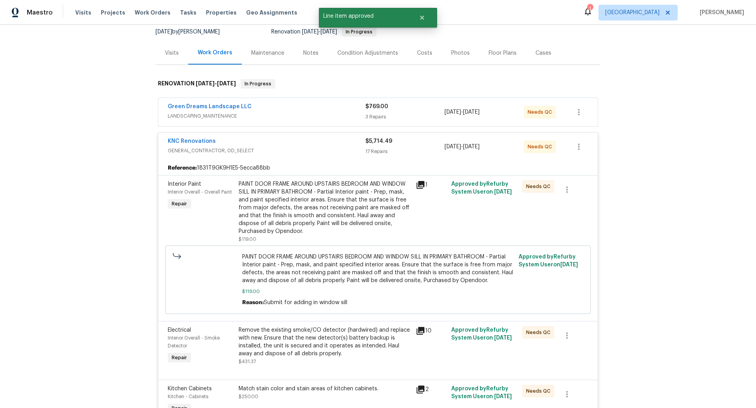
click at [330, 205] on div "PAINT DOOR FRAME AROUND UPSTAIRS BEDROOM AND WINDOW SILL IN PRIMARY BATHROOM - …" at bounding box center [324, 207] width 172 height 55
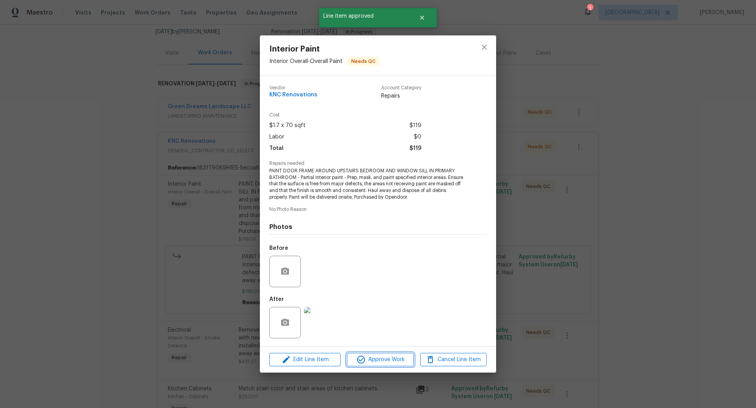
click at [386, 360] on span "Approve Work" at bounding box center [380, 360] width 62 height 10
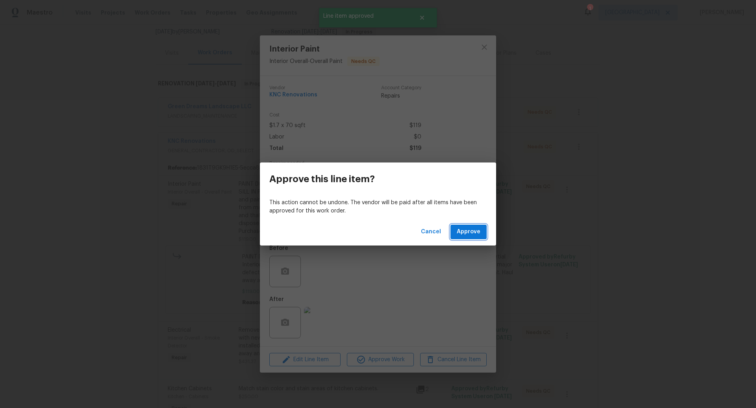
click at [470, 231] on span "Approve" at bounding box center [469, 232] width 24 height 10
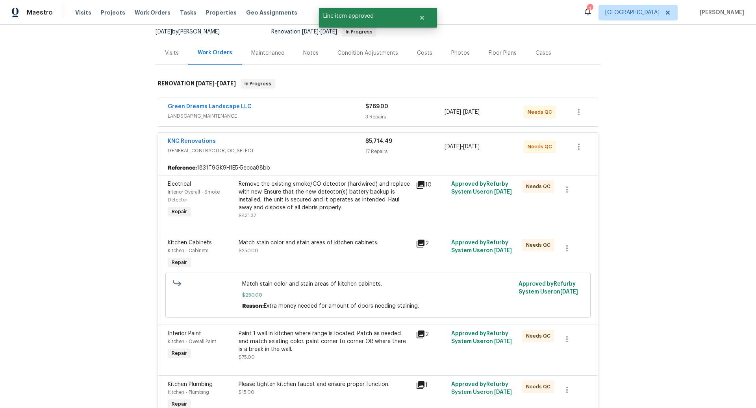
click at [351, 197] on div "Remove the existing smoke/CO detector (hardwired) and replace with new. Ensure …" at bounding box center [324, 195] width 172 height 31
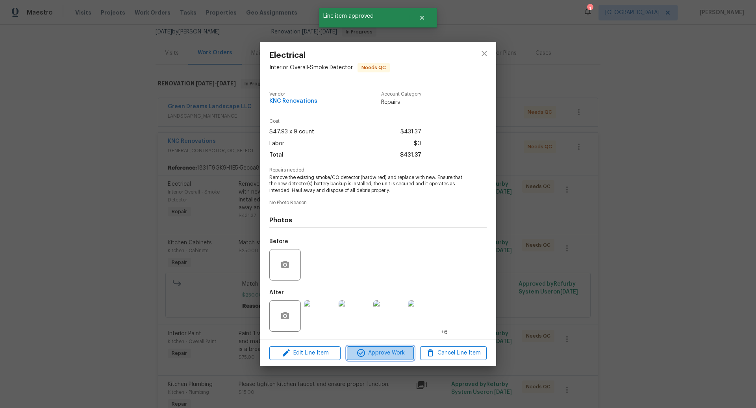
click at [388, 356] on span "Approve Work" at bounding box center [380, 353] width 62 height 10
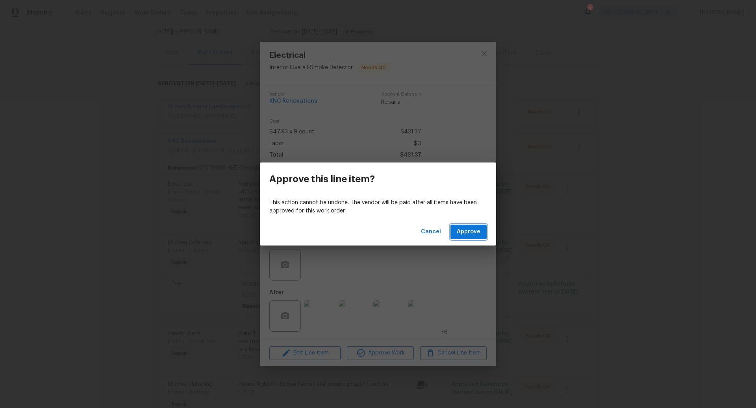
click at [471, 229] on span "Approve" at bounding box center [469, 232] width 24 height 10
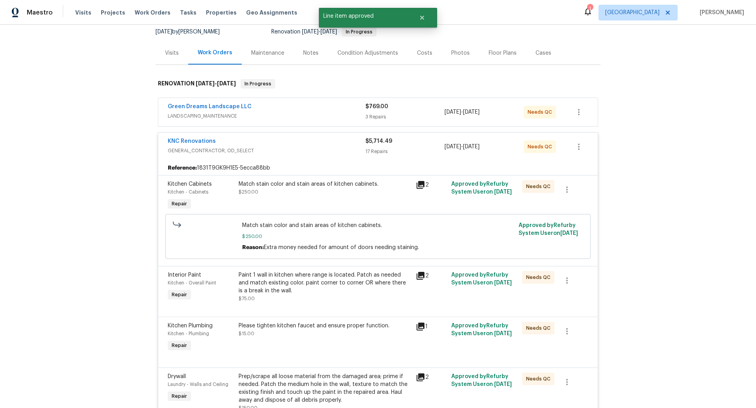
click at [323, 191] on div "Match stain color and stain areas of kitchen cabinets. $250.00" at bounding box center [324, 188] width 172 height 16
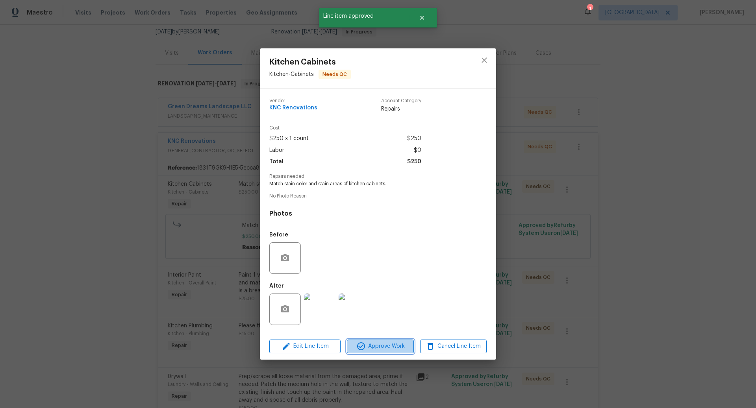
click at [386, 346] on span "Approve Work" at bounding box center [380, 347] width 62 height 10
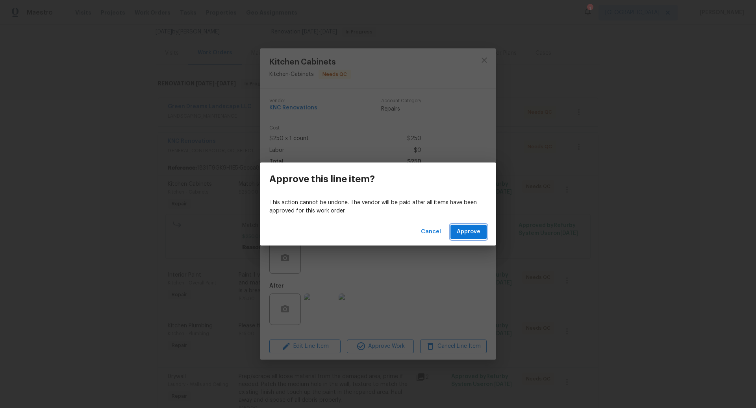
click at [471, 232] on span "Approve" at bounding box center [469, 232] width 24 height 10
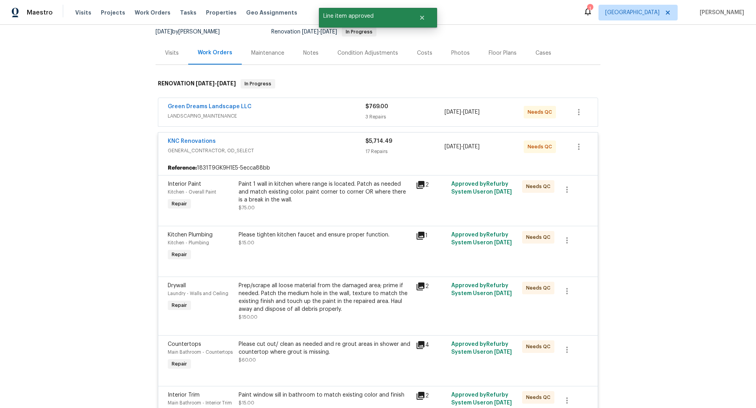
click at [349, 192] on div "Paint 1 wall in kitchen where range is located. Patch as needed and match exist…" at bounding box center [324, 192] width 172 height 24
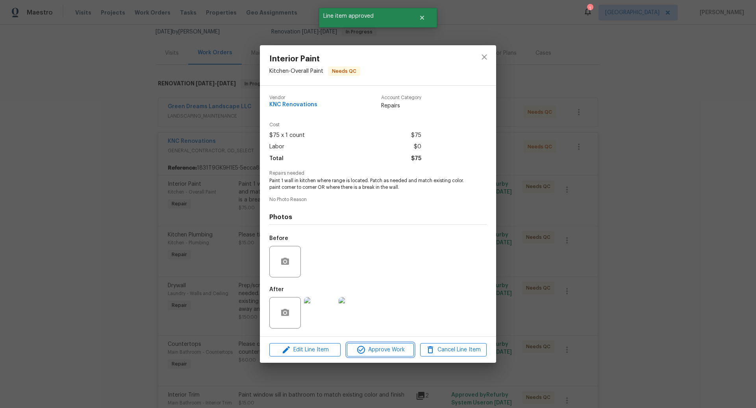
click at [386, 350] on span "Approve Work" at bounding box center [380, 350] width 62 height 10
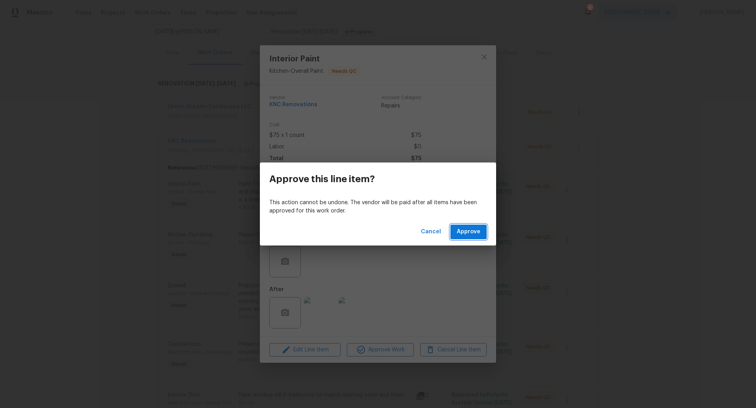
click at [469, 231] on span "Approve" at bounding box center [469, 232] width 24 height 10
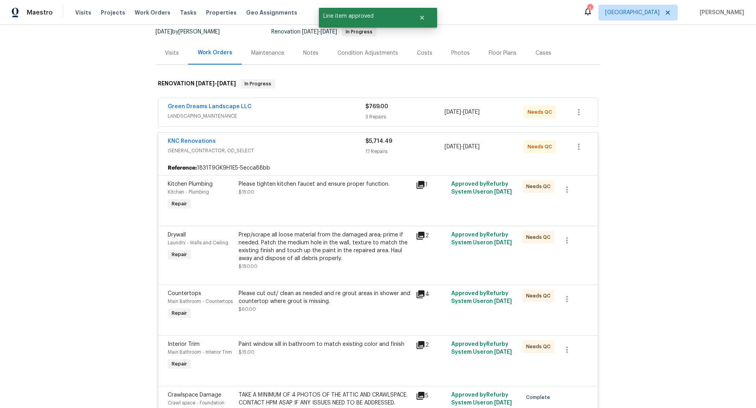
click at [331, 192] on div "Please tighten kitchen faucet and ensure proper function. $15.00" at bounding box center [324, 188] width 172 height 16
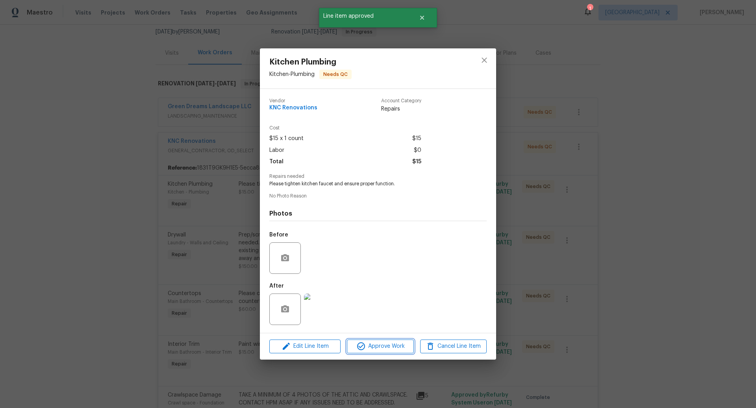
click at [386, 346] on span "Approve Work" at bounding box center [380, 347] width 62 height 10
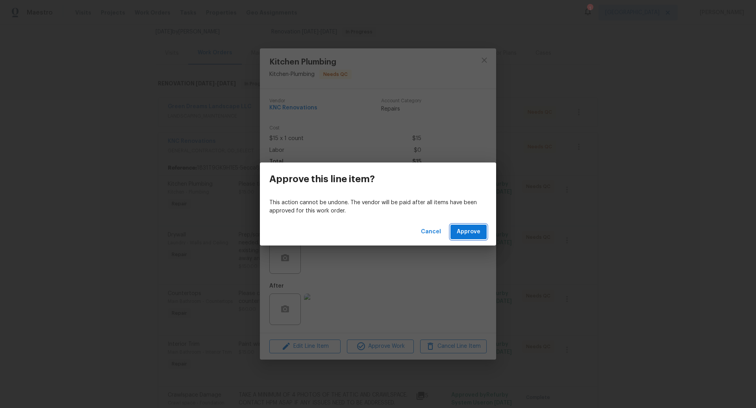
click at [480, 231] on span "Approve" at bounding box center [469, 232] width 24 height 10
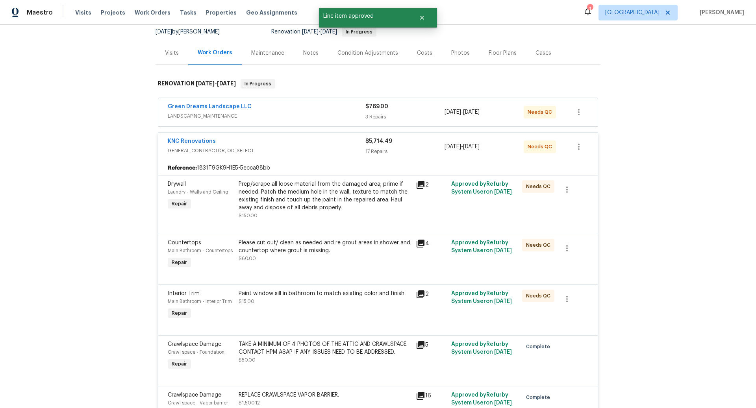
click at [331, 194] on div "Prep/scrape all loose material from the damaged area; prime if needed. Patch th…" at bounding box center [324, 195] width 172 height 31
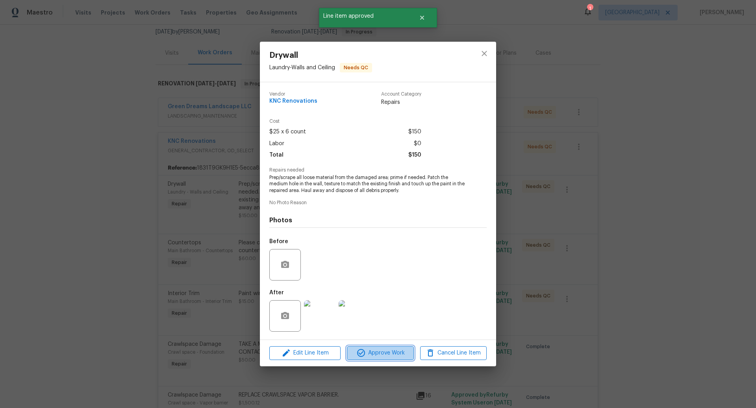
click at [383, 355] on span "Approve Work" at bounding box center [380, 353] width 62 height 10
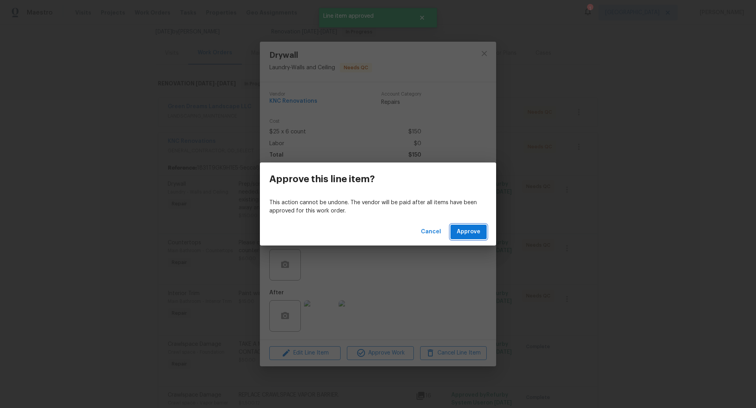
click at [471, 235] on span "Approve" at bounding box center [469, 232] width 24 height 10
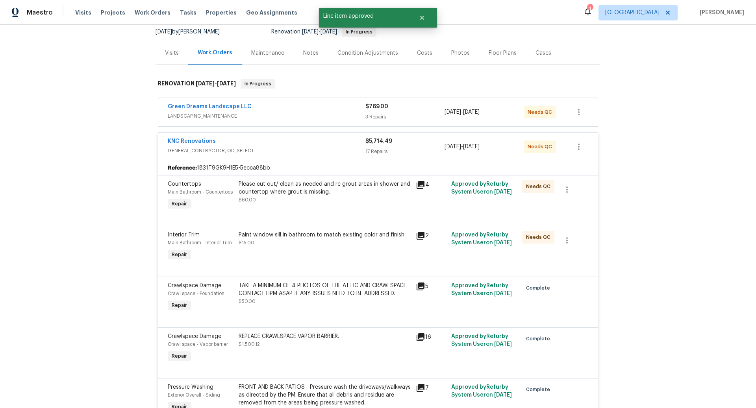
click at [348, 187] on div "Please cut out/ clean as needed and re grout areas in shower and countertop whe…" at bounding box center [324, 188] width 172 height 16
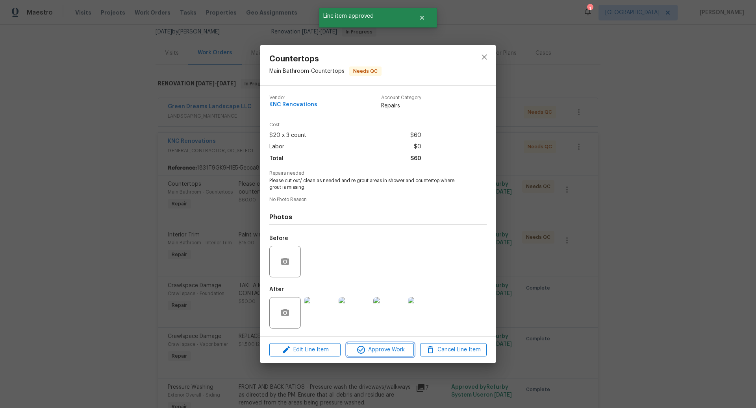
click at [378, 348] on span "Approve Work" at bounding box center [380, 350] width 62 height 10
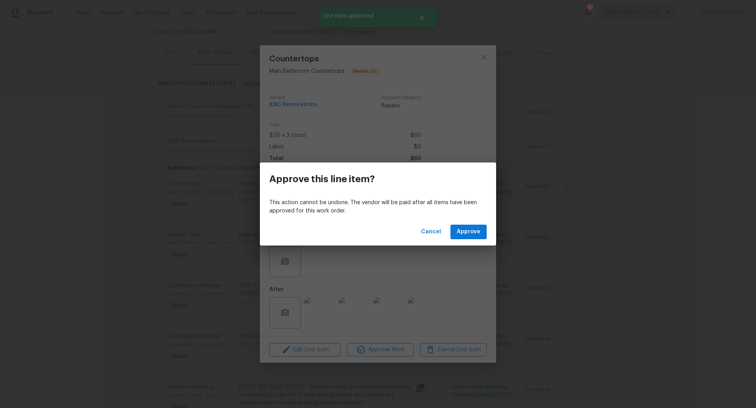
click at [470, 224] on div "Cancel Approve" at bounding box center [378, 231] width 236 height 27
click at [465, 236] on span "Approve" at bounding box center [469, 232] width 24 height 10
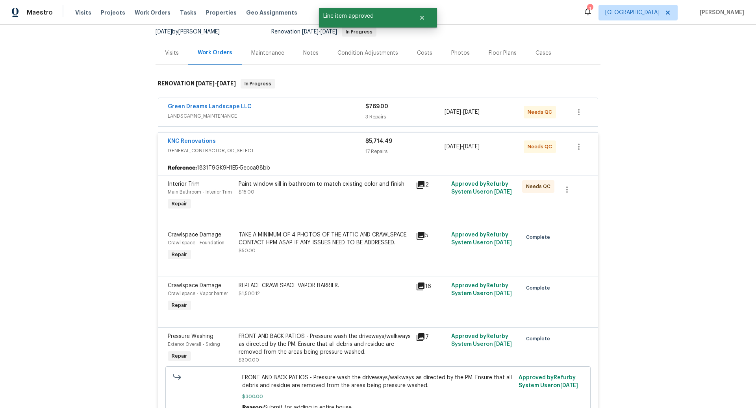
click at [336, 190] on div "Paint window sill in bathroom to match existing color and finish $15.00" at bounding box center [324, 188] width 172 height 16
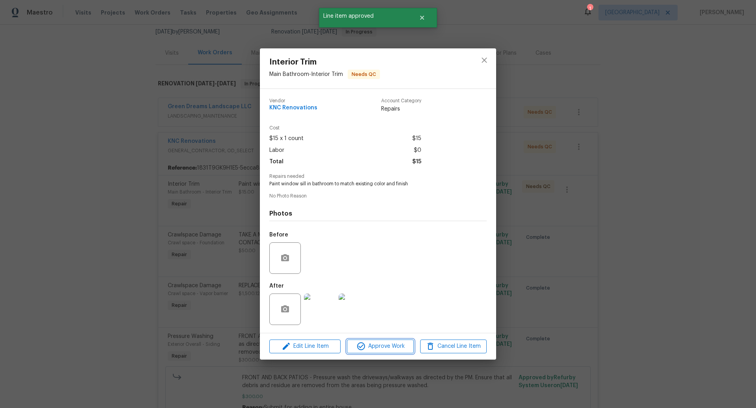
click at [396, 351] on span "Approve Work" at bounding box center [380, 347] width 62 height 10
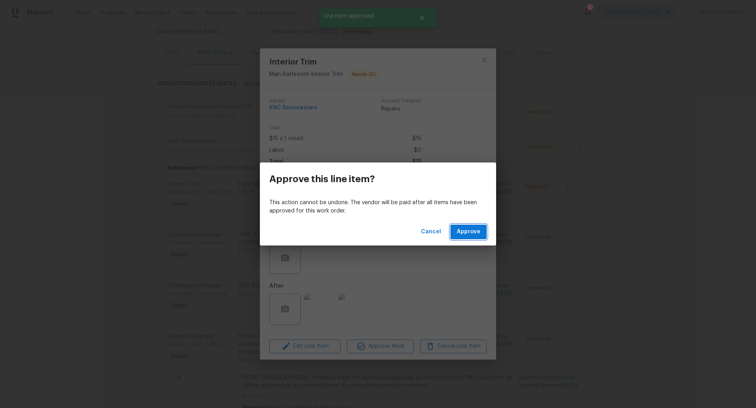
click at [461, 232] on span "Approve" at bounding box center [469, 232] width 24 height 10
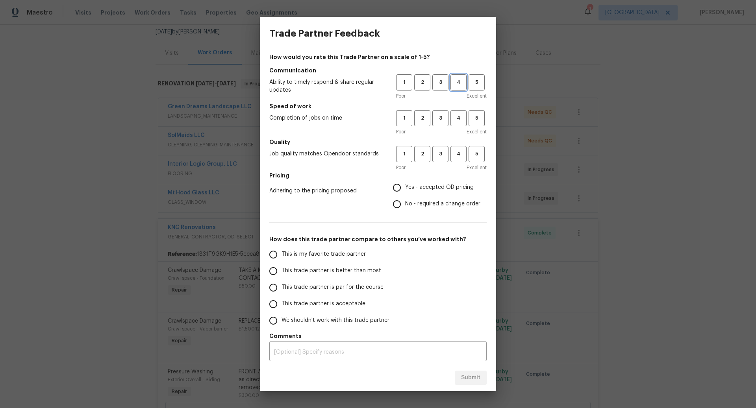
click at [460, 82] on span "4" at bounding box center [458, 82] width 15 height 9
click at [459, 122] on span "4" at bounding box center [458, 118] width 15 height 9
click at [439, 156] on span "3" at bounding box center [440, 154] width 15 height 9
click at [397, 204] on input "No - required a change order" at bounding box center [396, 204] width 17 height 17
radio input "true"
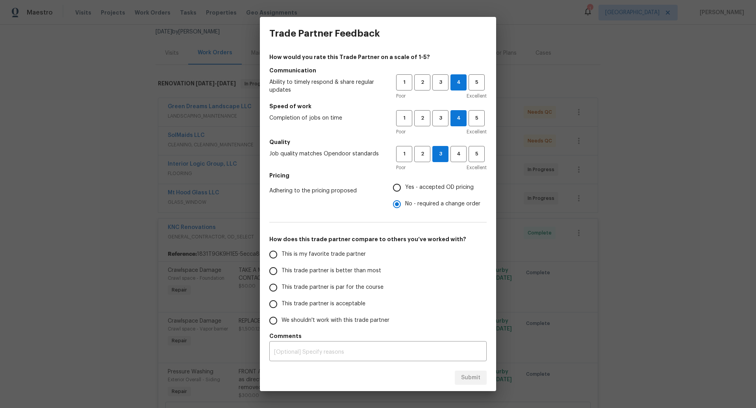
click at [277, 272] on input "This trade partner is better than most" at bounding box center [273, 271] width 17 height 17
click at [466, 379] on span "Submit" at bounding box center [470, 378] width 19 height 10
radio input "true"
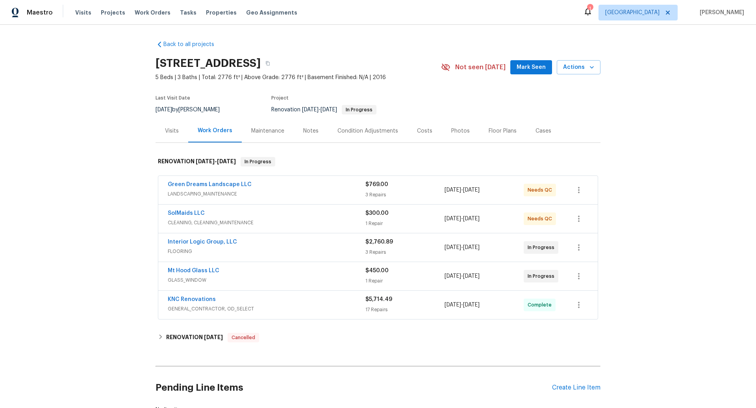
click at [397, 189] on div "$769.00 3 Repairs" at bounding box center [404, 190] width 79 height 19
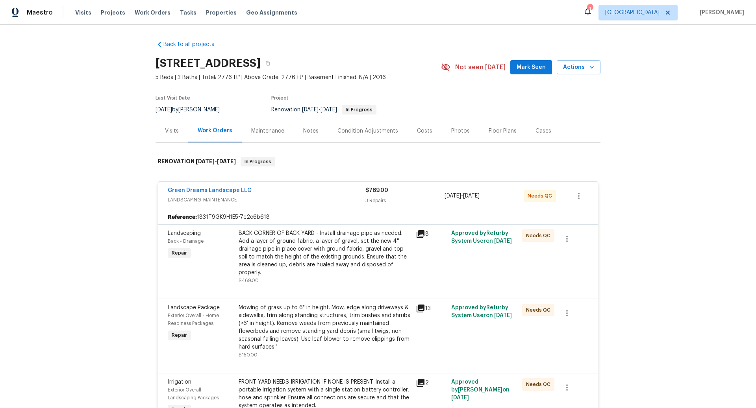
click at [420, 233] on icon at bounding box center [420, 234] width 8 height 8
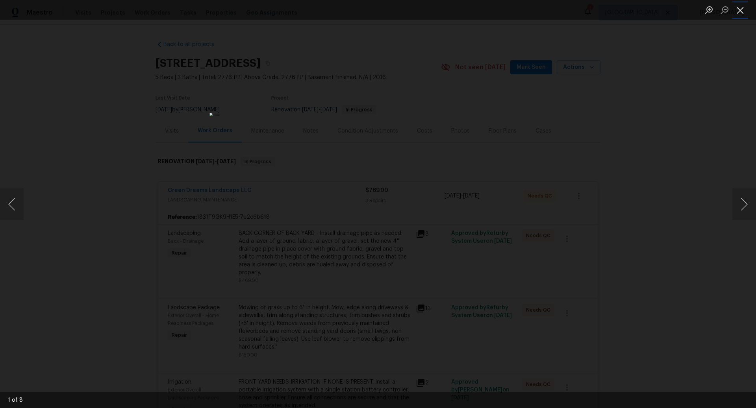
click at [741, 9] on button "Close lightbox" at bounding box center [740, 10] width 16 height 14
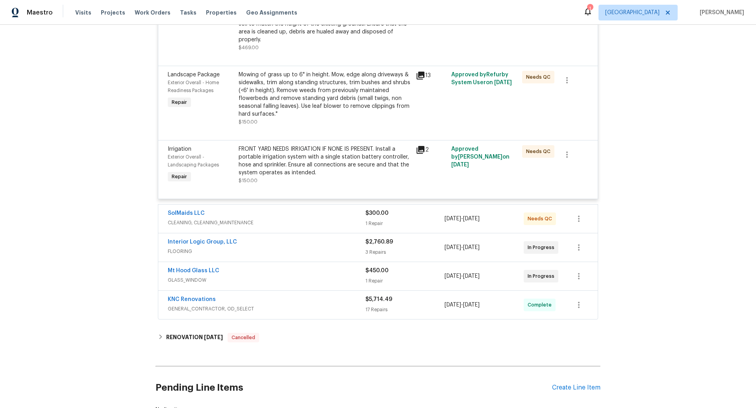
scroll to position [235, 0]
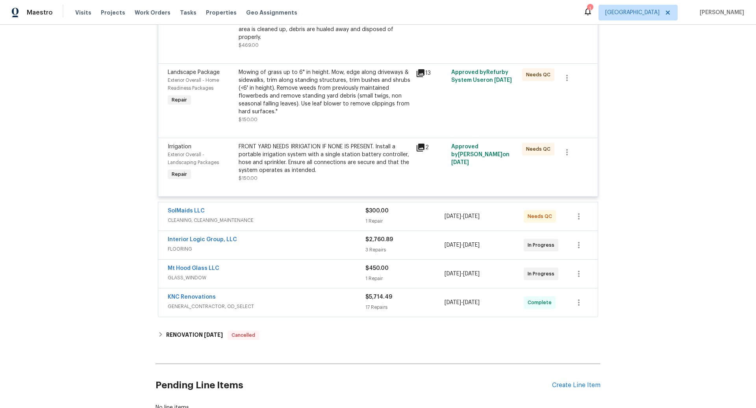
click at [320, 212] on div "SolMaids LLC" at bounding box center [267, 211] width 198 height 9
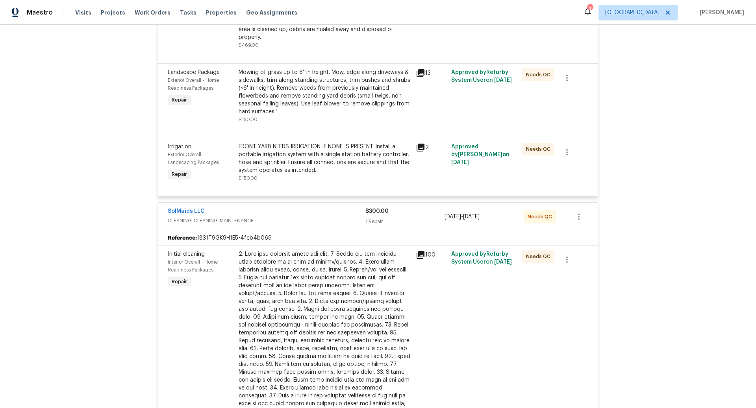
click at [312, 294] on div at bounding box center [324, 336] width 172 height 173
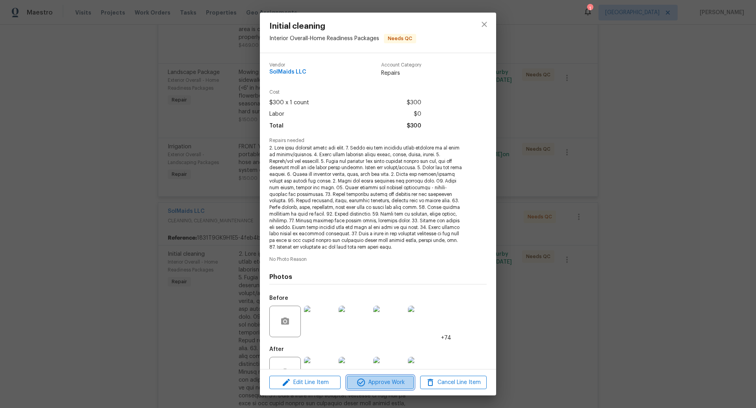
click at [385, 382] on span "Approve Work" at bounding box center [380, 383] width 62 height 10
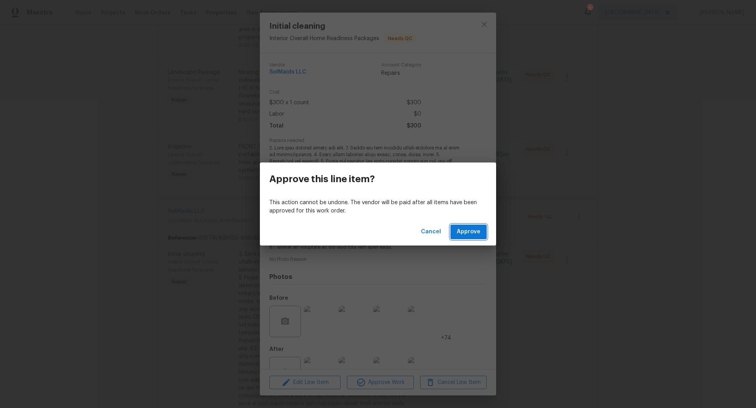
click at [470, 234] on span "Approve" at bounding box center [469, 232] width 24 height 10
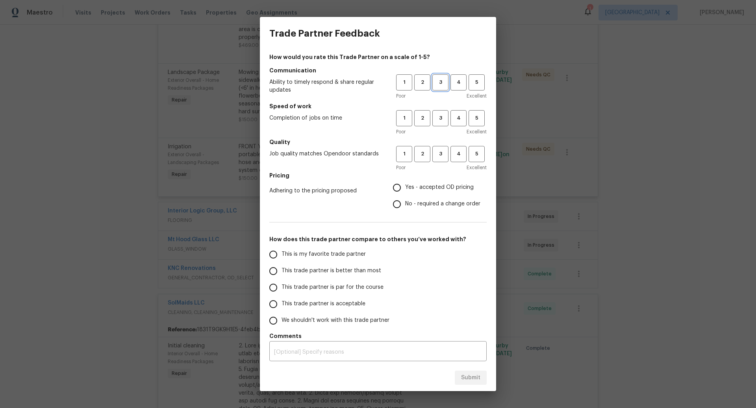
click at [441, 81] on span "3" at bounding box center [440, 82] width 15 height 9
click at [440, 114] on span "3" at bounding box center [440, 118] width 15 height 9
click at [440, 155] on span "3" at bounding box center [440, 154] width 15 height 9
click at [397, 187] on input "Yes - accepted OD pricing" at bounding box center [396, 187] width 17 height 17
radio input "true"
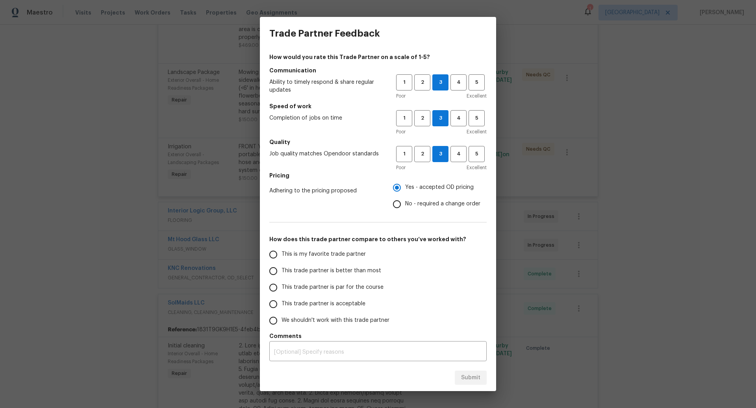
click at [278, 269] on input "This trade partner is better than most" at bounding box center [273, 271] width 17 height 17
click at [469, 377] on span "Submit" at bounding box center [470, 378] width 19 height 10
radio input "true"
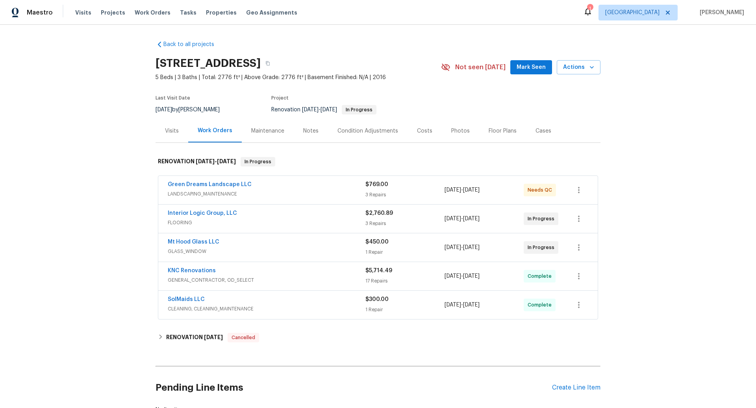
click at [332, 189] on div "Green Dreams Landscape LLC" at bounding box center [267, 185] width 198 height 9
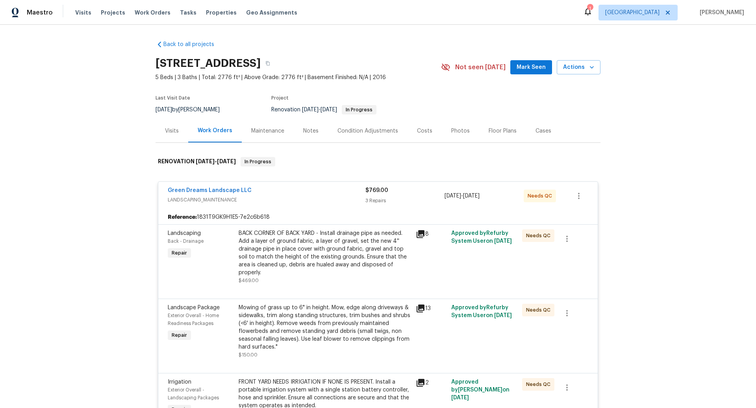
click at [365, 255] on div "BACK CORNER OF BACK YARD - Install drainage pipe as needed. Add a layer of grou…" at bounding box center [324, 252] width 172 height 47
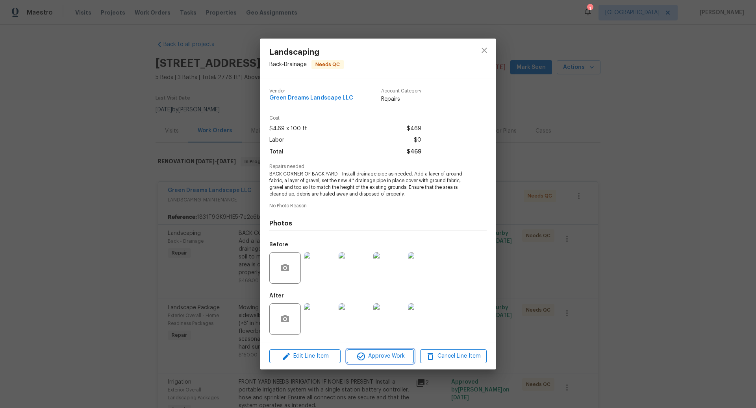
click at [391, 358] on span "Approve Work" at bounding box center [380, 356] width 62 height 10
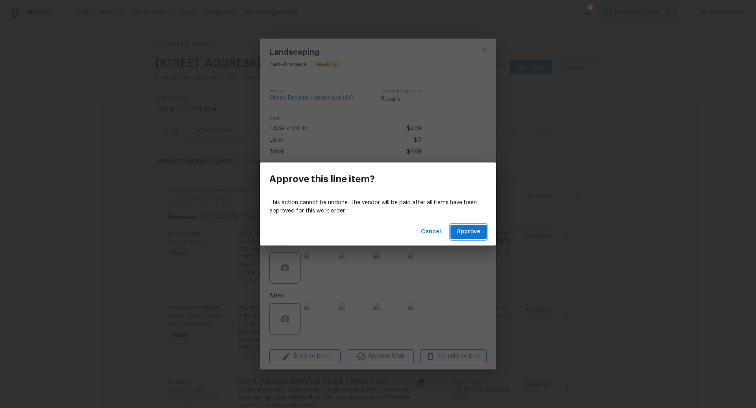
click at [470, 233] on span "Approve" at bounding box center [469, 232] width 24 height 10
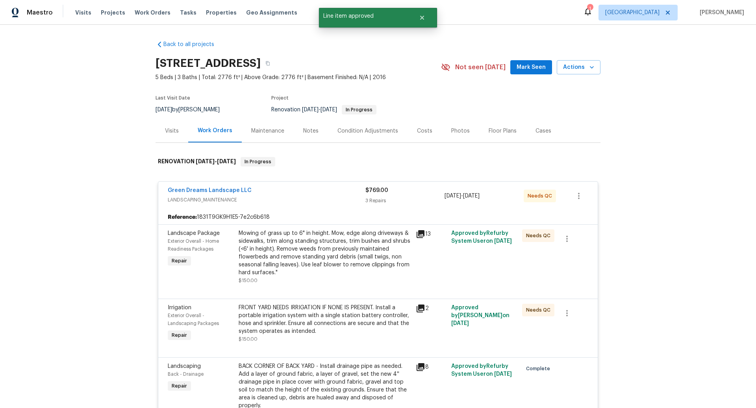
click at [370, 260] on div "Mowing of grass up to 6" in height. Mow, edge along driveways & sidewalks, trim…" at bounding box center [324, 252] width 172 height 47
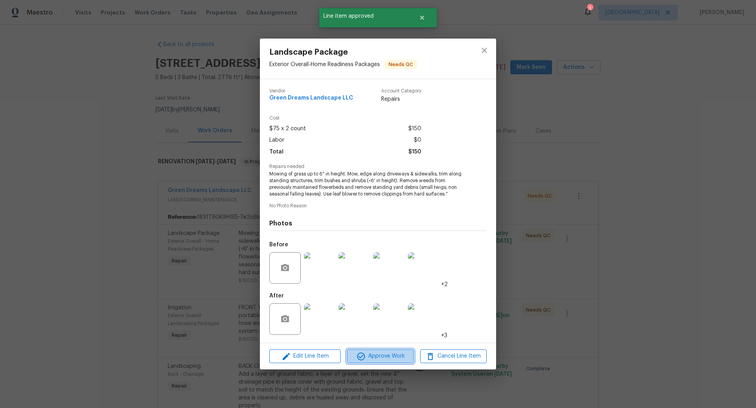
click at [388, 356] on span "Approve Work" at bounding box center [380, 356] width 62 height 10
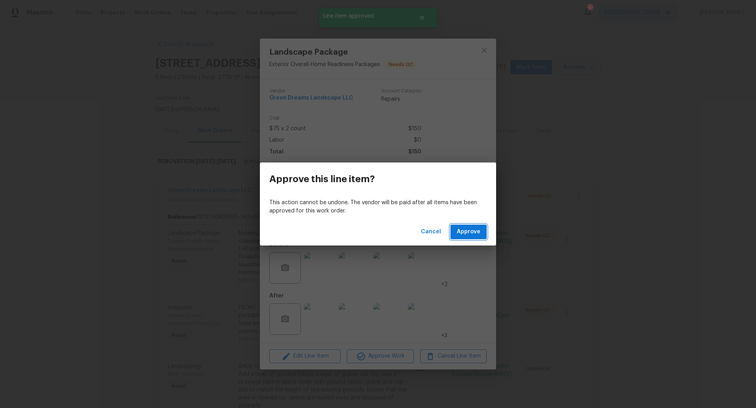
click at [461, 232] on span "Approve" at bounding box center [469, 232] width 24 height 10
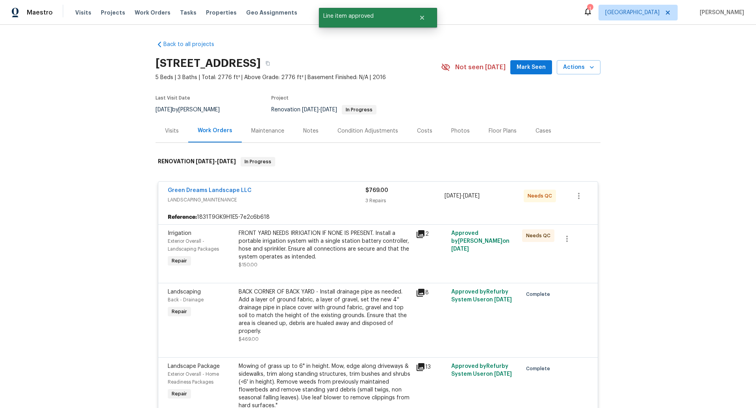
click at [350, 249] on div "FRONT YARD NEEDS IRRIGATION IF NONE IS PRESENT. Install a portable irrigation s…" at bounding box center [324, 244] width 172 height 31
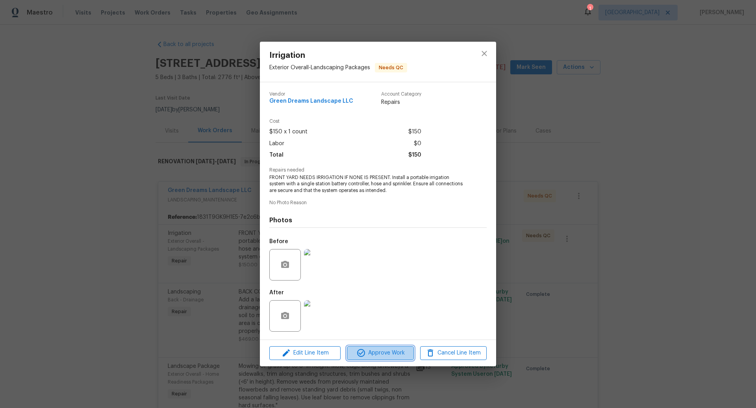
click at [385, 354] on span "Approve Work" at bounding box center [380, 353] width 62 height 10
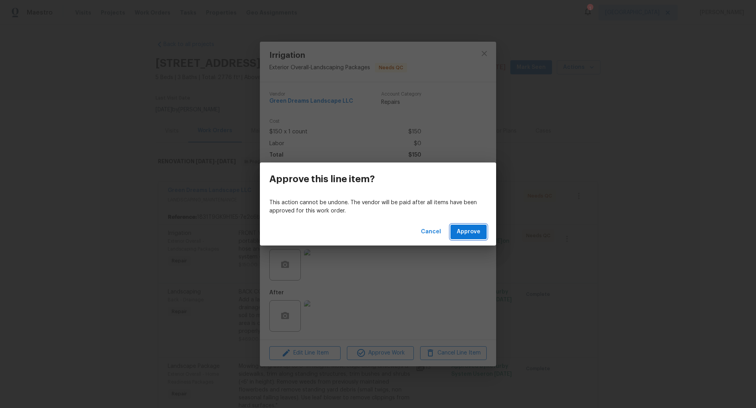
click at [468, 230] on span "Approve" at bounding box center [469, 232] width 24 height 10
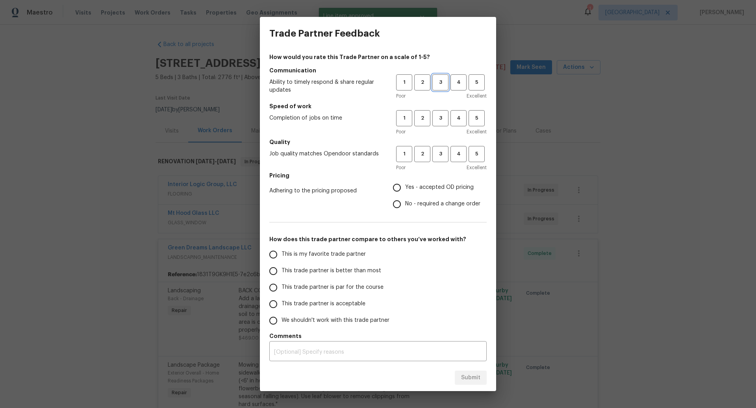
click at [442, 85] on span "3" at bounding box center [440, 82] width 15 height 9
click at [440, 122] on span "3" at bounding box center [440, 118] width 15 height 9
click at [440, 150] on span "3" at bounding box center [440, 154] width 15 height 9
click at [400, 187] on input "Yes - accepted OD pricing" at bounding box center [396, 187] width 17 height 17
radio input "true"
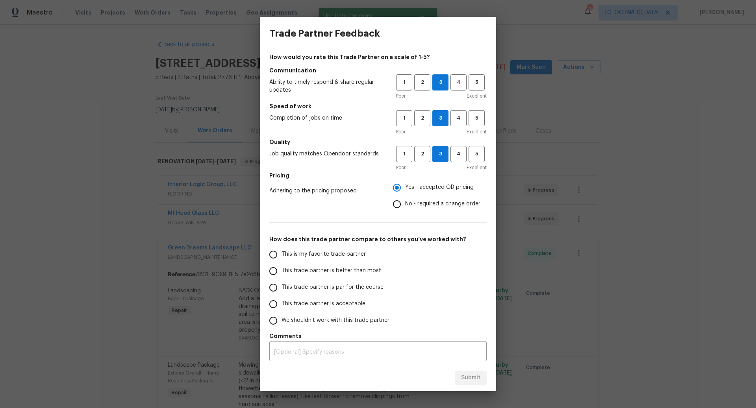
click at [280, 269] on input "This trade partner is better than most" at bounding box center [273, 271] width 17 height 17
click at [473, 380] on span "Submit" at bounding box center [470, 378] width 19 height 10
radio input "true"
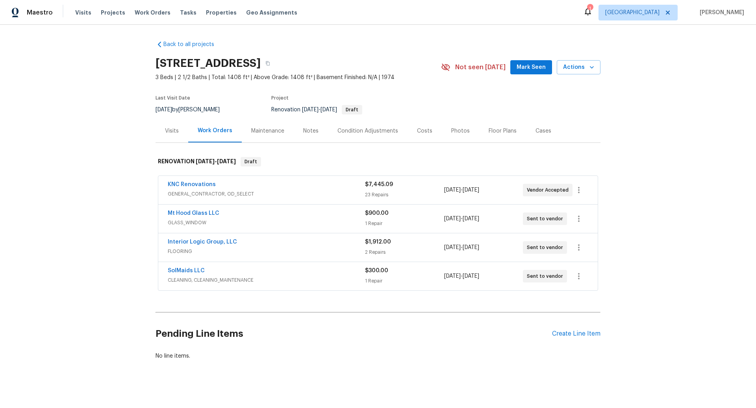
click at [270, 190] on span "GENERAL_CONTRACTOR, OD_SELECT" at bounding box center [266, 194] width 197 height 8
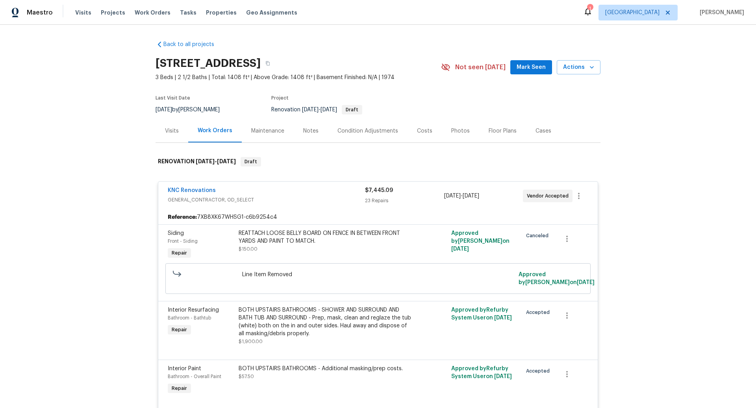
click at [372, 132] on div "Condition Adjustments" at bounding box center [367, 131] width 61 height 8
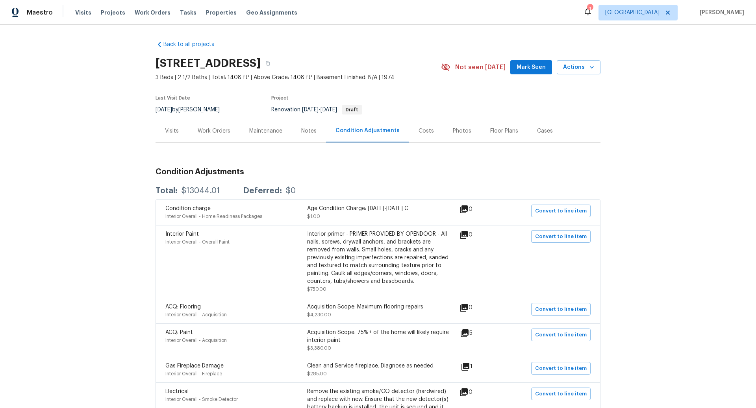
click at [214, 130] on div "Work Orders" at bounding box center [214, 131] width 33 height 8
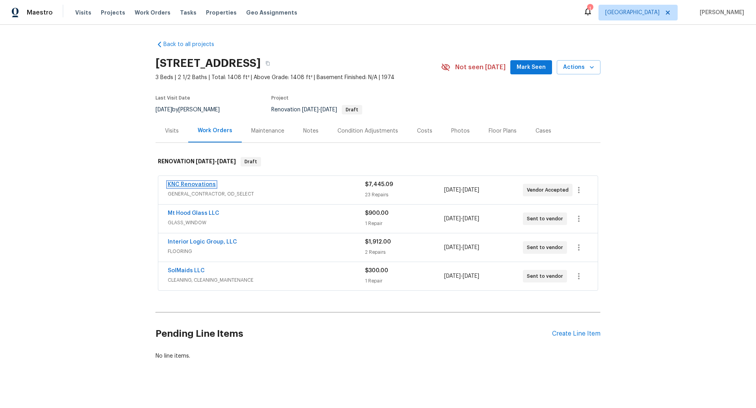
click at [198, 185] on link "KNC Renovations" at bounding box center [192, 185] width 48 height 6
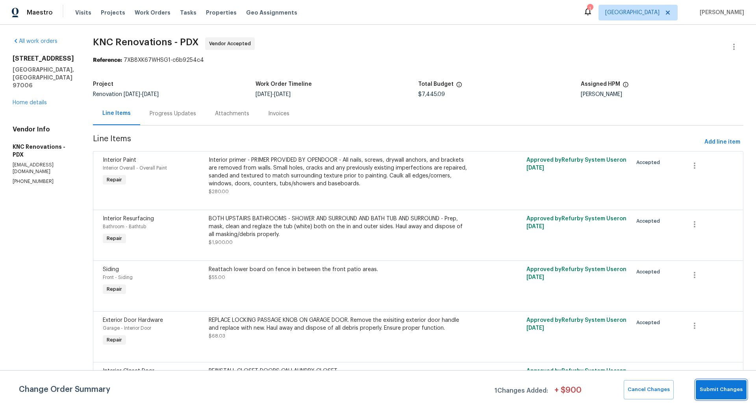
click at [723, 390] on span "Submit Changes" at bounding box center [720, 389] width 43 height 9
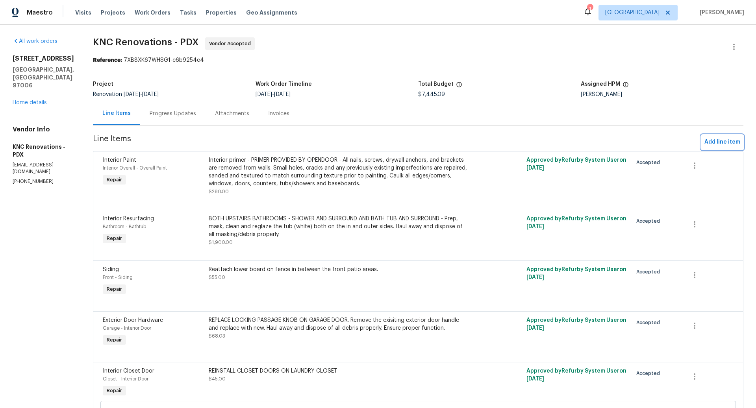
click at [720, 141] on span "Add line item" at bounding box center [722, 142] width 36 height 10
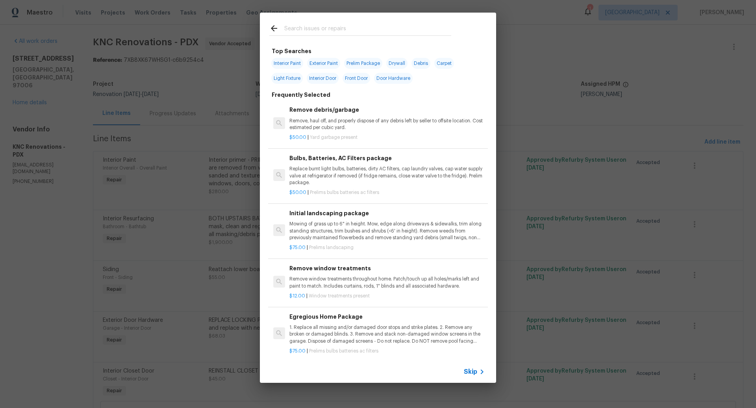
click at [470, 370] on span "Skip" at bounding box center [470, 372] width 13 height 8
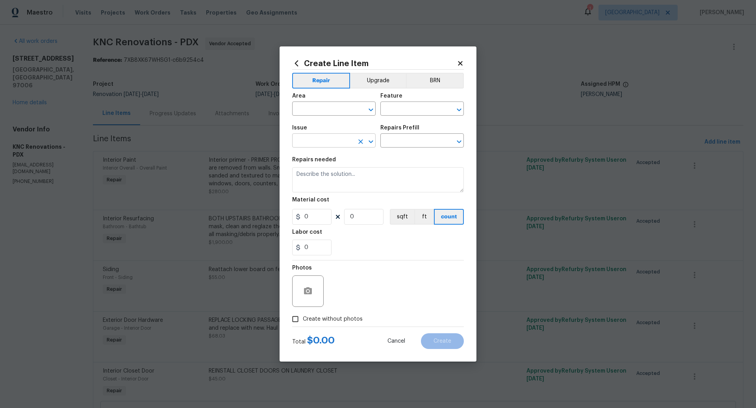
click at [309, 139] on input "text" at bounding box center [322, 141] width 61 height 12
click at [313, 191] on li "Wallpaper" at bounding box center [333, 191] width 83 height 13
type input "Wallpaper"
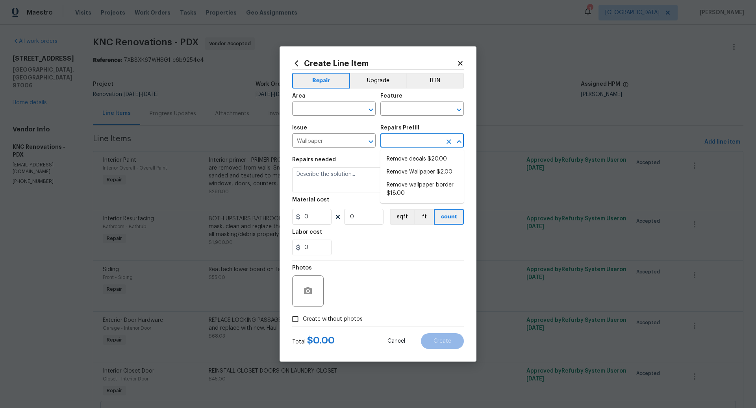
click at [401, 141] on input "text" at bounding box center [410, 141] width 61 height 12
click at [410, 169] on li "Remove Wallpaper $2.00" at bounding box center [421, 172] width 83 height 13
type input "Walls and Ceiling"
type input "Remove Wallpaper $2.00"
type textarea "Remove wallpaper and texture walls to best match existing conditions"
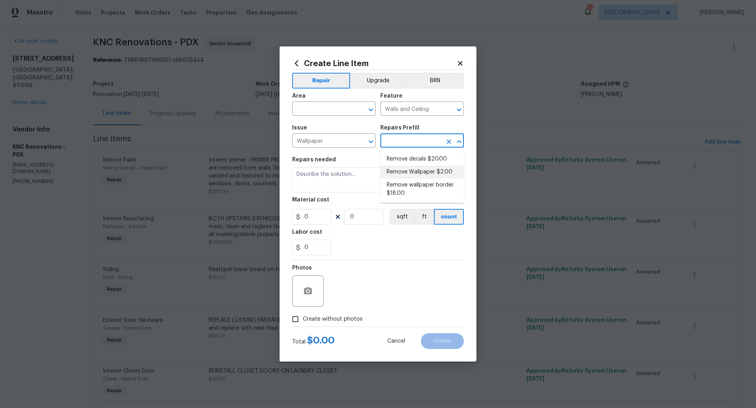
type input "2"
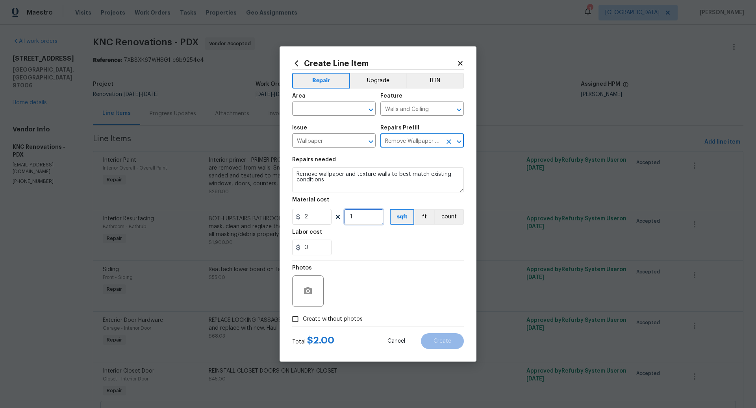
click at [359, 218] on input "1" at bounding box center [363, 217] width 39 height 16
type input "100"
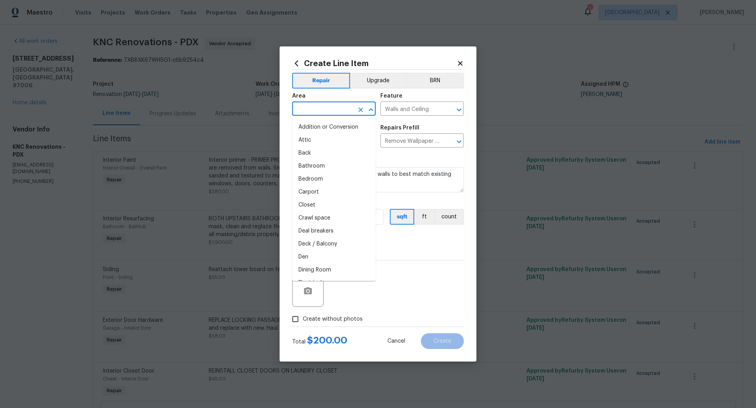
click at [301, 107] on input "text" at bounding box center [322, 110] width 61 height 12
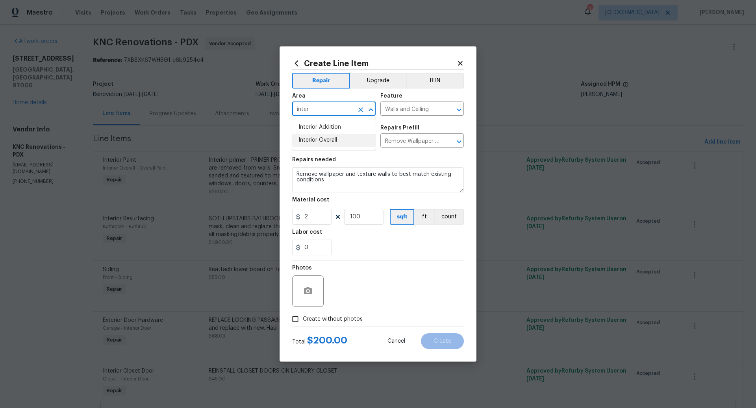
click at [315, 139] on li "Interior Overall" at bounding box center [333, 140] width 83 height 13
type input "Interior Overall"
click at [295, 319] on input "Create without photos" at bounding box center [295, 319] width 15 height 15
checkbox input "true"
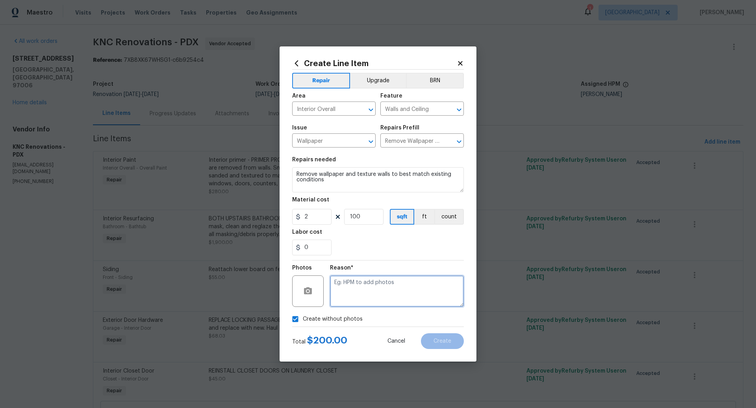
click at [364, 290] on textarea at bounding box center [397, 290] width 134 height 31
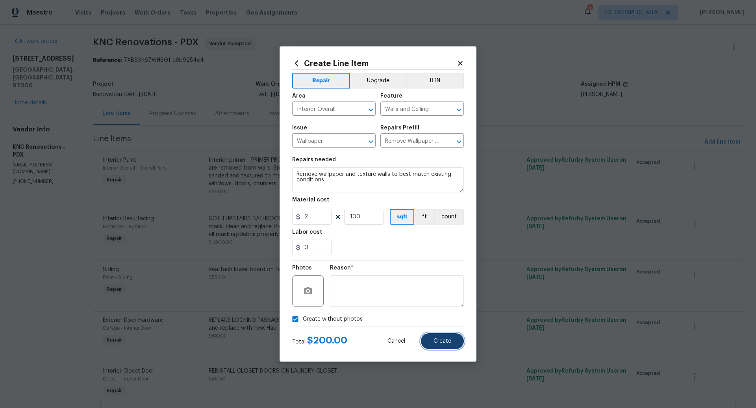
click at [443, 338] on span "Create" at bounding box center [442, 341] width 18 height 6
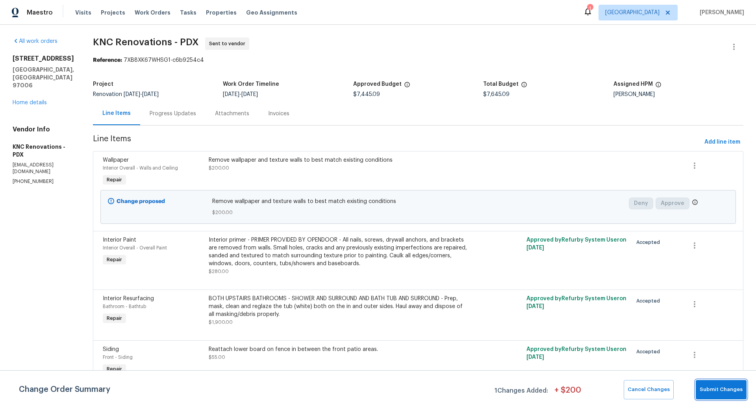
click at [719, 394] on button "Submit Changes" at bounding box center [720, 389] width 51 height 19
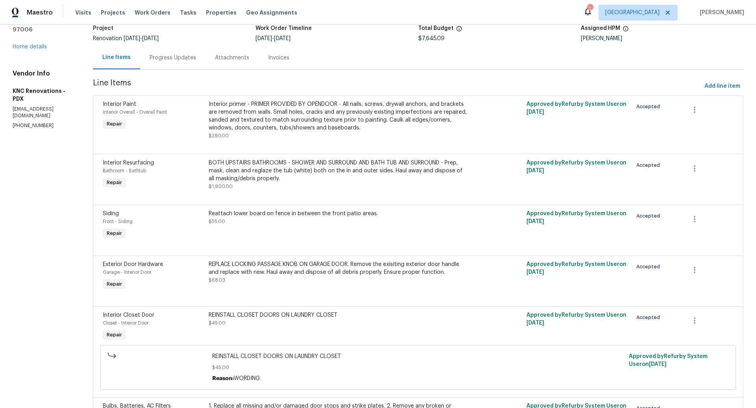
scroll to position [59, 0]
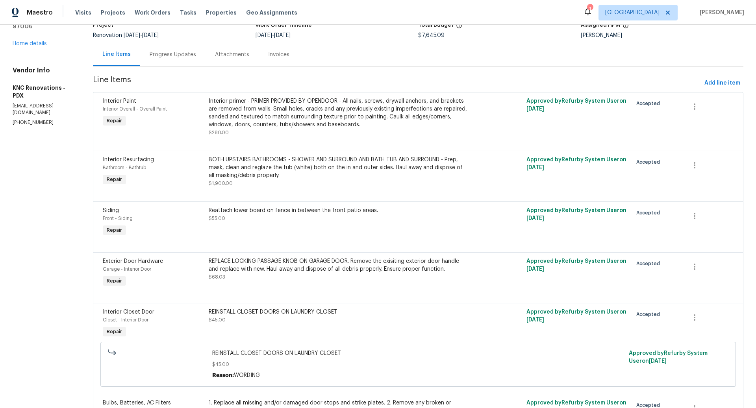
click at [316, 168] on div "BOTH UPSTAIRS BATHROOMS - SHOWER AND SURROUND AND BATH TUB AND SURROUND - Prep,…" at bounding box center [339, 168] width 260 height 24
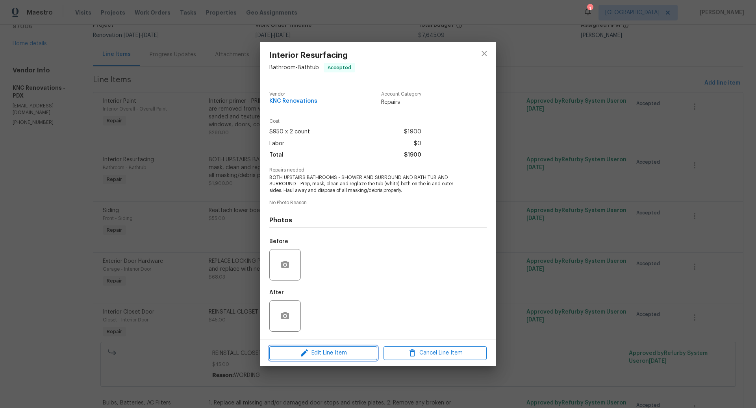
click at [333, 351] on span "Edit Line Item" at bounding box center [323, 353] width 103 height 10
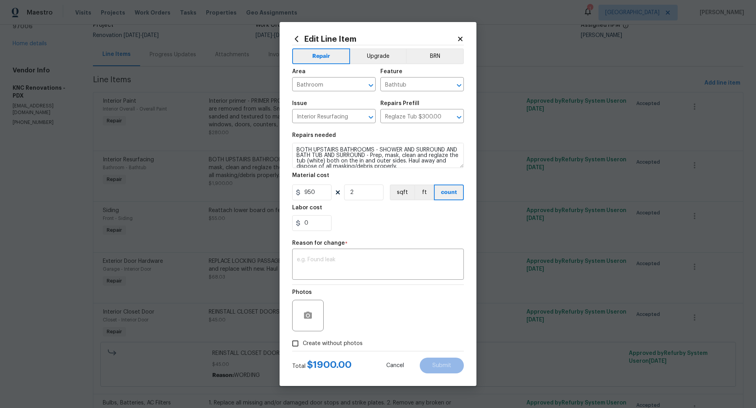
click at [459, 39] on icon at bounding box center [460, 39] width 4 height 4
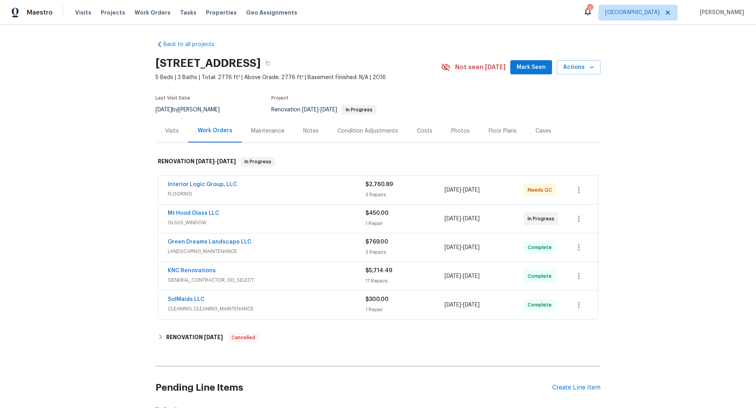
click at [310, 128] on div "Notes" at bounding box center [310, 131] width 15 height 8
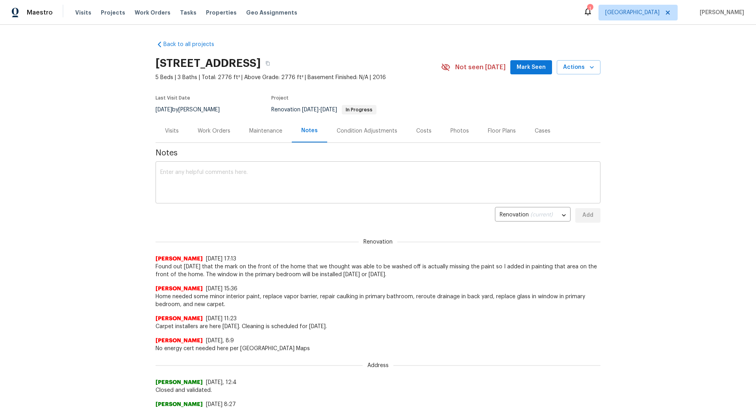
click at [224, 171] on textarea at bounding box center [377, 184] width 435 height 28
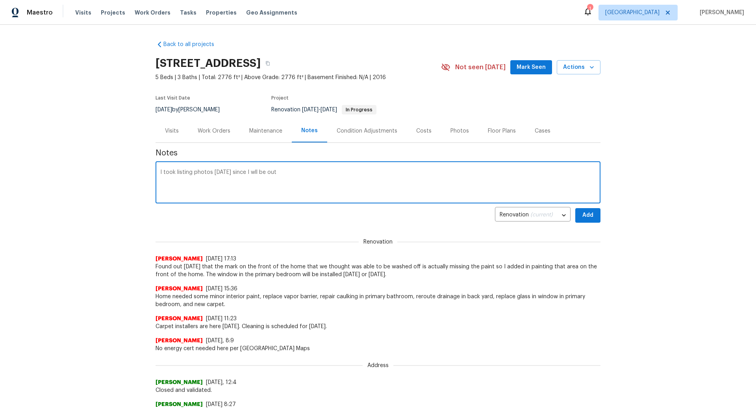
click at [251, 172] on textarea "I took listing photos [DATE] since I wll be out" at bounding box center [377, 184] width 435 height 28
click at [289, 173] on textarea "I took listing photos [DATE] since I will be out" at bounding box center [377, 184] width 435 height 28
type textarea "I took listing photos [DATE] since I will be out [DATE]. The one window that is…"
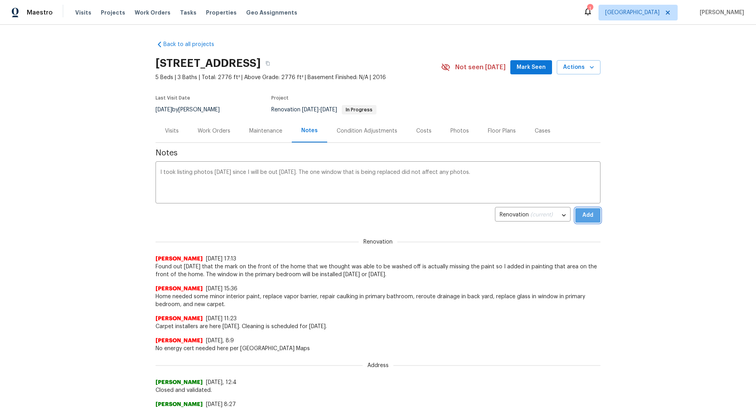
click at [590, 216] on span "Add" at bounding box center [587, 216] width 13 height 10
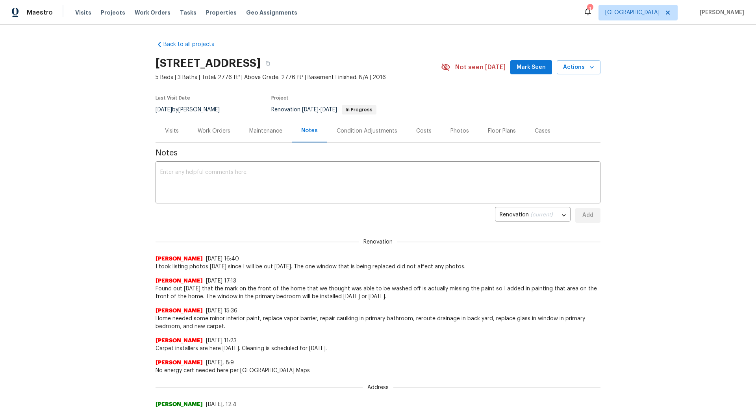
click at [211, 130] on div "Work Orders" at bounding box center [214, 131] width 33 height 8
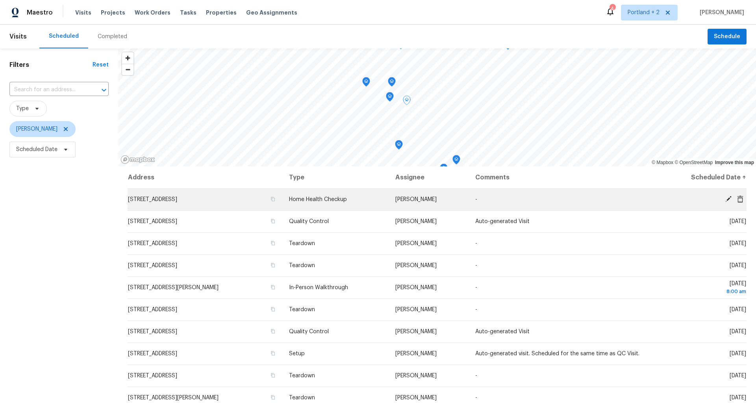
click at [728, 198] on icon at bounding box center [728, 199] width 6 height 6
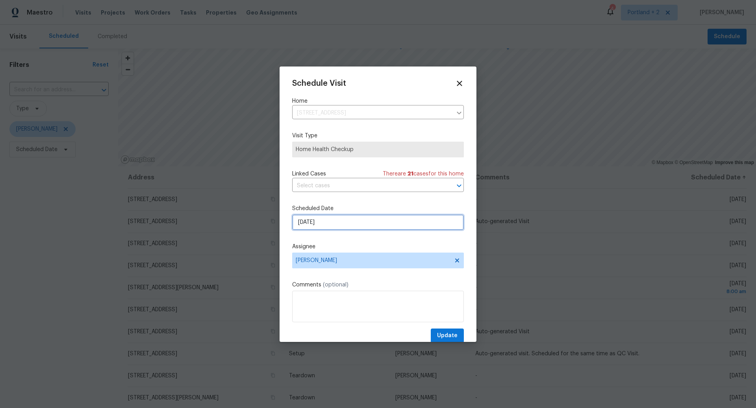
click at [374, 220] on input "9/18/2025" at bounding box center [378, 222] width 172 height 16
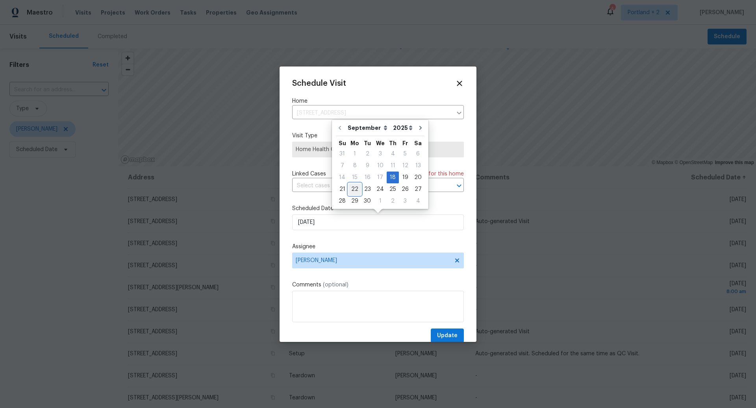
click at [357, 189] on div "22" at bounding box center [354, 189] width 13 height 11
type input "[DATE]"
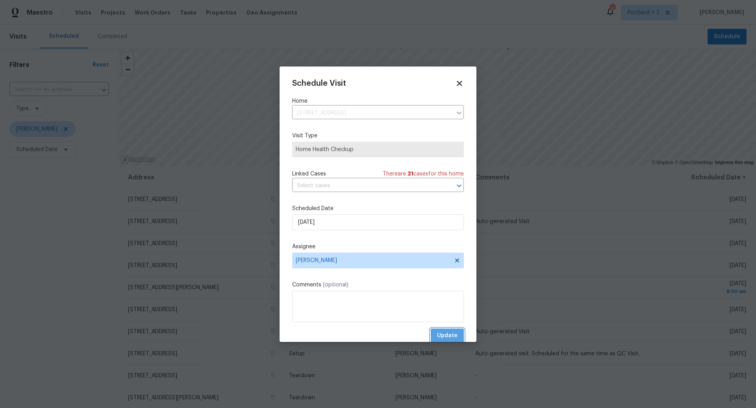
click at [451, 335] on span "Update" at bounding box center [447, 336] width 20 height 10
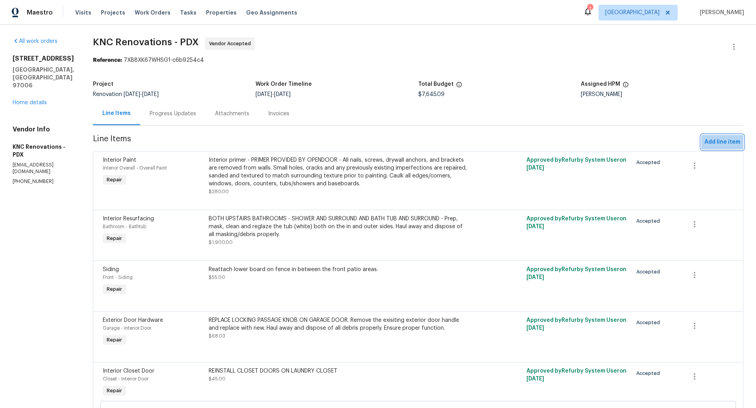
click at [721, 140] on span "Add line item" at bounding box center [722, 142] width 36 height 10
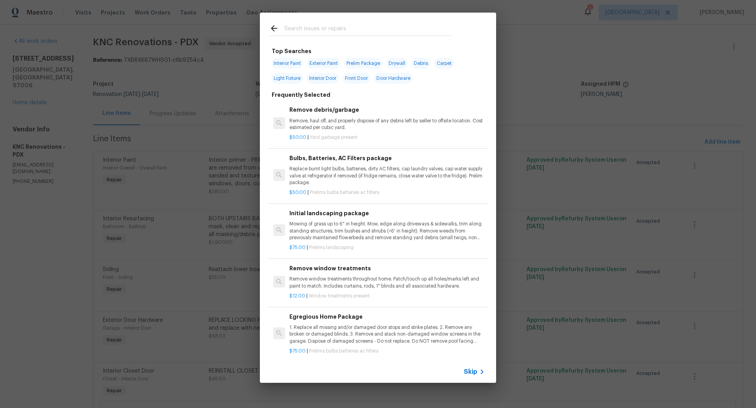
click at [473, 371] on span "Skip" at bounding box center [470, 372] width 13 height 8
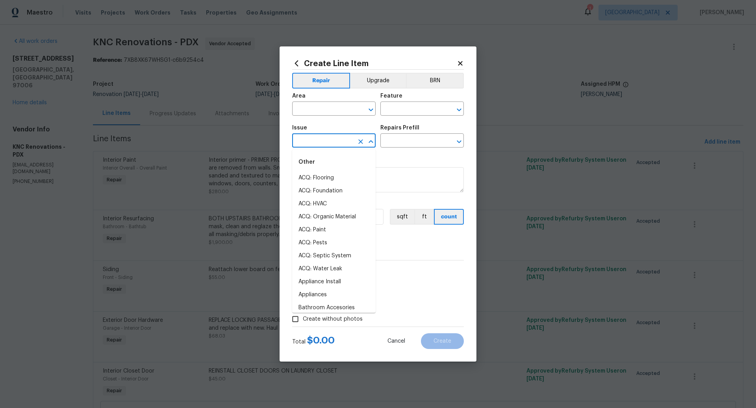
click at [309, 137] on input "text" at bounding box center [322, 141] width 61 height 12
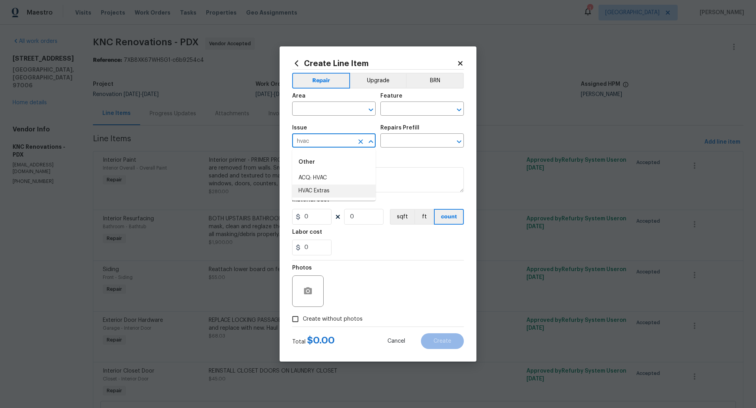
click at [318, 188] on li "HVAC Extras" at bounding box center [333, 191] width 83 height 13
type input "HVAC Extras"
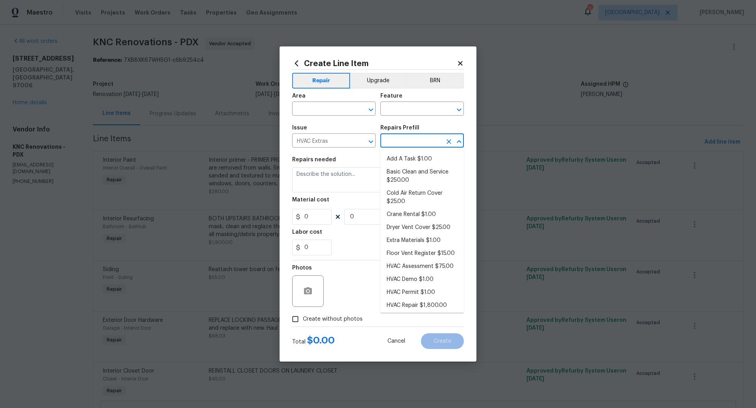
click at [399, 140] on input "text" at bounding box center [410, 141] width 61 height 12
click at [406, 155] on li "Add A Task $1.00" at bounding box center [421, 156] width 83 height 13
type input "HVAC"
type input "Add A Task $1.00"
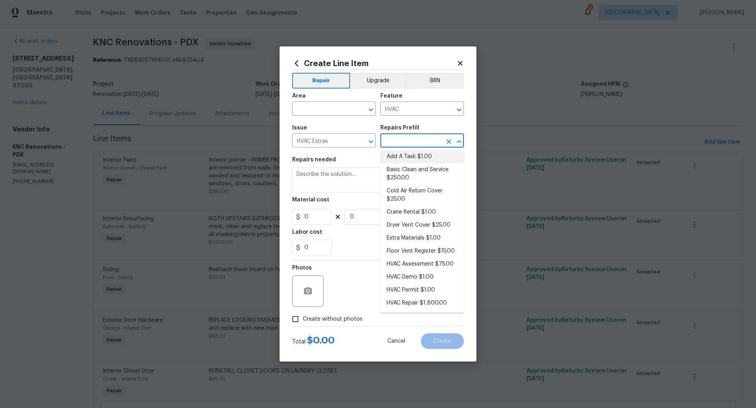
type textarea "HPM to detail"
type input "1"
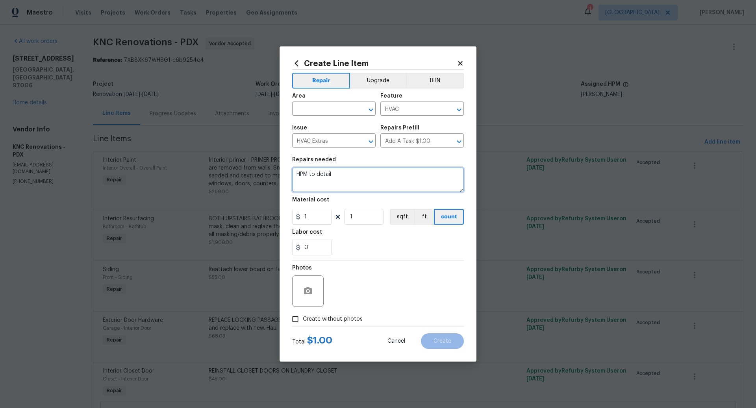
click at [341, 177] on textarea "HPM to detail" at bounding box center [378, 179] width 172 height 25
type textarea "REPLACE FLOOR REGISTER IN PRIMARY BEDROOM, AND REPLACE BOTH INTAKE REGISTERS."
click at [315, 109] on input "text" at bounding box center [322, 110] width 61 height 12
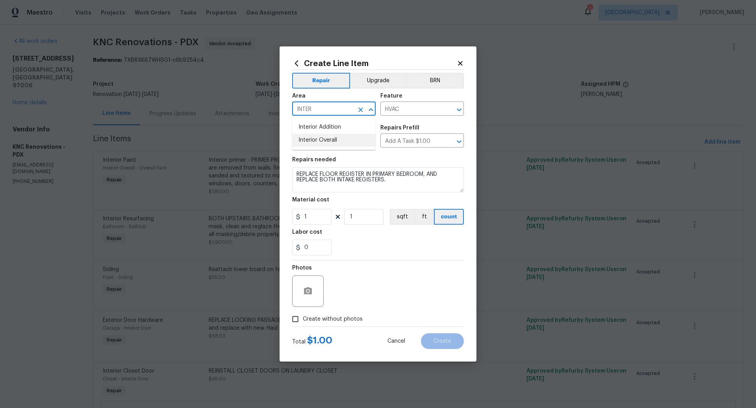
click at [324, 138] on li "Interior Overall" at bounding box center [333, 140] width 83 height 13
type input "Interior Overall"
click at [315, 218] on input "1" at bounding box center [311, 217] width 39 height 16
type input "30"
type input "3"
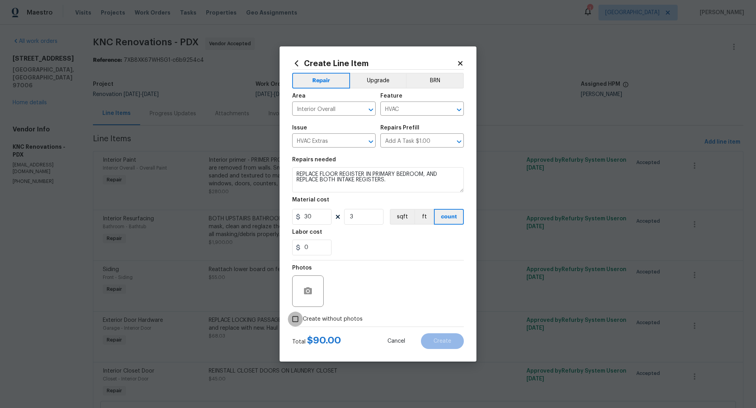
click at [294, 320] on input "Create without photos" at bounding box center [295, 319] width 15 height 15
checkbox input "true"
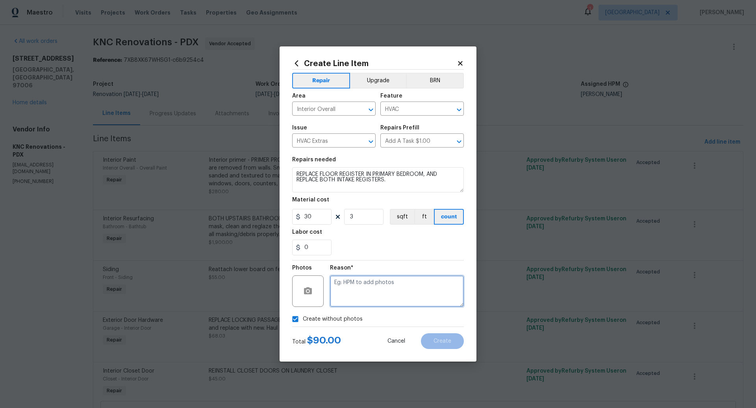
click at [371, 295] on textarea at bounding box center [397, 290] width 134 height 31
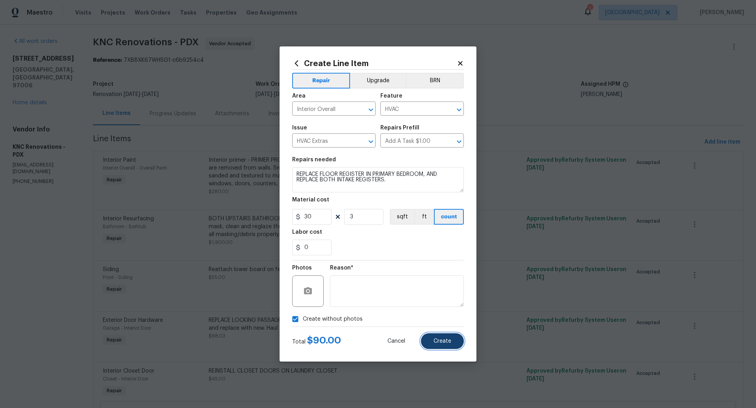
click at [442, 341] on span "Create" at bounding box center [442, 341] width 18 height 6
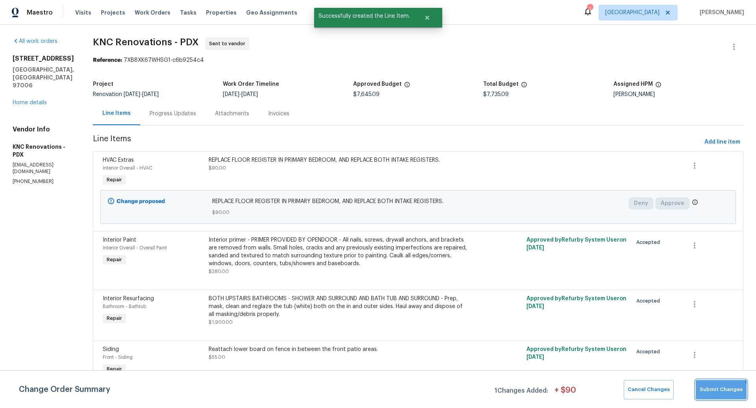
click at [720, 393] on span "Submit Changes" at bounding box center [720, 389] width 43 height 9
